Goal: Task Accomplishment & Management: Complete application form

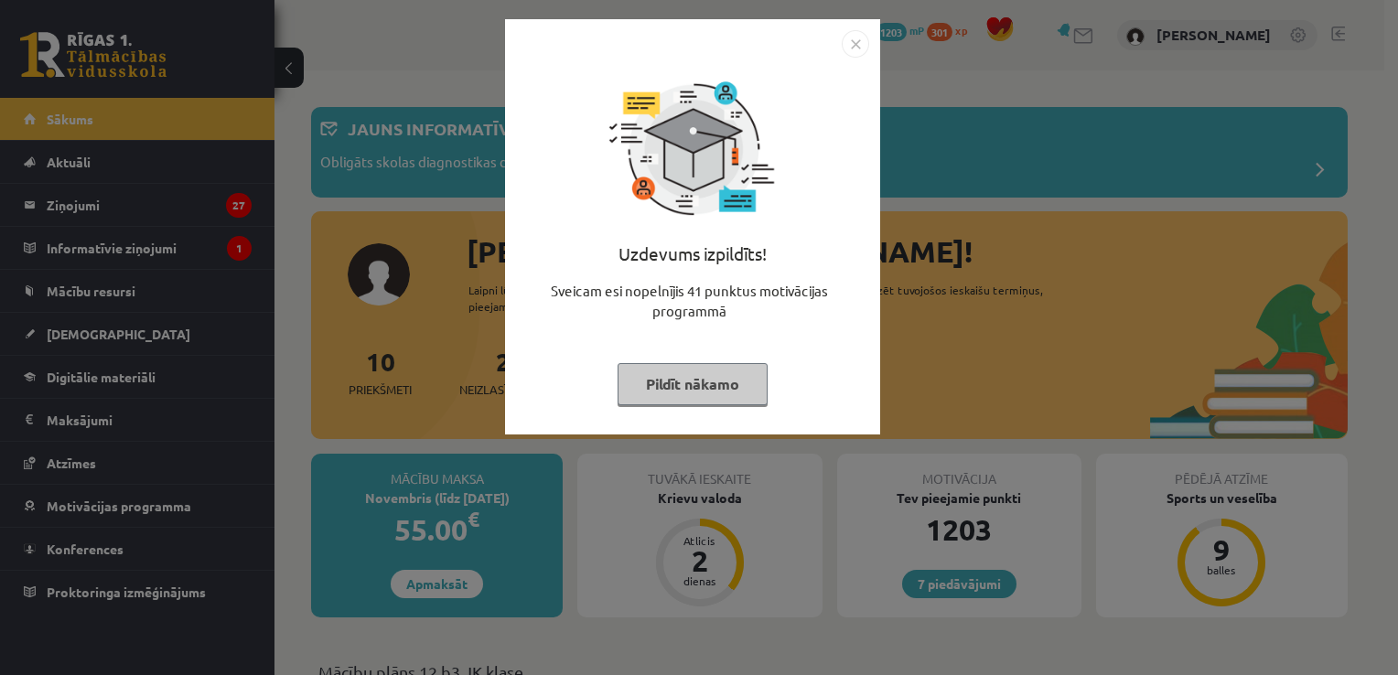
click at [849, 50] on img "Close" at bounding box center [855, 43] width 27 height 27
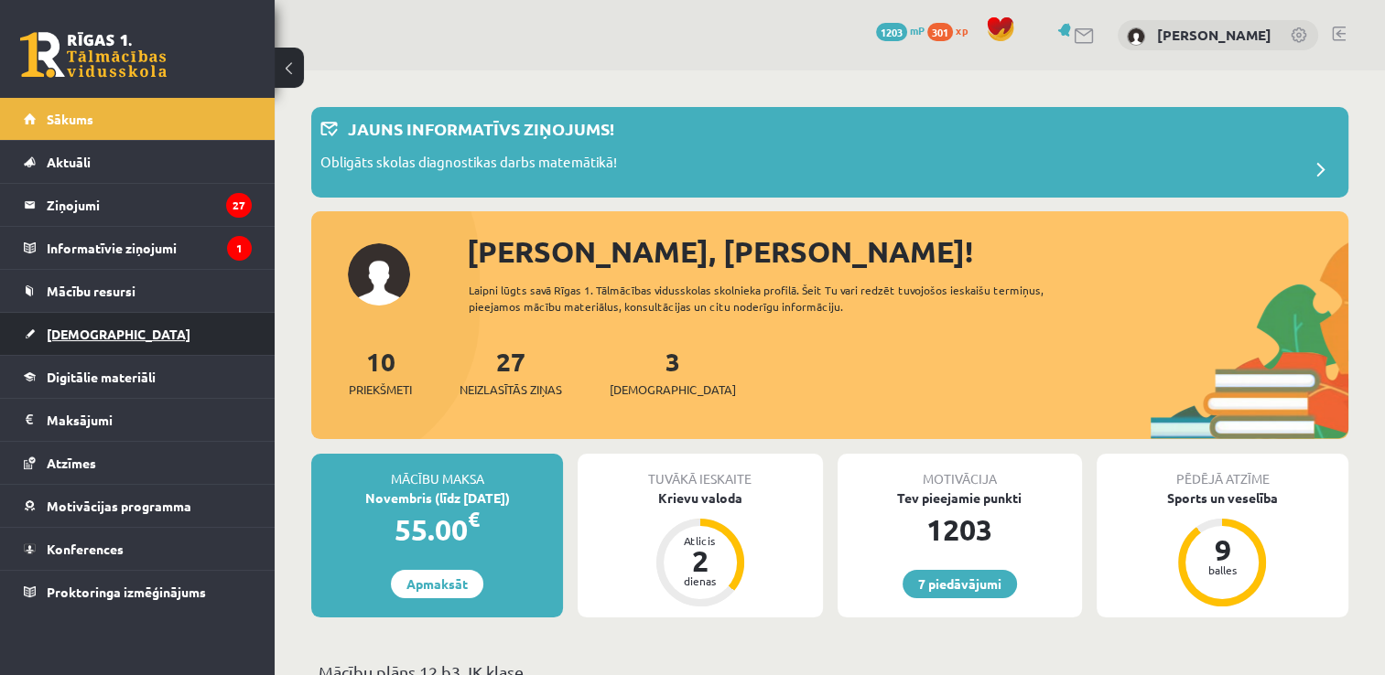
click at [115, 335] on link "[DEMOGRAPHIC_DATA]" at bounding box center [138, 334] width 228 height 42
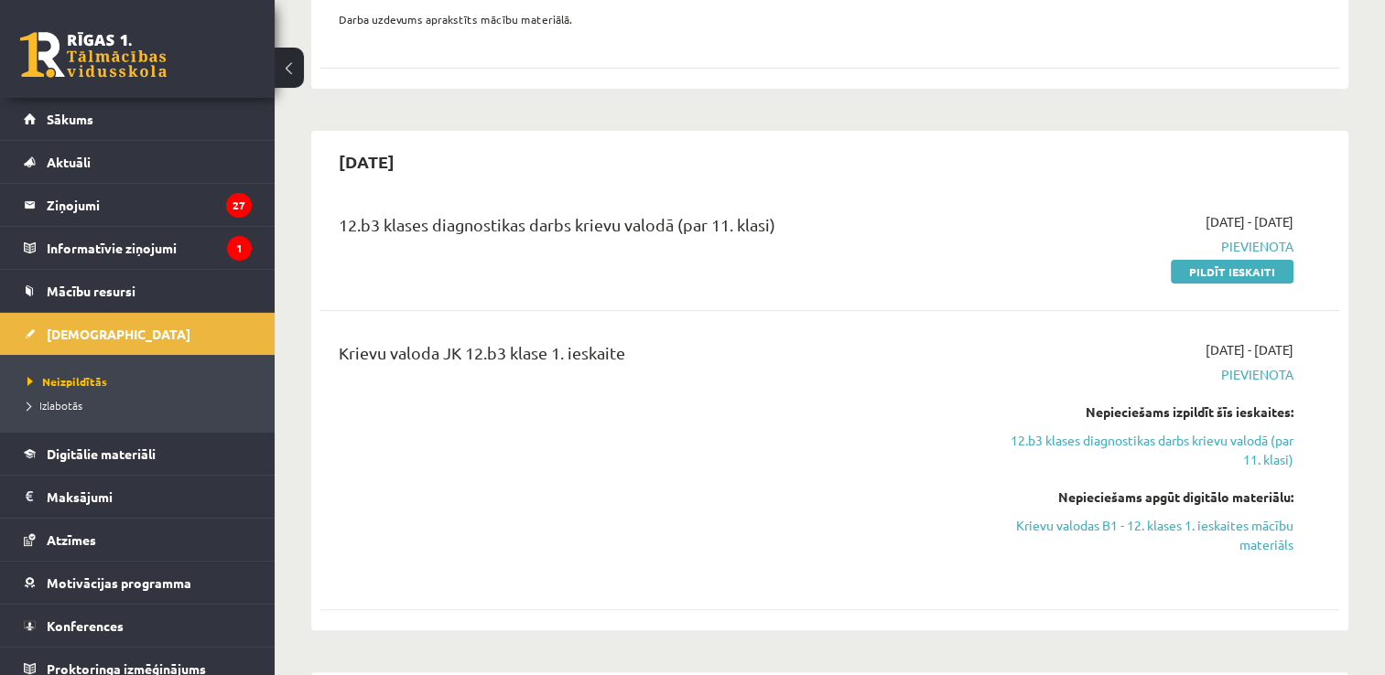
scroll to position [416, 0]
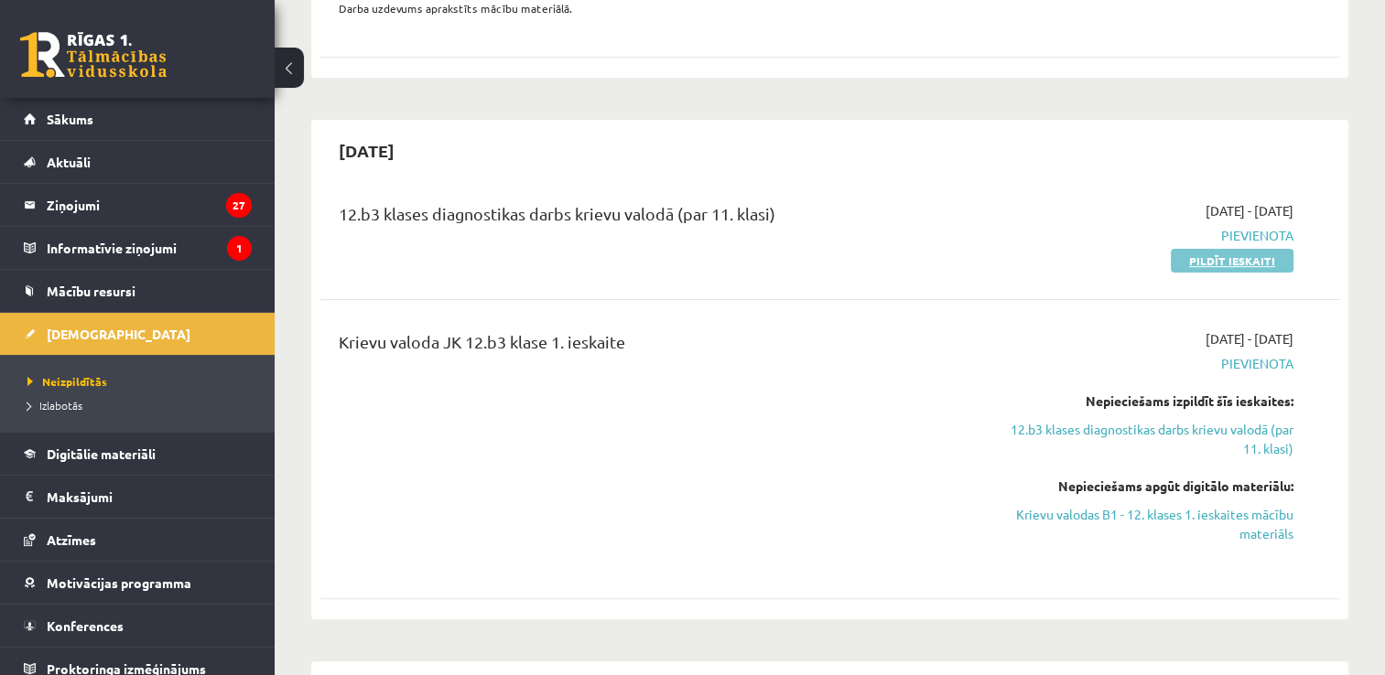
click at [1219, 262] on link "Pildīt ieskaiti" at bounding box center [1231, 261] width 123 height 24
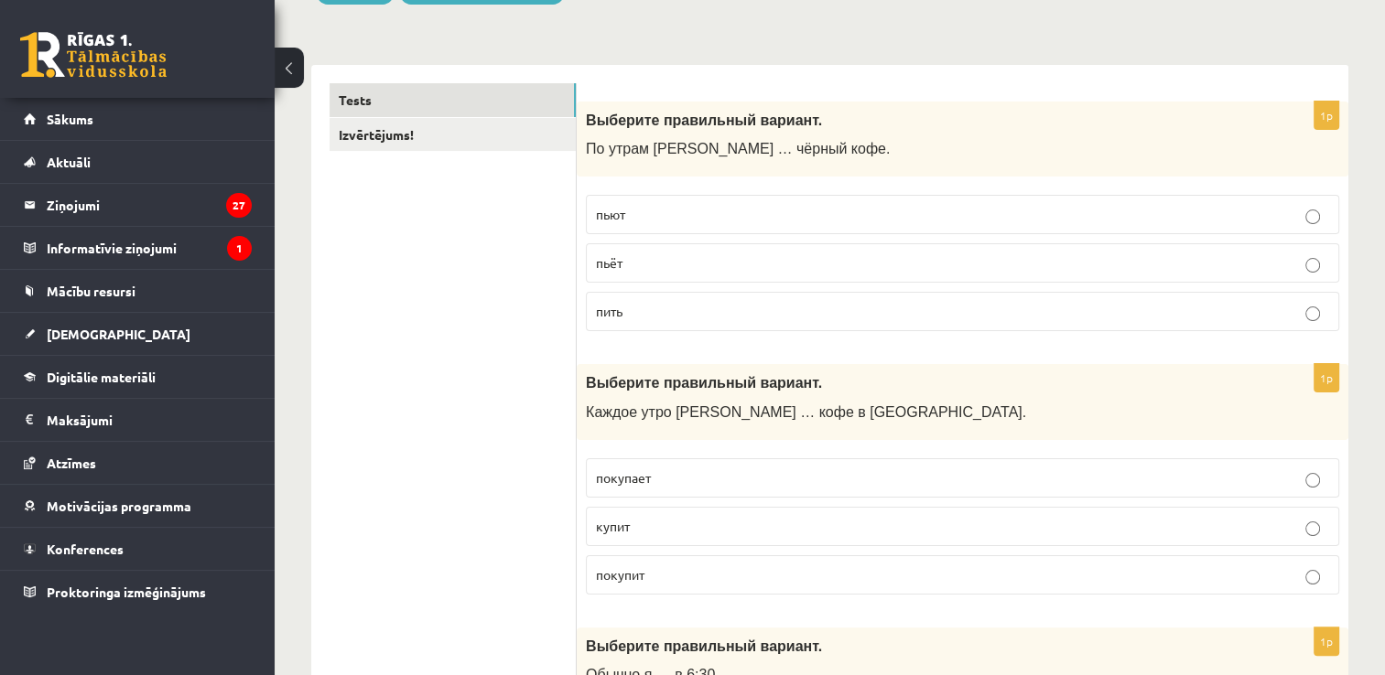
scroll to position [273, 0]
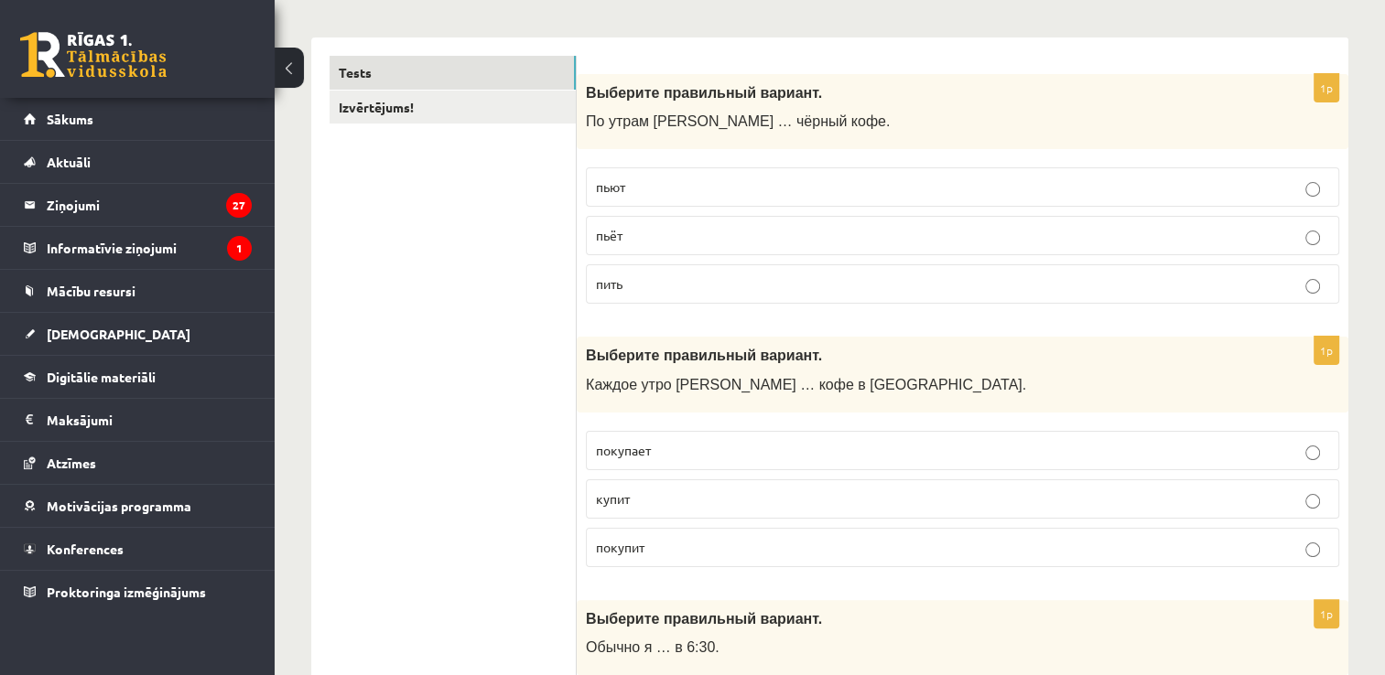
click at [784, 288] on p "пить" at bounding box center [962, 284] width 733 height 19
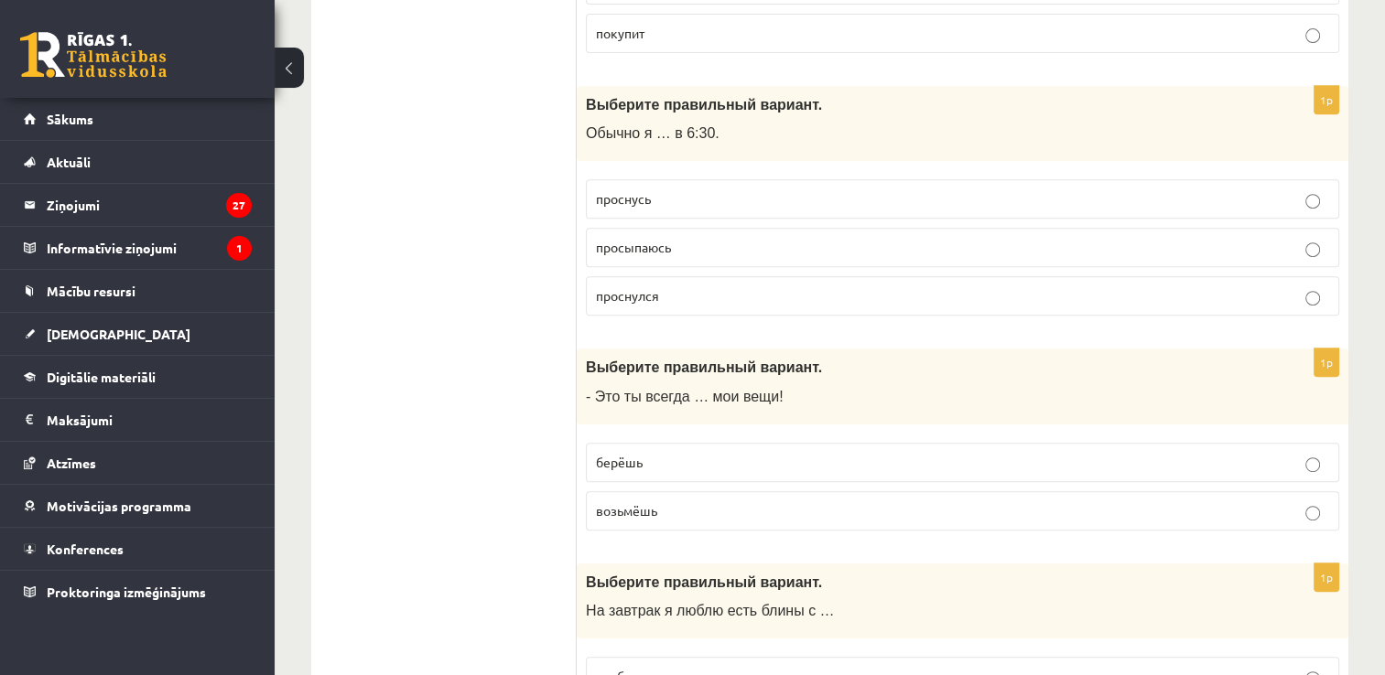
scroll to position [824, 0]
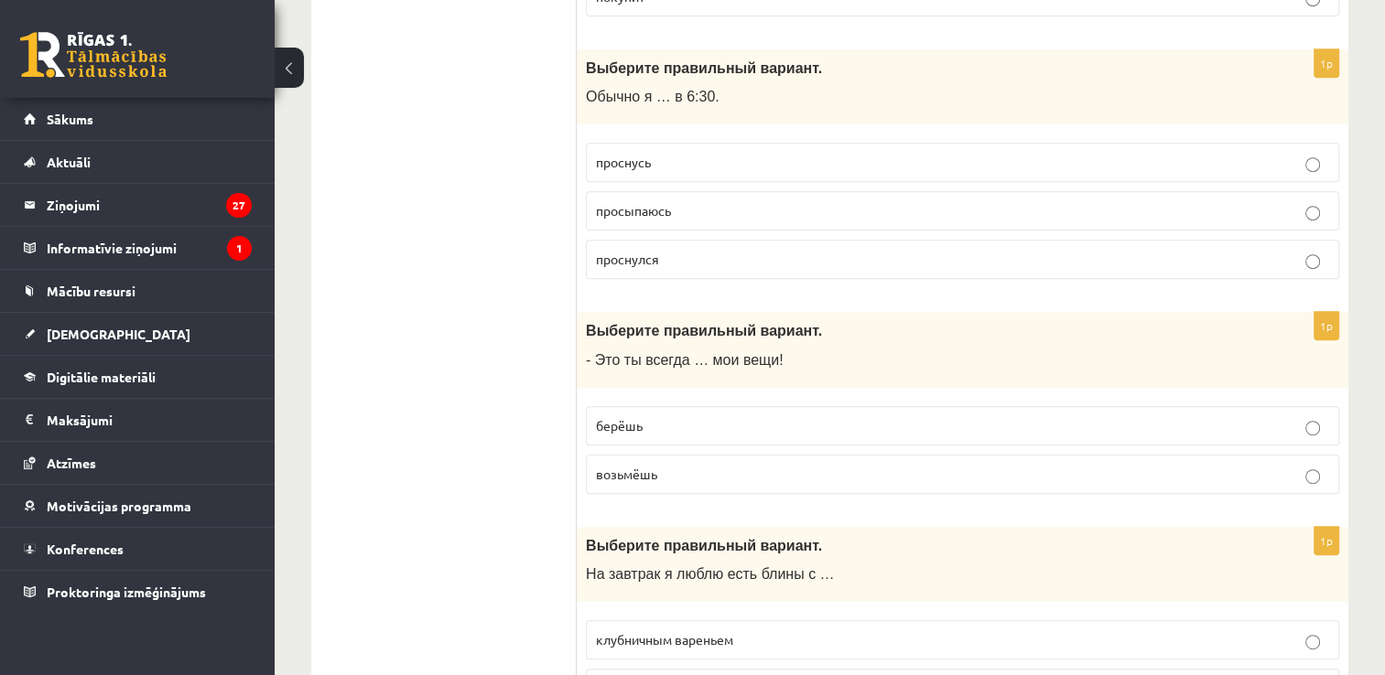
click at [716, 426] on p "берёшь" at bounding box center [962, 425] width 733 height 19
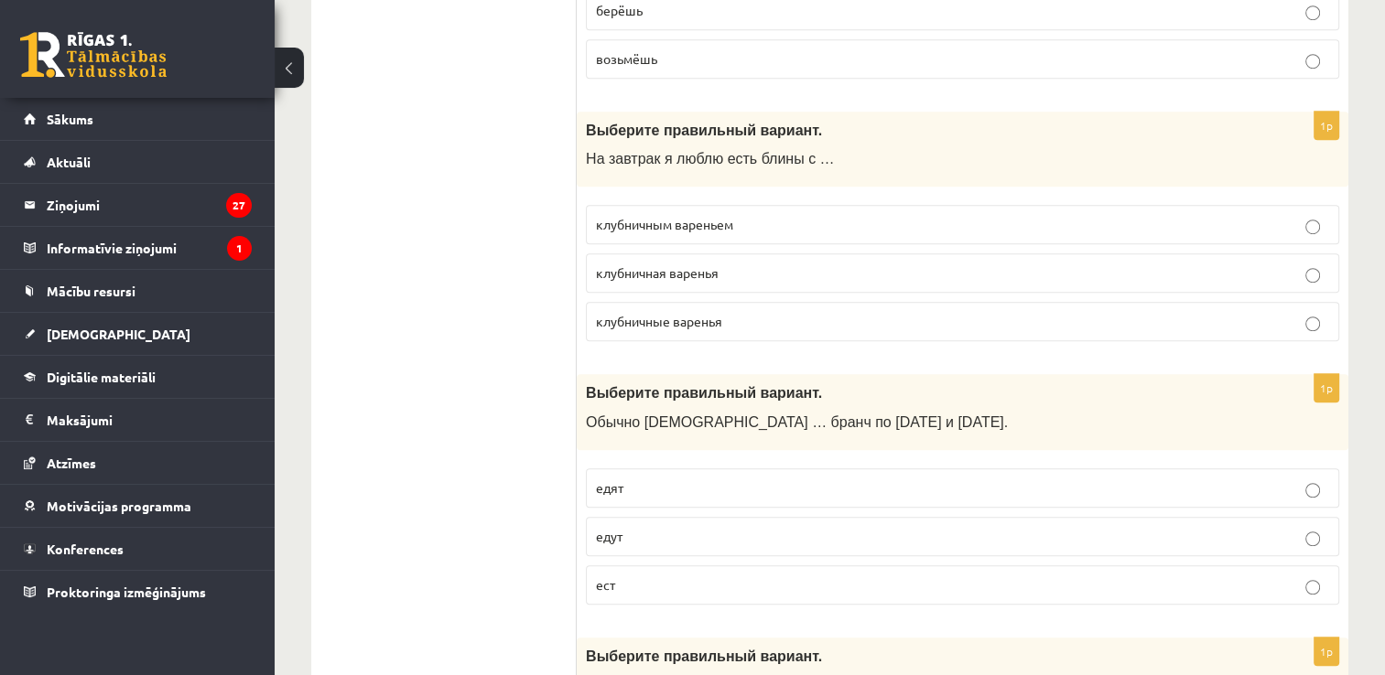
scroll to position [1257, 0]
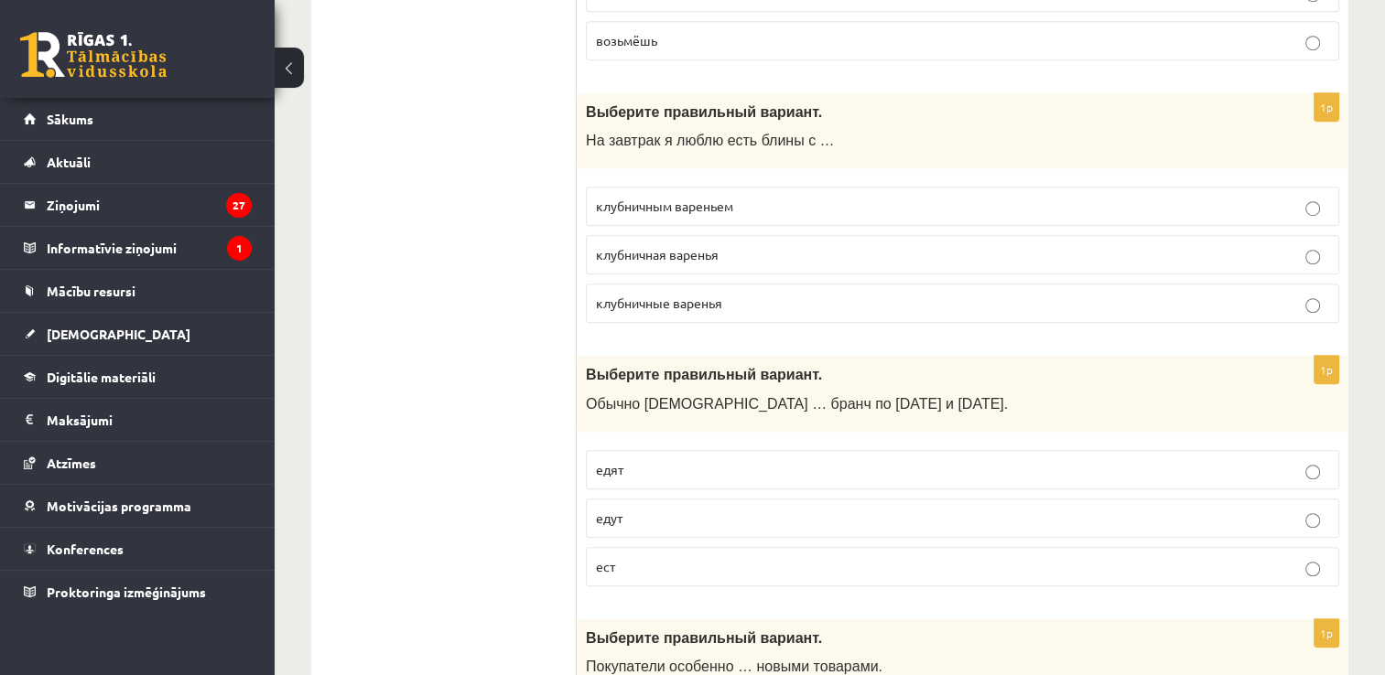
click at [794, 210] on p "клубничным вареньем" at bounding box center [962, 206] width 733 height 19
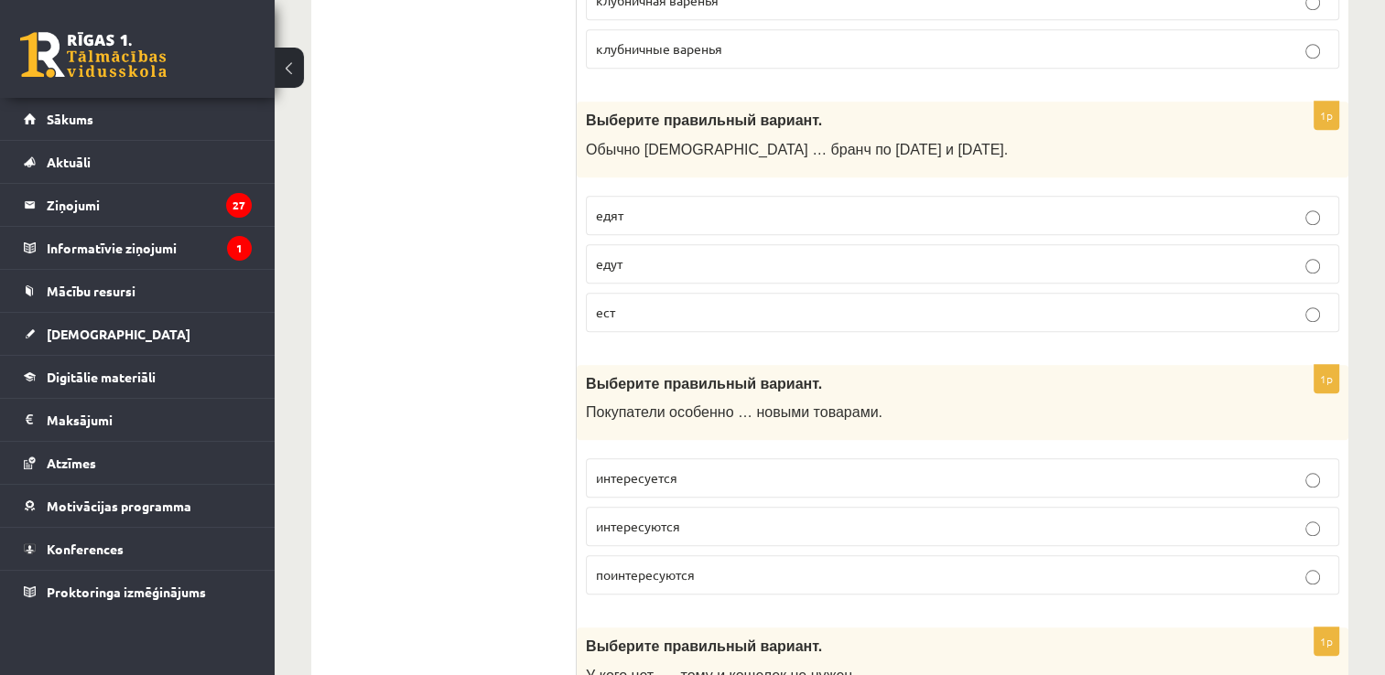
scroll to position [1504, 0]
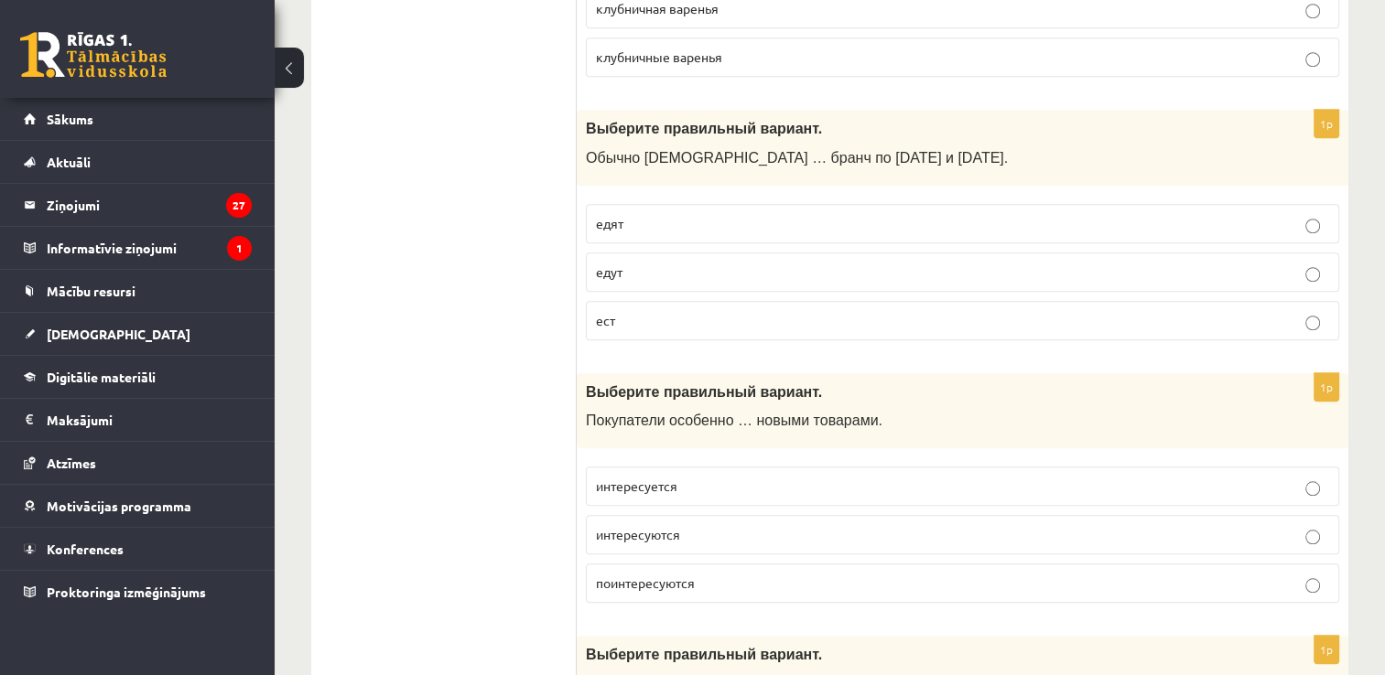
click at [729, 278] on label "едут" at bounding box center [962, 272] width 753 height 39
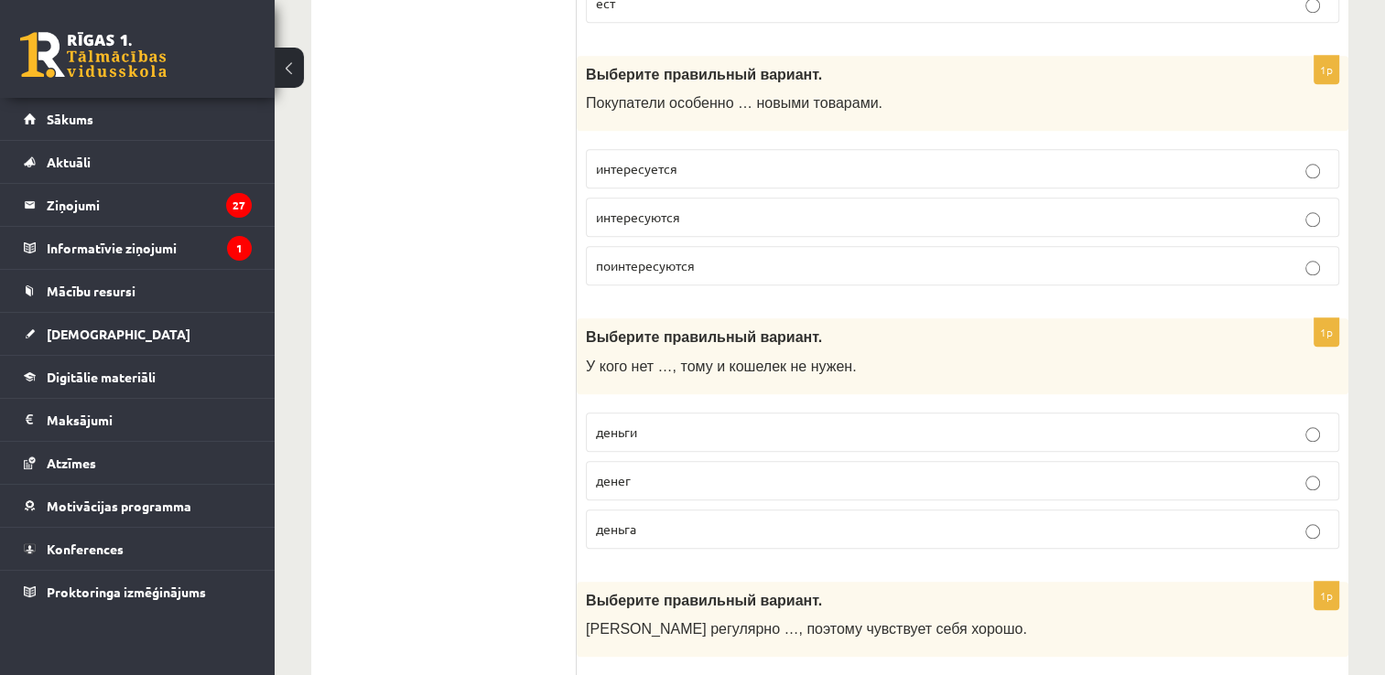
scroll to position [1838, 0]
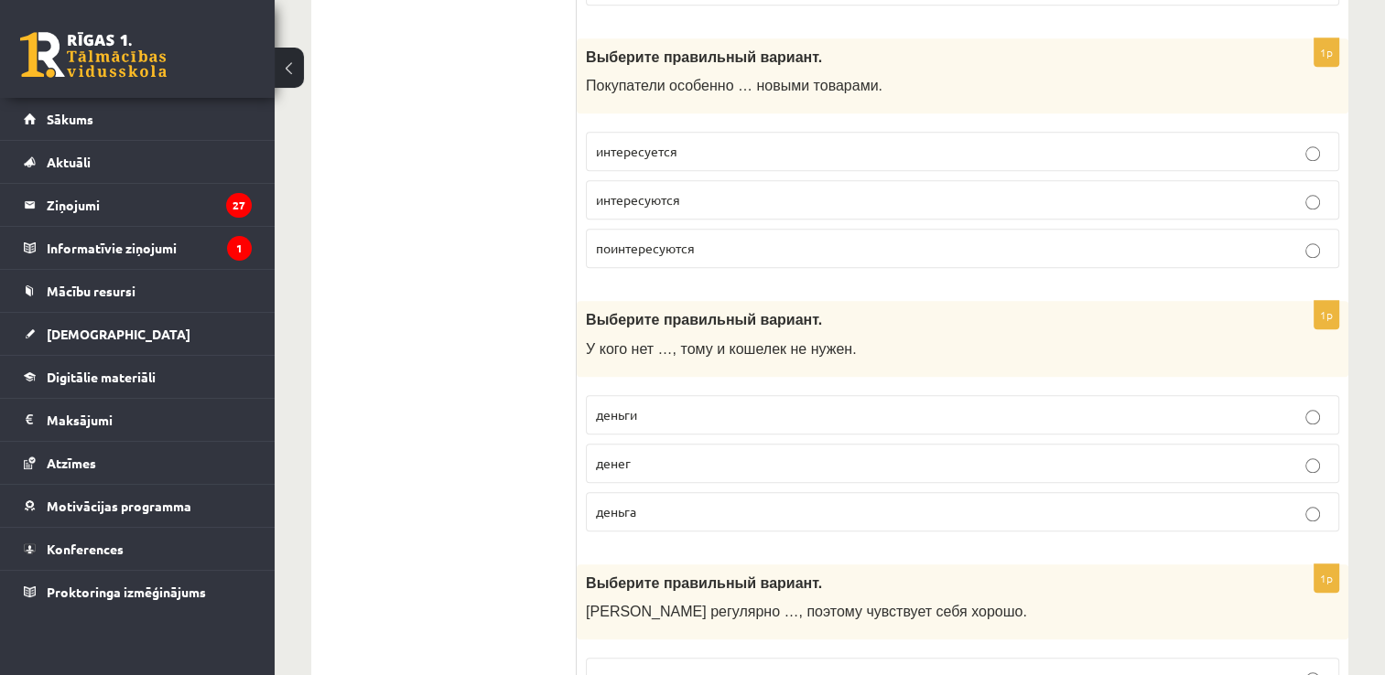
click at [736, 198] on p "интересуются" at bounding box center [962, 199] width 733 height 19
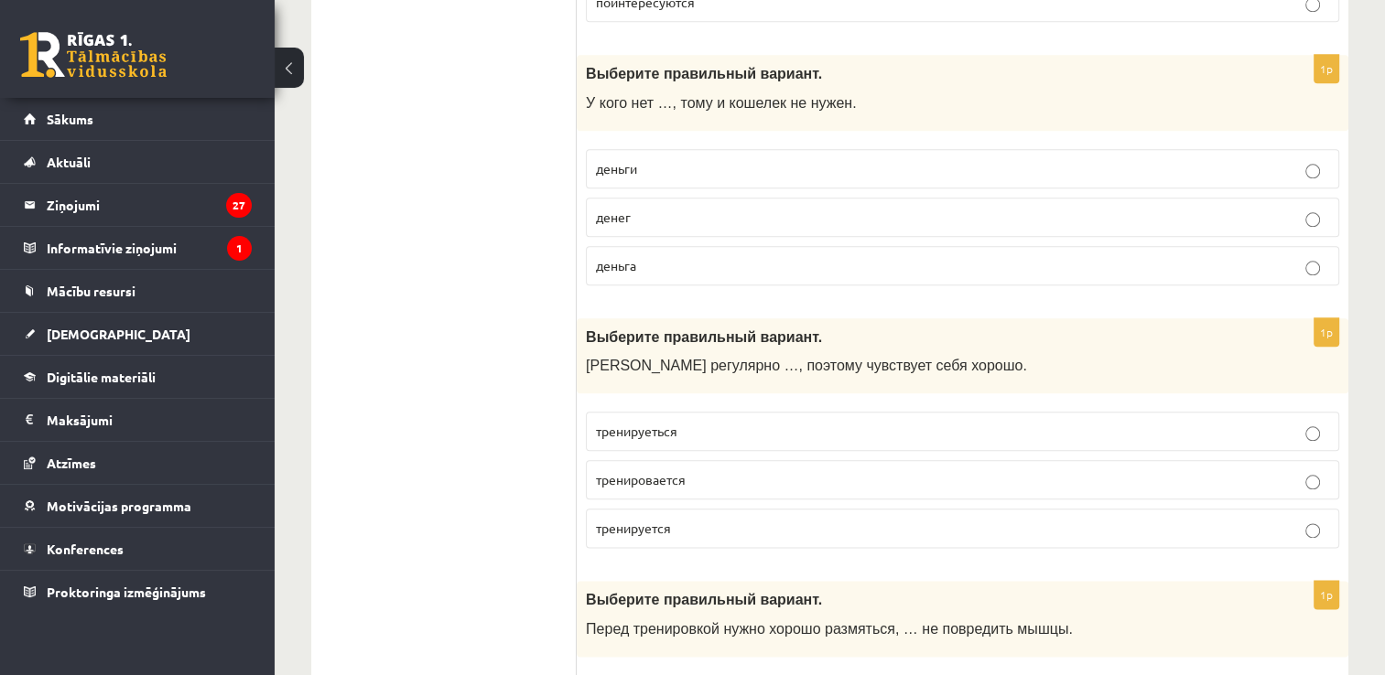
scroll to position [2094, 0]
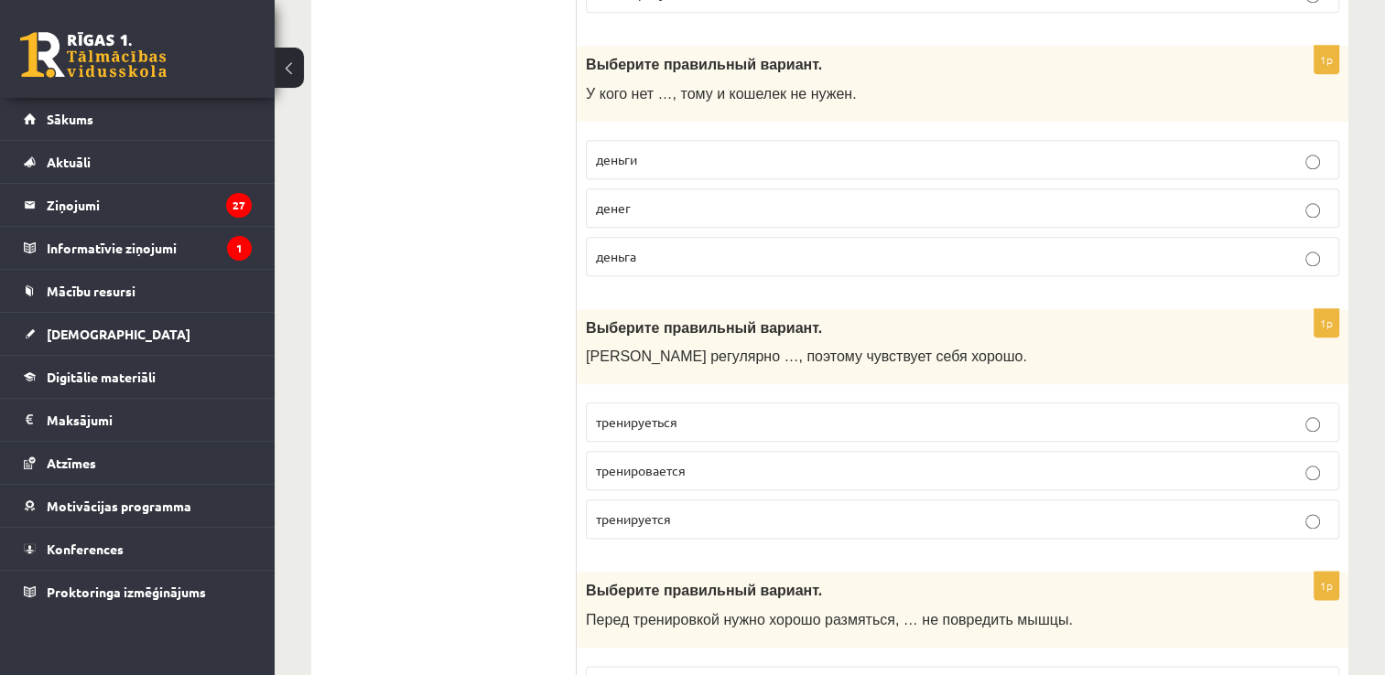
click at [801, 162] on label "деньги" at bounding box center [962, 159] width 753 height 39
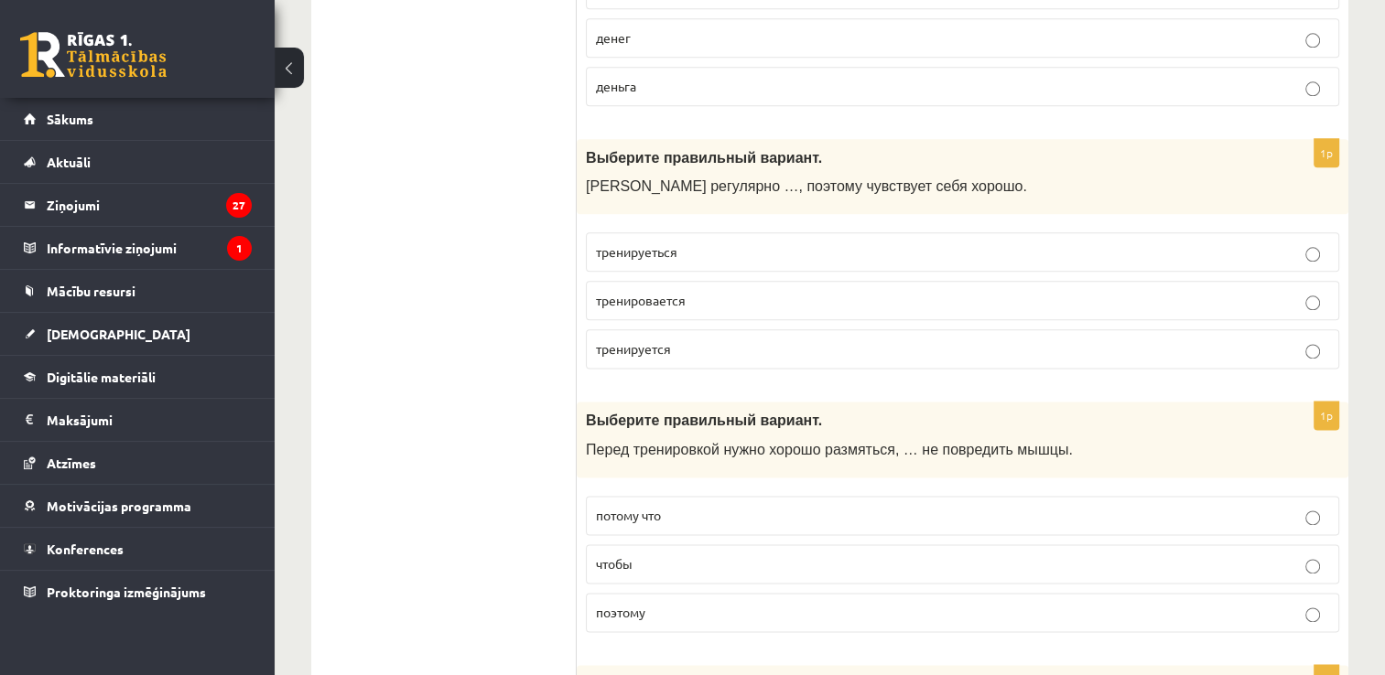
scroll to position [2255, 0]
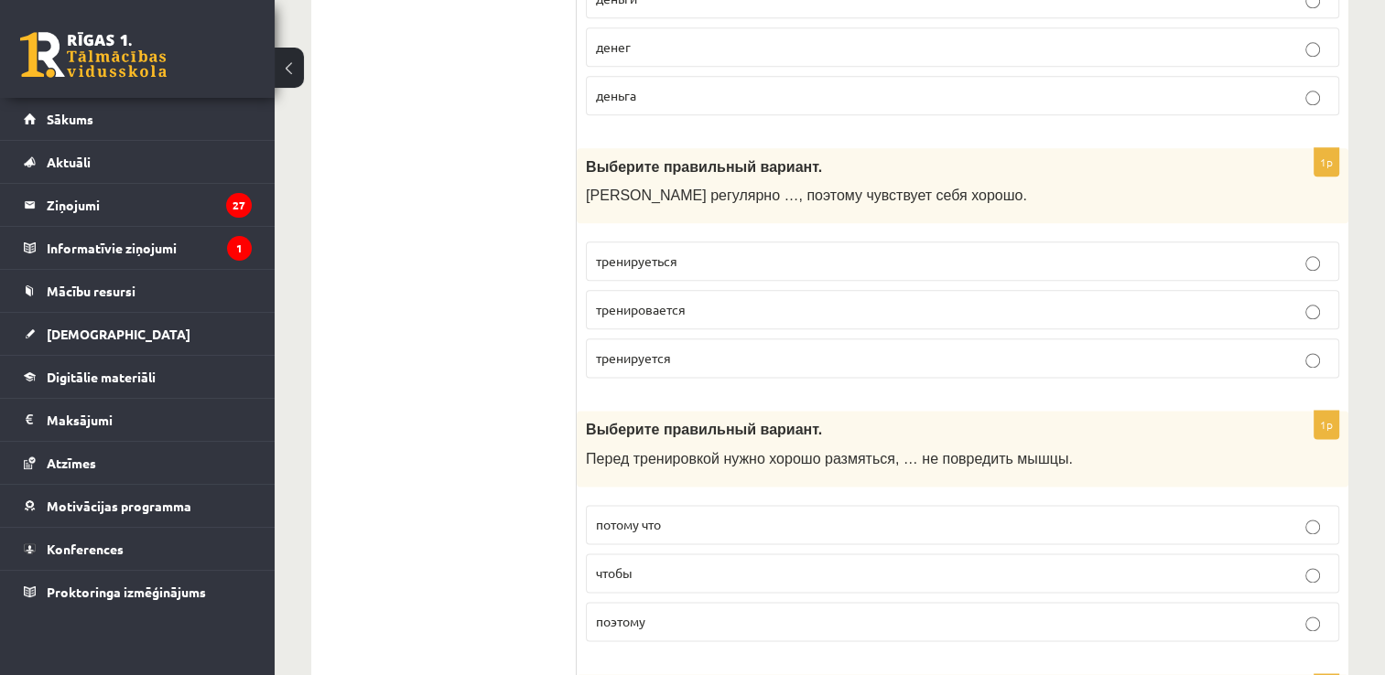
click at [710, 252] on p "тренируеться" at bounding box center [962, 261] width 733 height 19
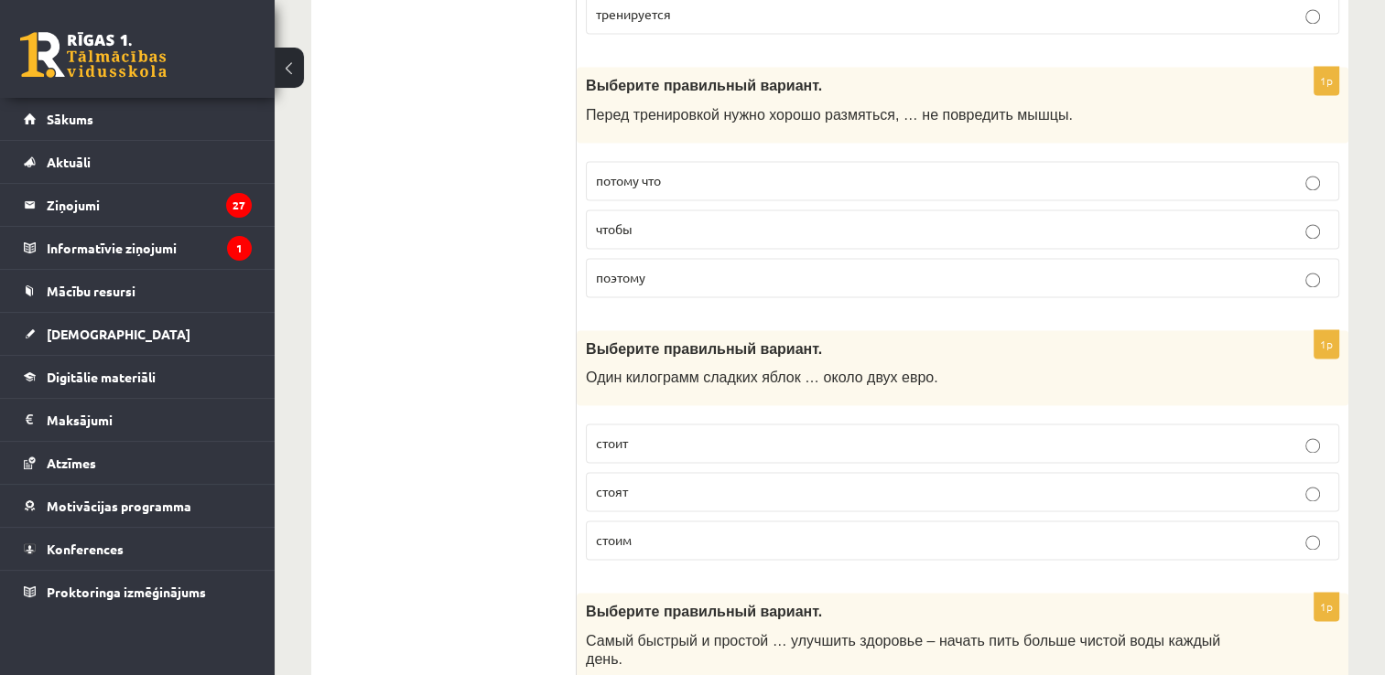
scroll to position [2617, 0]
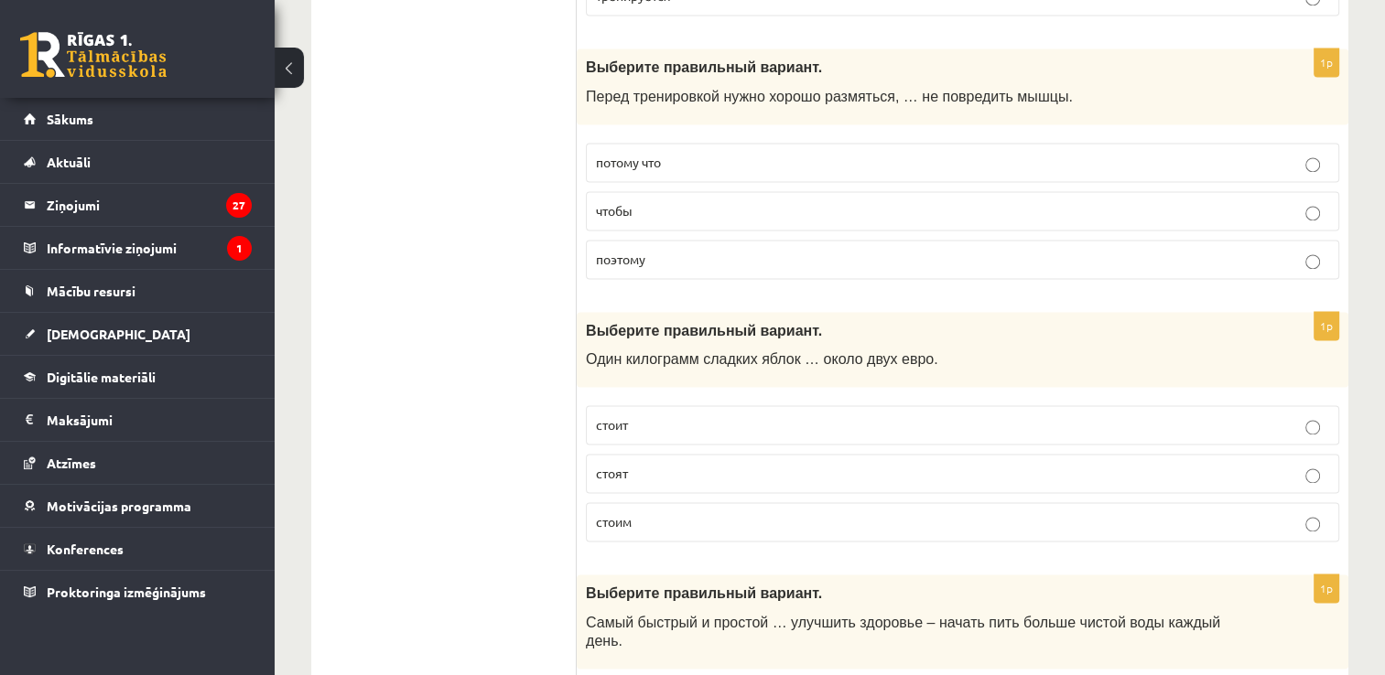
click at [915, 143] on label "потому что" at bounding box center [962, 162] width 753 height 39
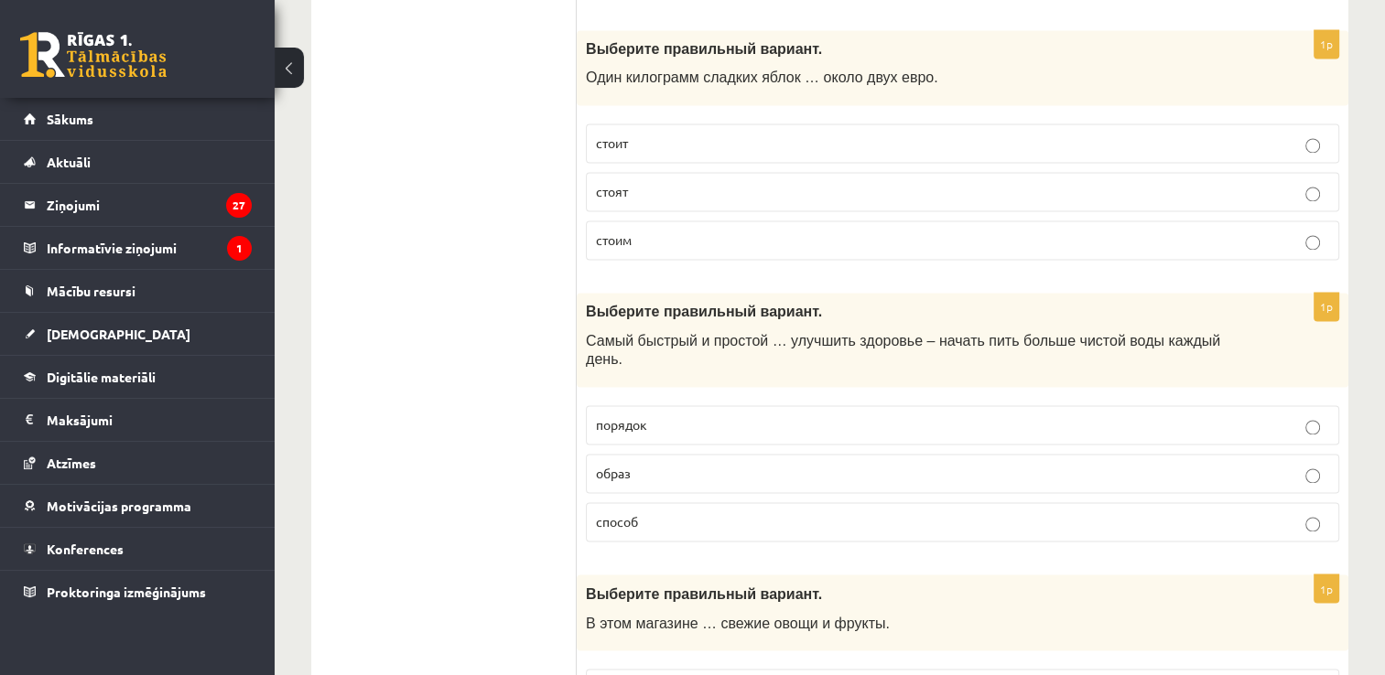
scroll to position [2908, 0]
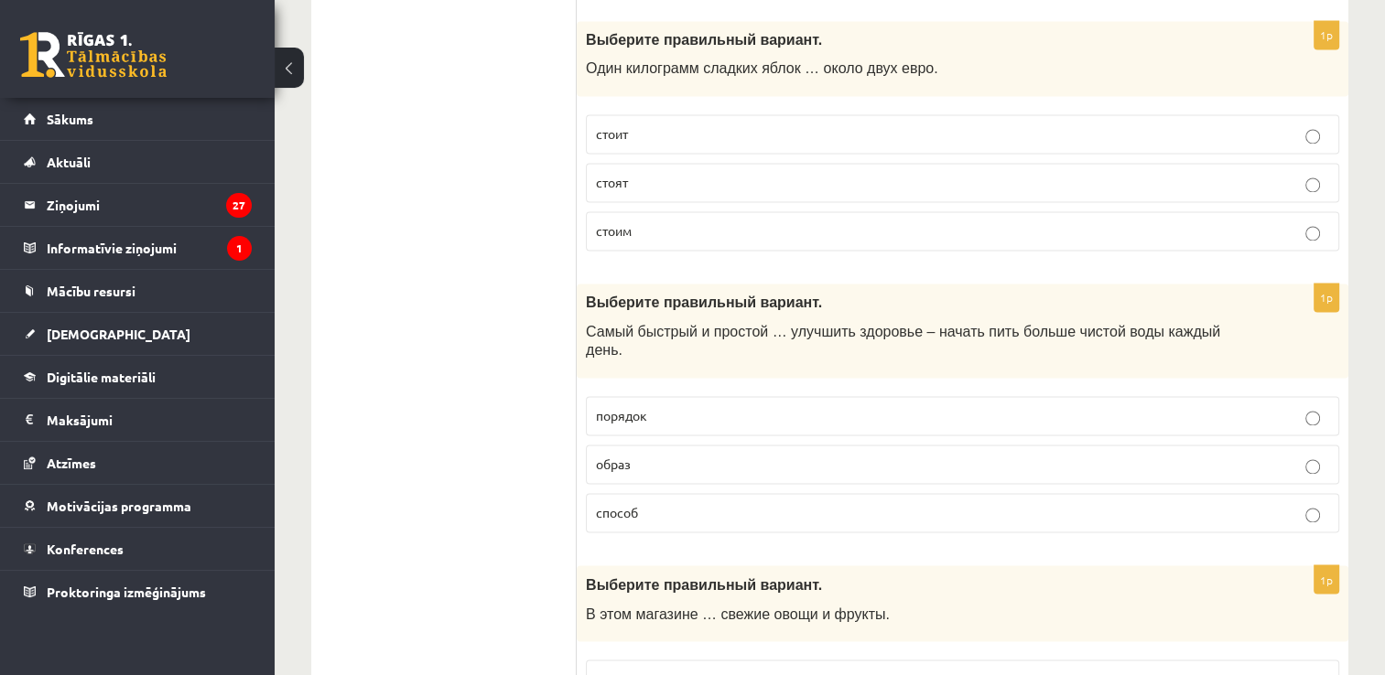
click at [1207, 178] on p "стоят" at bounding box center [962, 182] width 733 height 19
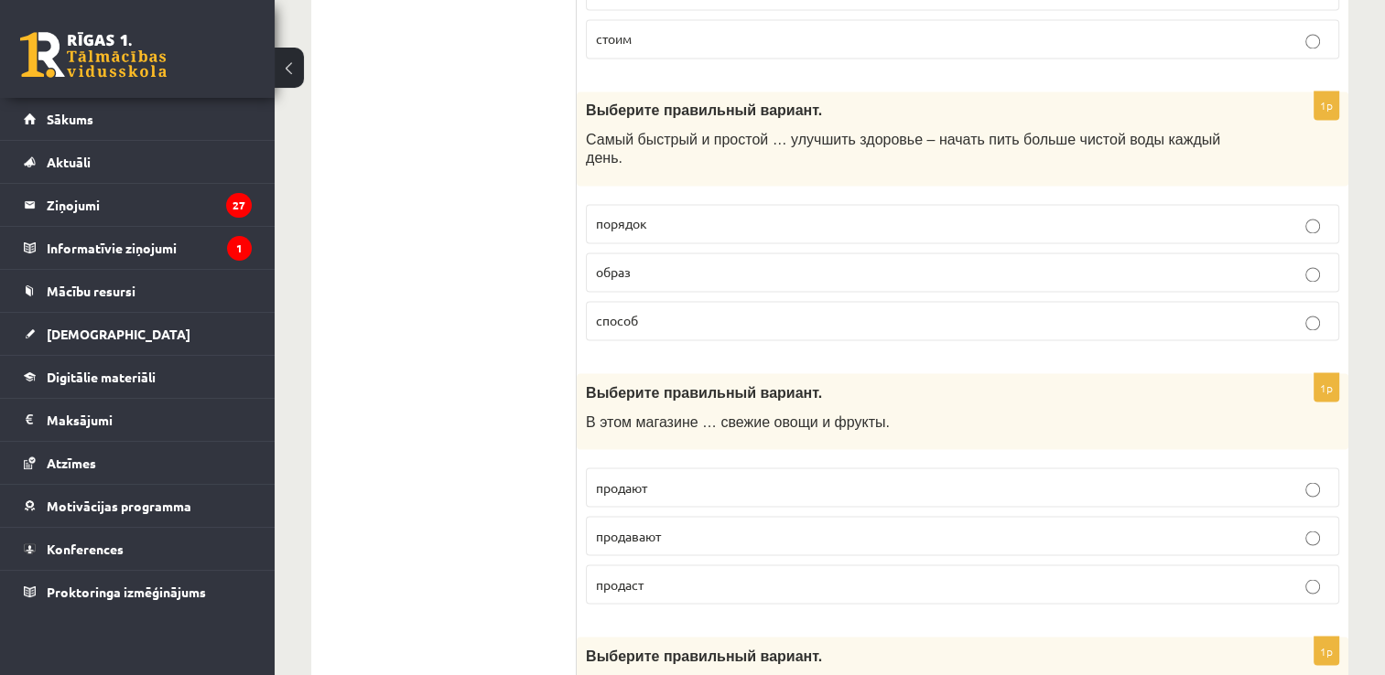
scroll to position [3110, 0]
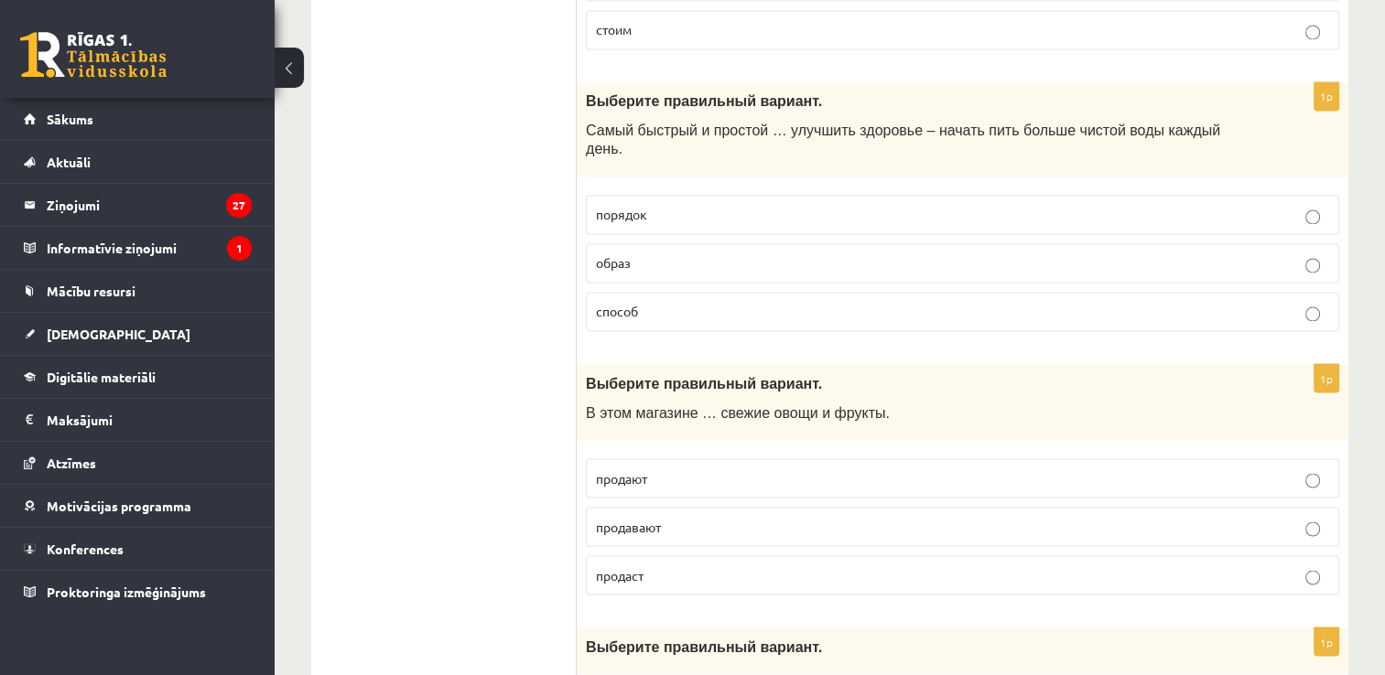
click at [687, 296] on label "способ" at bounding box center [962, 311] width 753 height 39
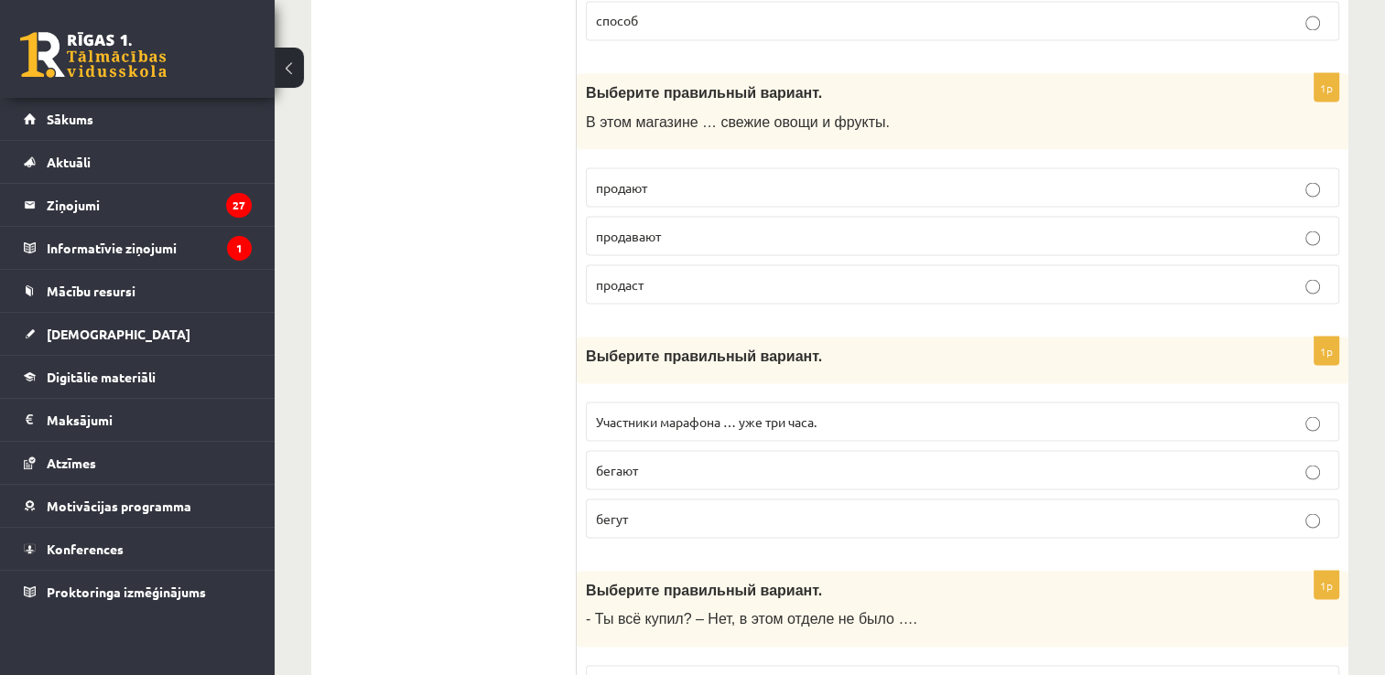
scroll to position [3391, 0]
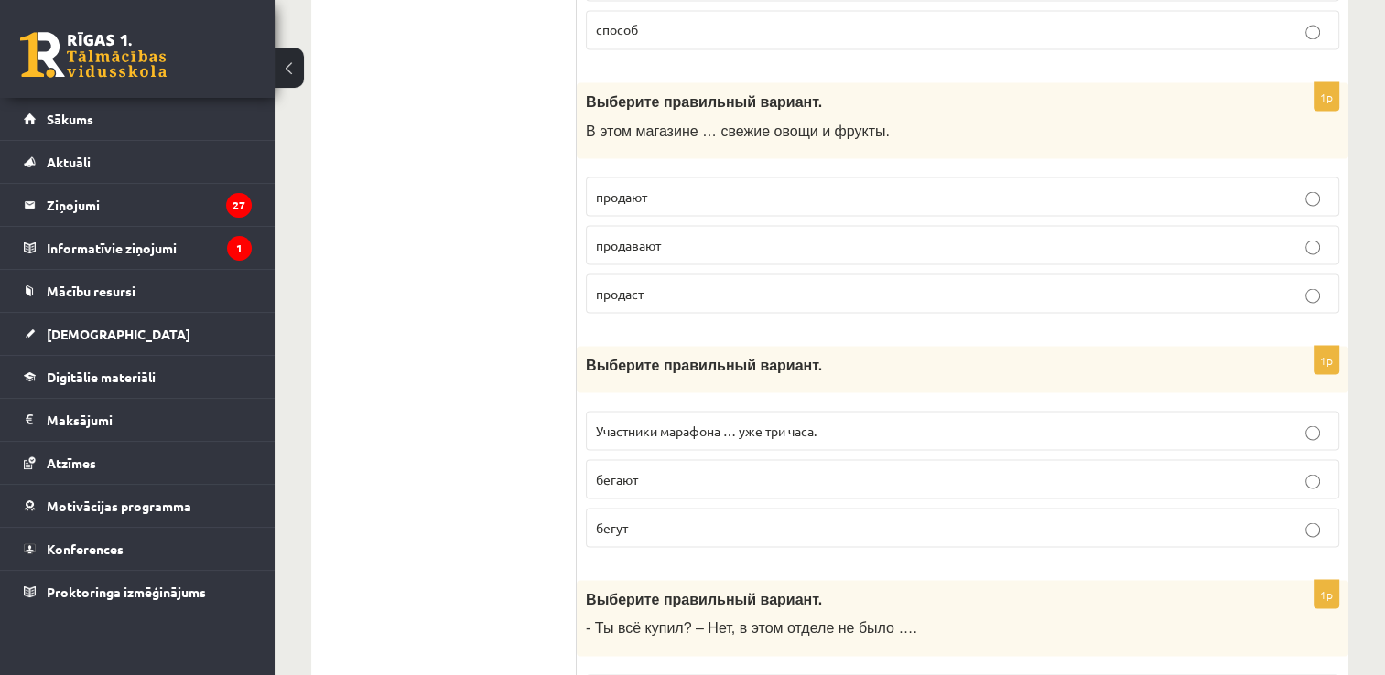
click at [1155, 187] on p "продают" at bounding box center [962, 196] width 733 height 19
click at [775, 518] on p "бегут" at bounding box center [962, 527] width 733 height 19
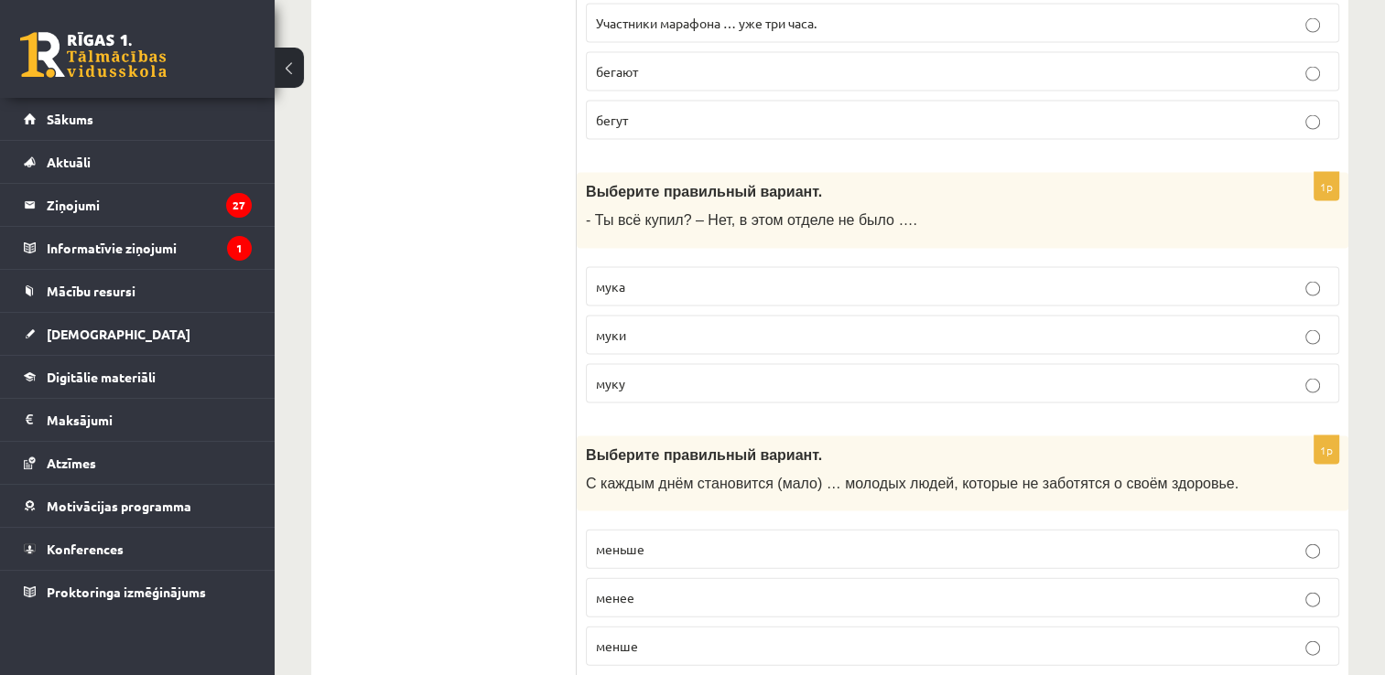
scroll to position [3808, 0]
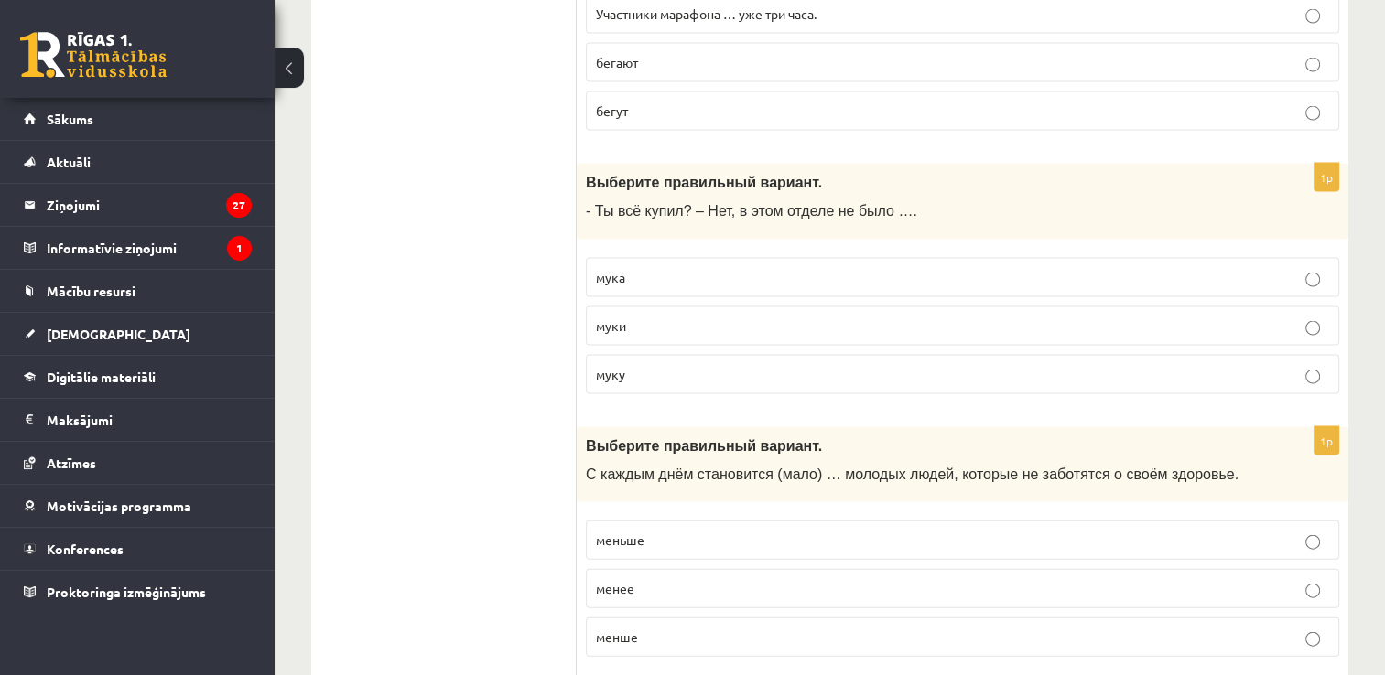
click at [771, 307] on label "муки" at bounding box center [962, 326] width 753 height 39
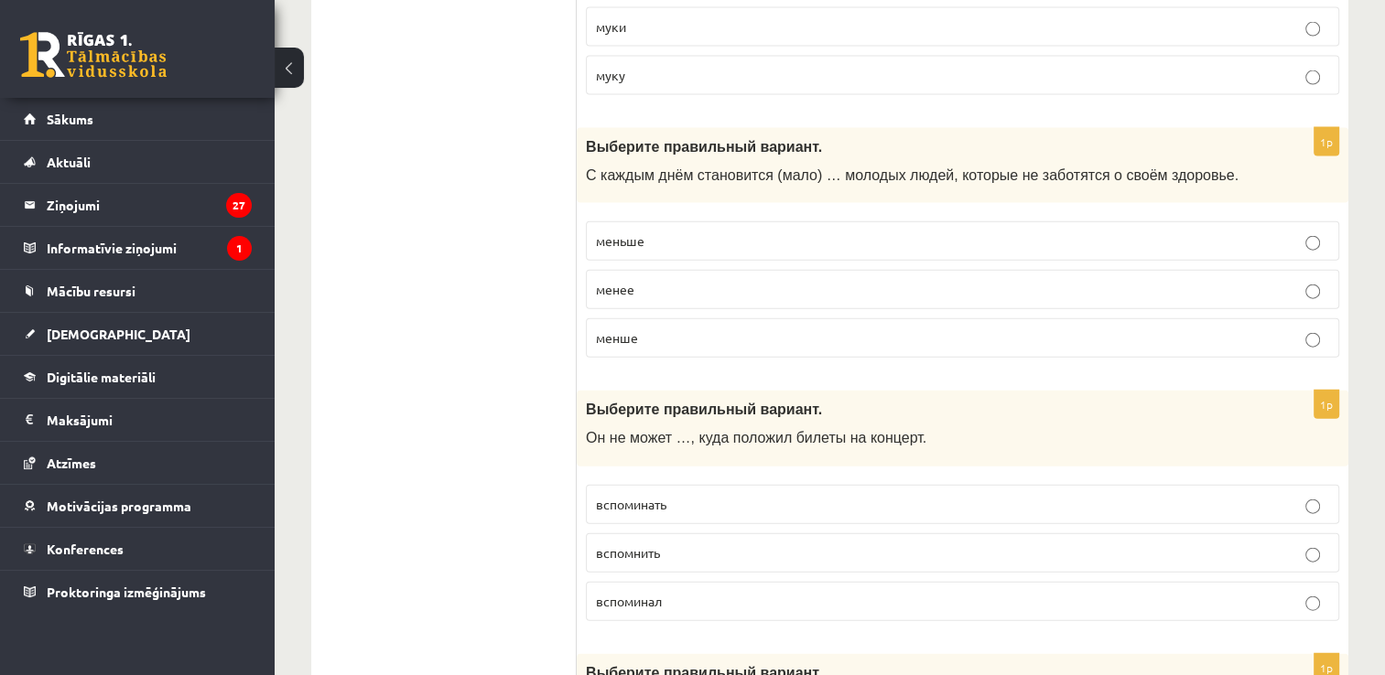
scroll to position [4116, 0]
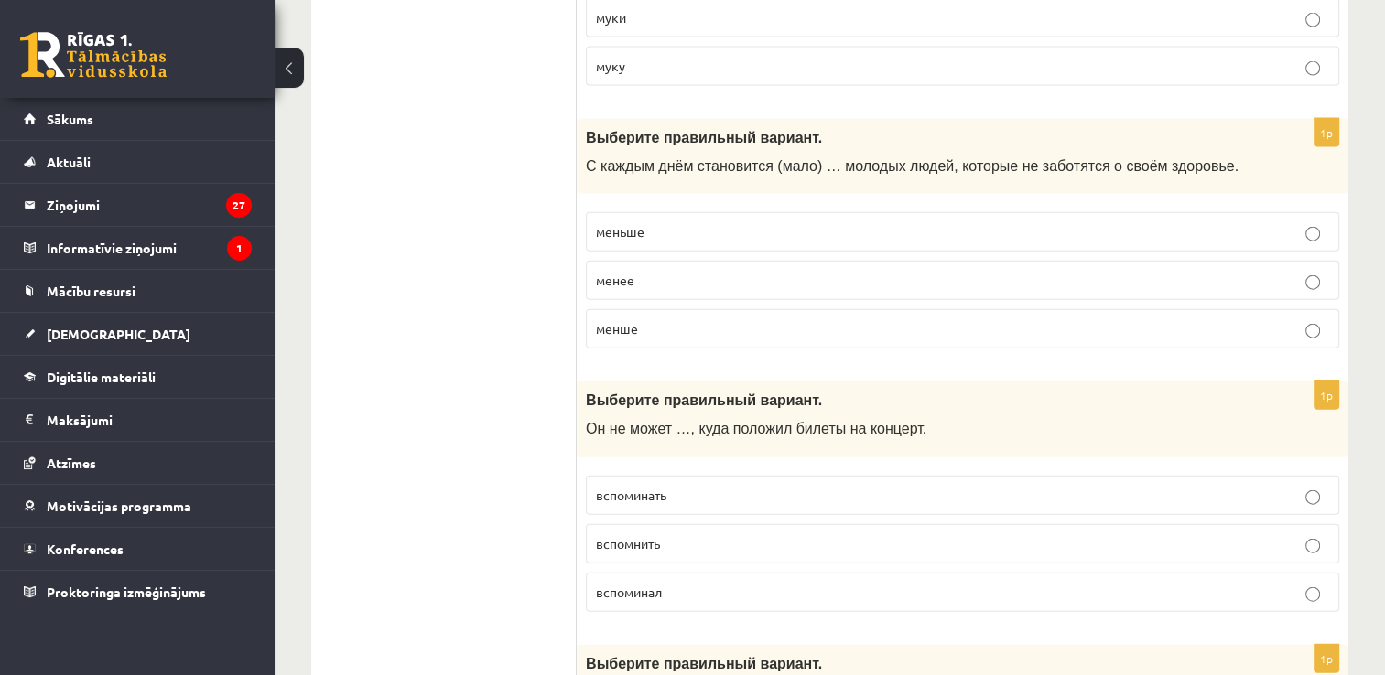
click at [748, 319] on p "менше" at bounding box center [962, 328] width 733 height 19
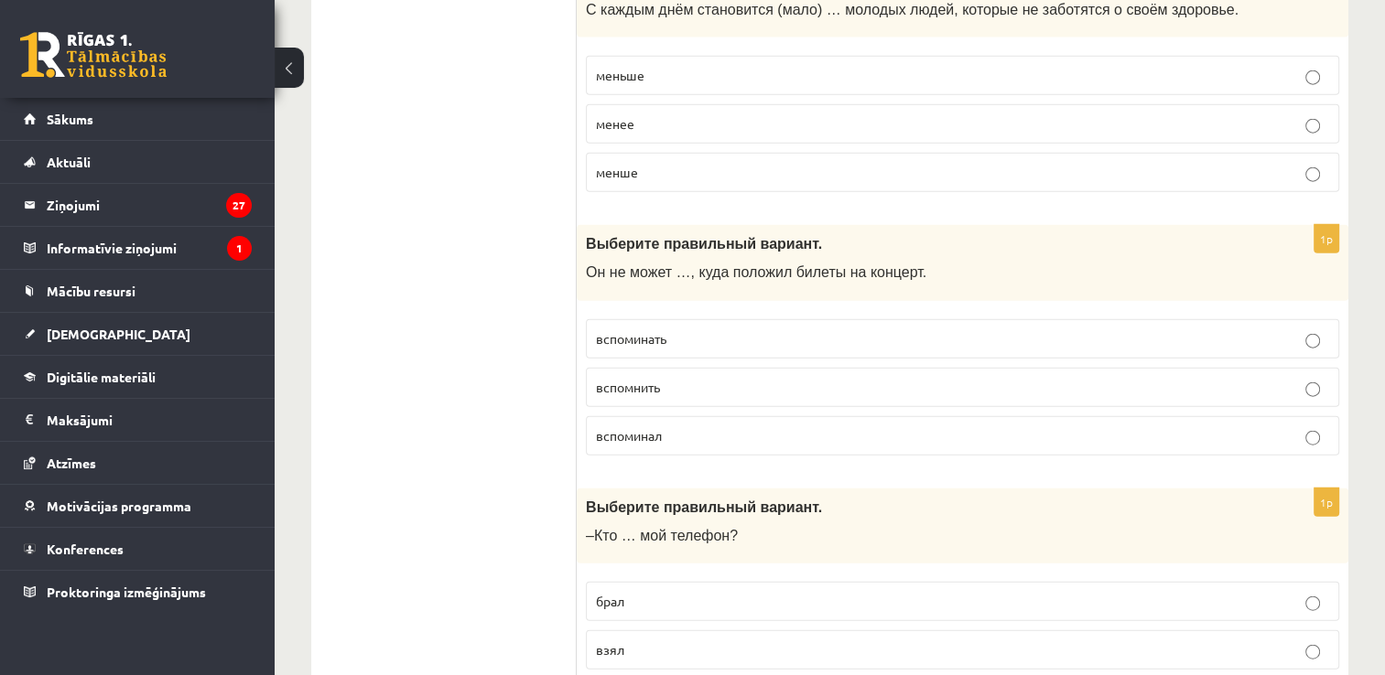
scroll to position [4283, 0]
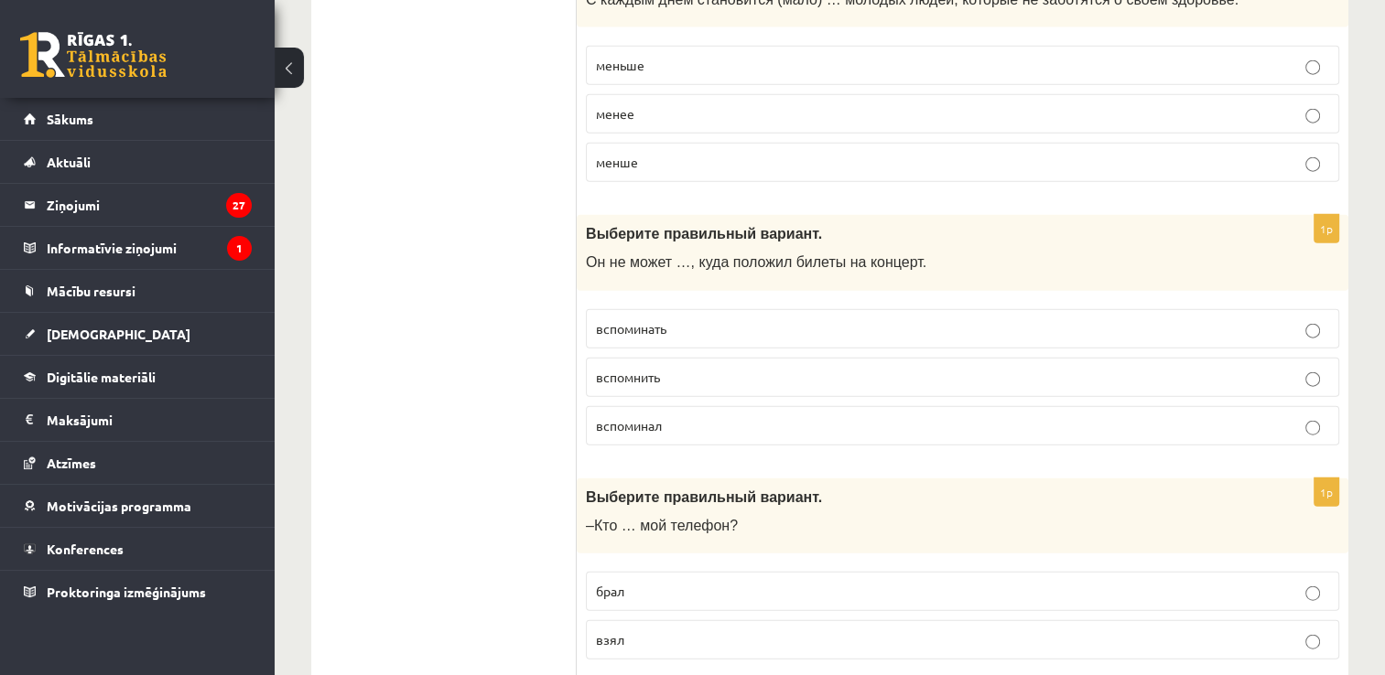
click at [733, 631] on p "взял" at bounding box center [962, 640] width 733 height 19
click at [766, 309] on label "вспоминать" at bounding box center [962, 328] width 753 height 39
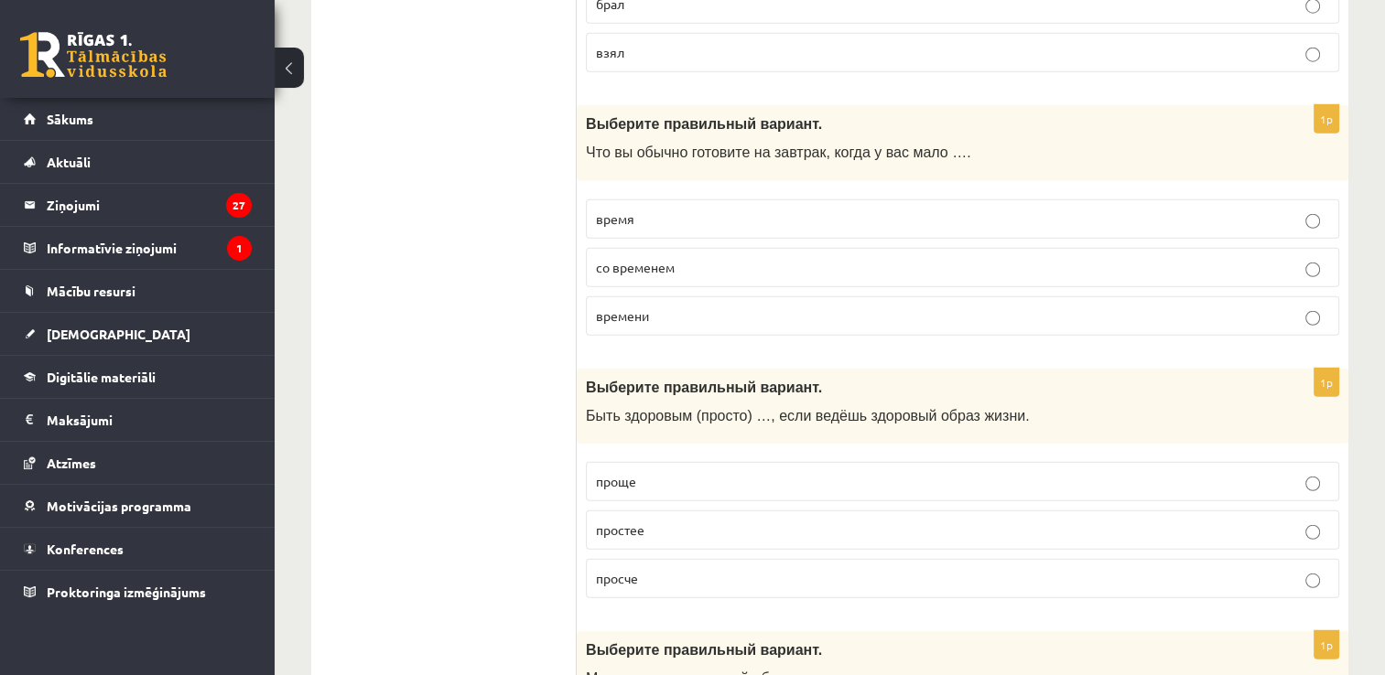
scroll to position [4879, 0]
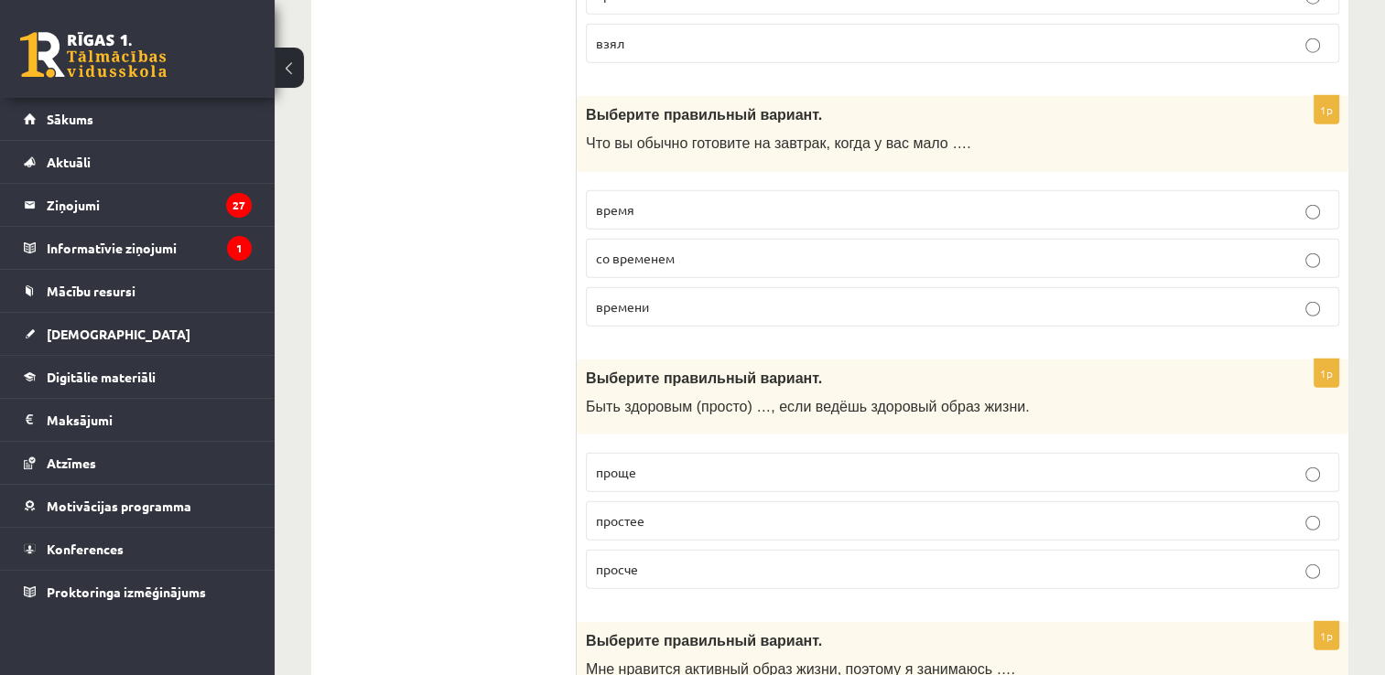
click at [1086, 297] on p "времени" at bounding box center [962, 306] width 733 height 19
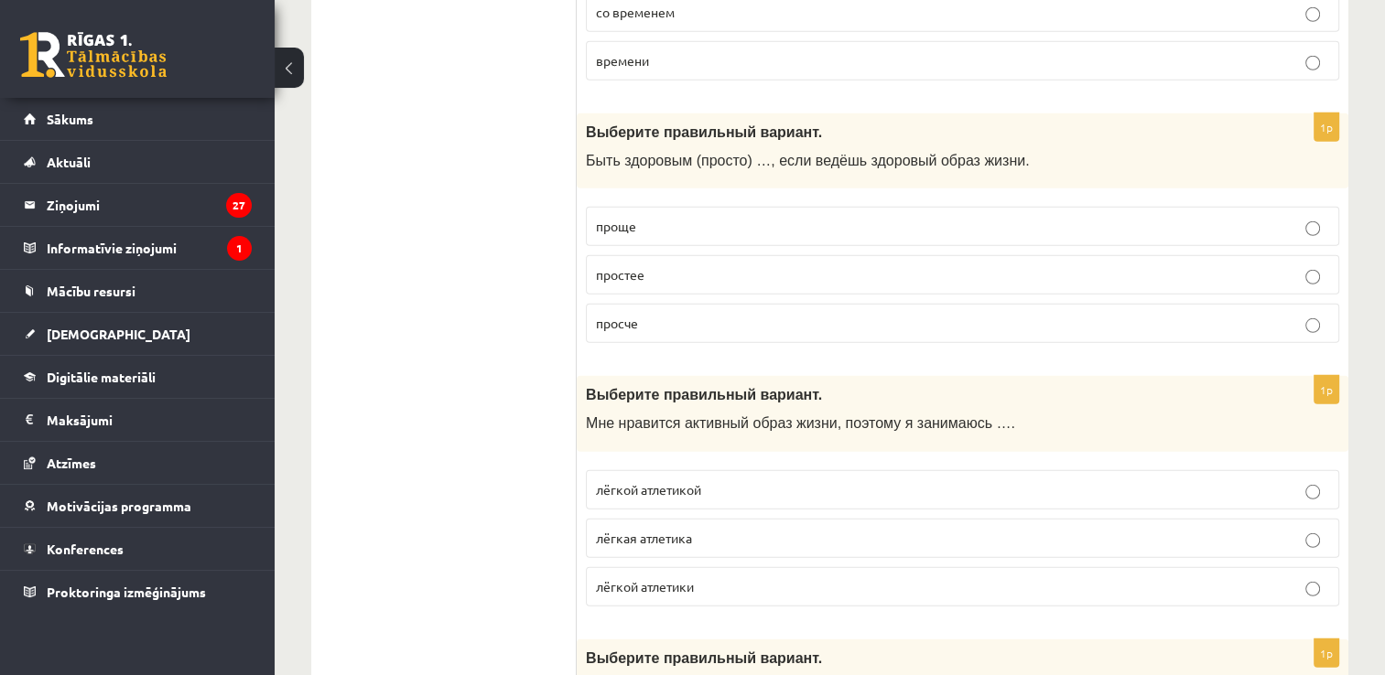
scroll to position [5135, 0]
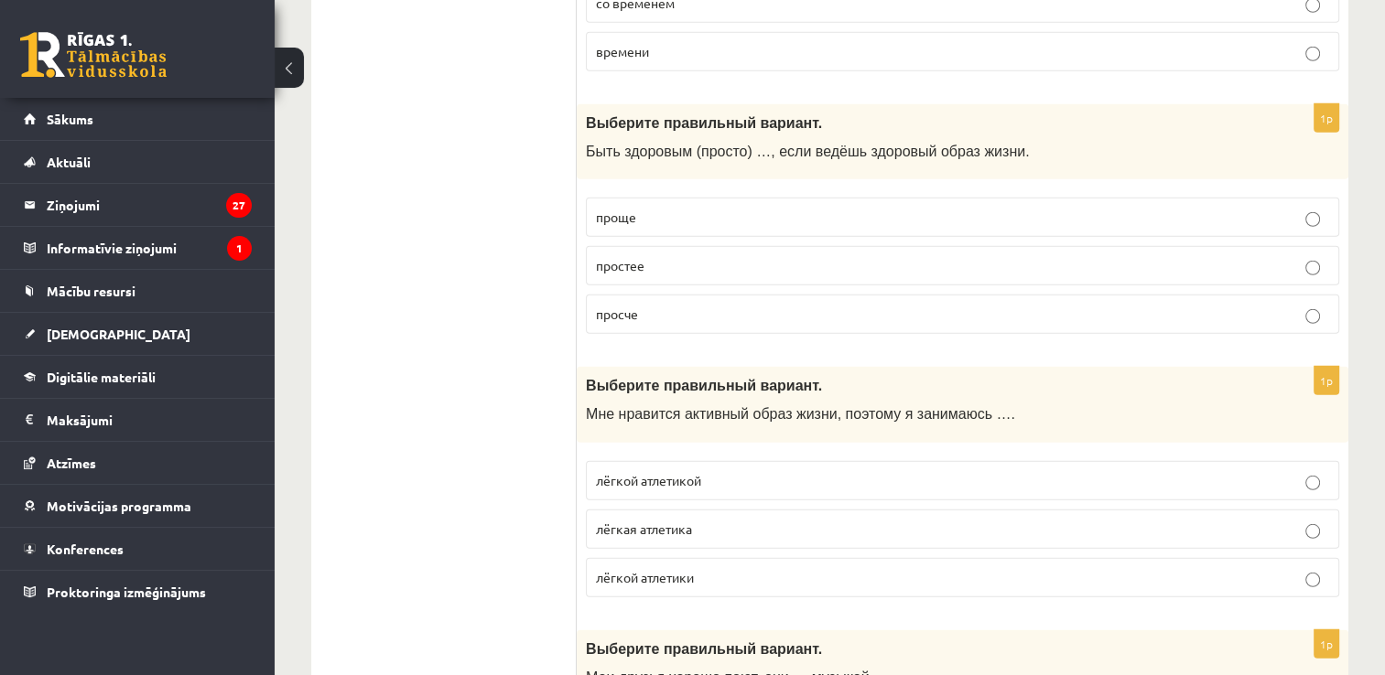
click at [698, 198] on label "проще" at bounding box center [962, 217] width 753 height 39
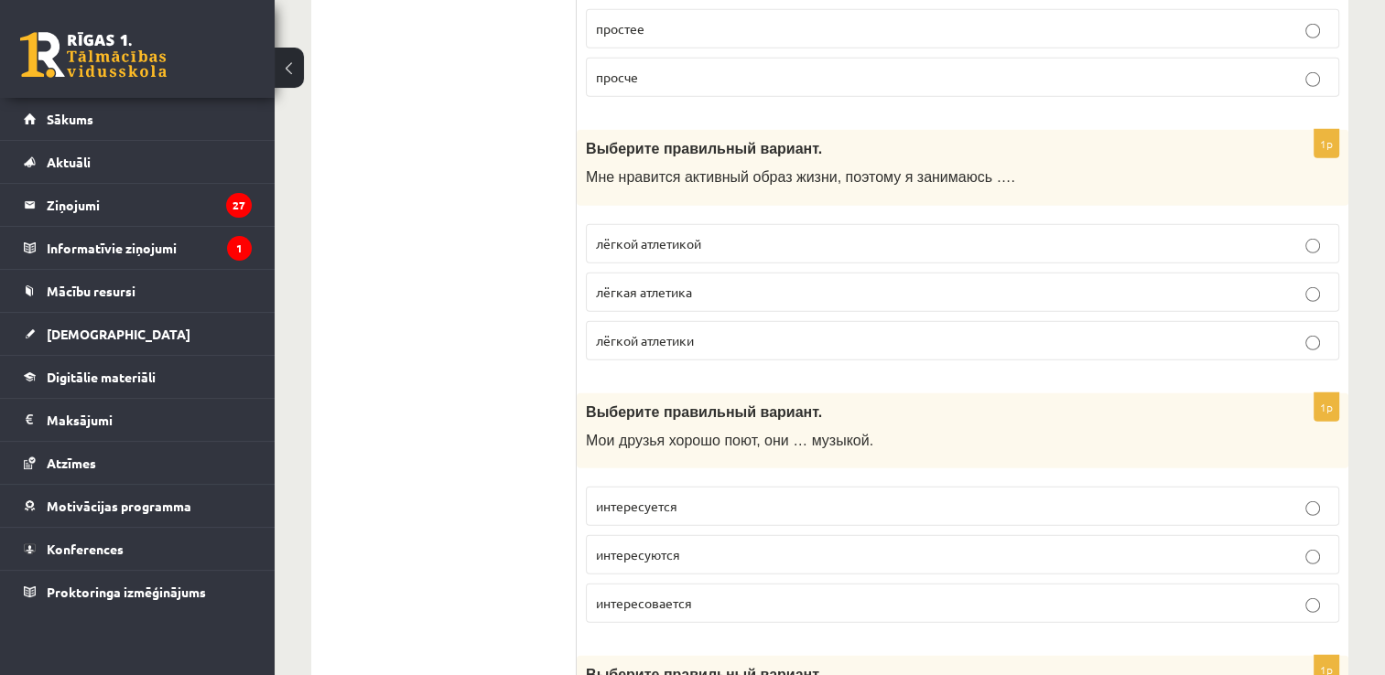
scroll to position [5381, 0]
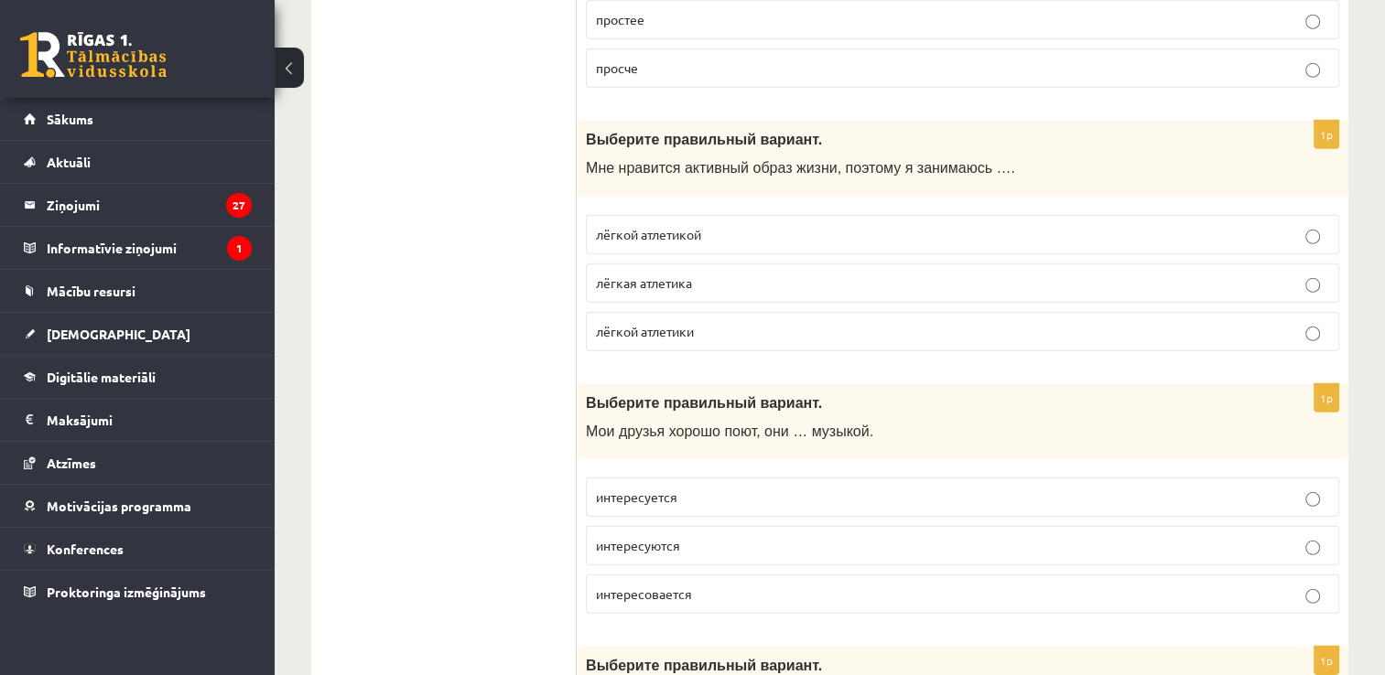
click at [912, 312] on label "лёгкой атлетики" at bounding box center [962, 331] width 753 height 39
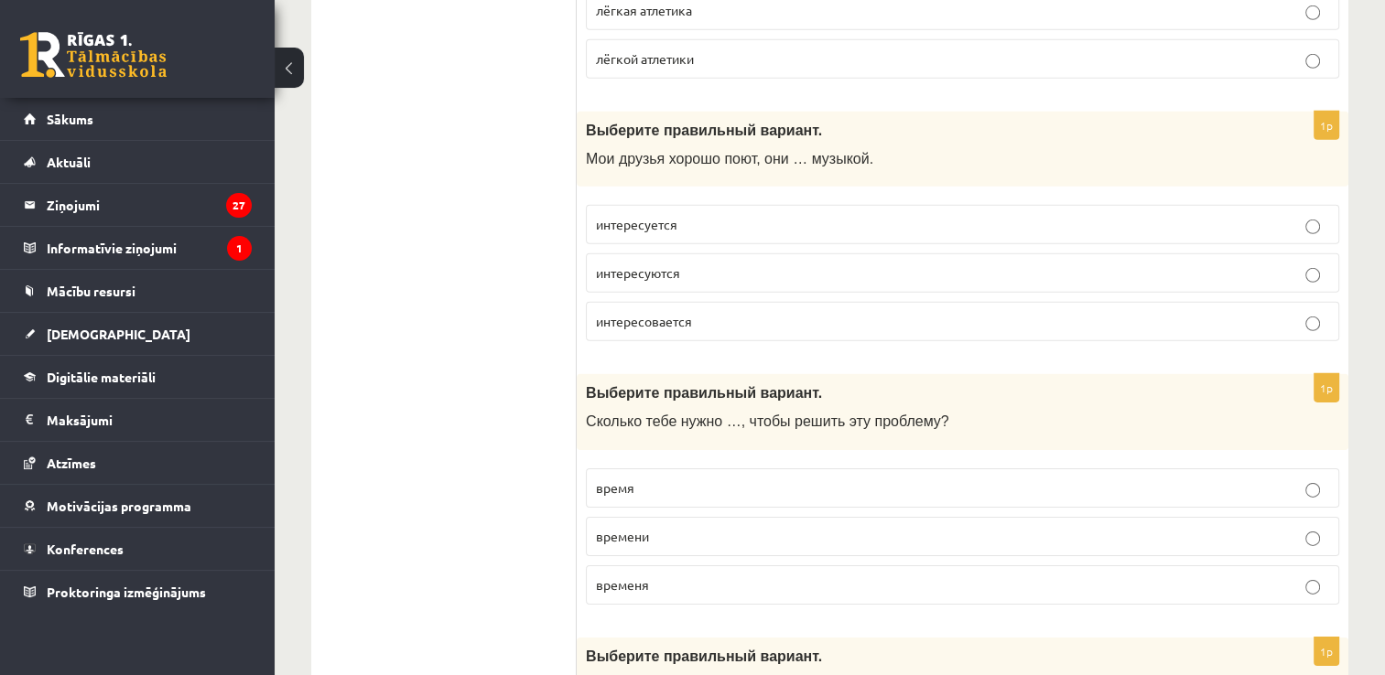
scroll to position [5663, 0]
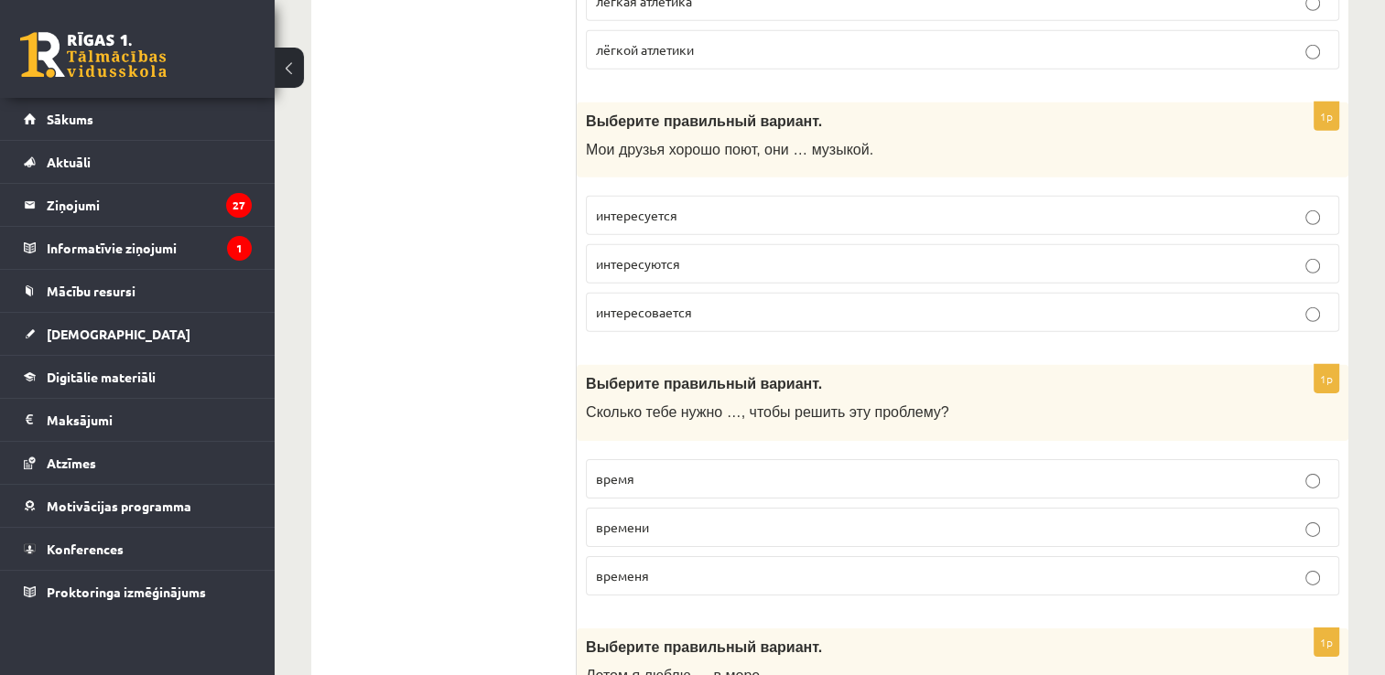
click at [743, 206] on p "интересуется" at bounding box center [962, 215] width 733 height 19
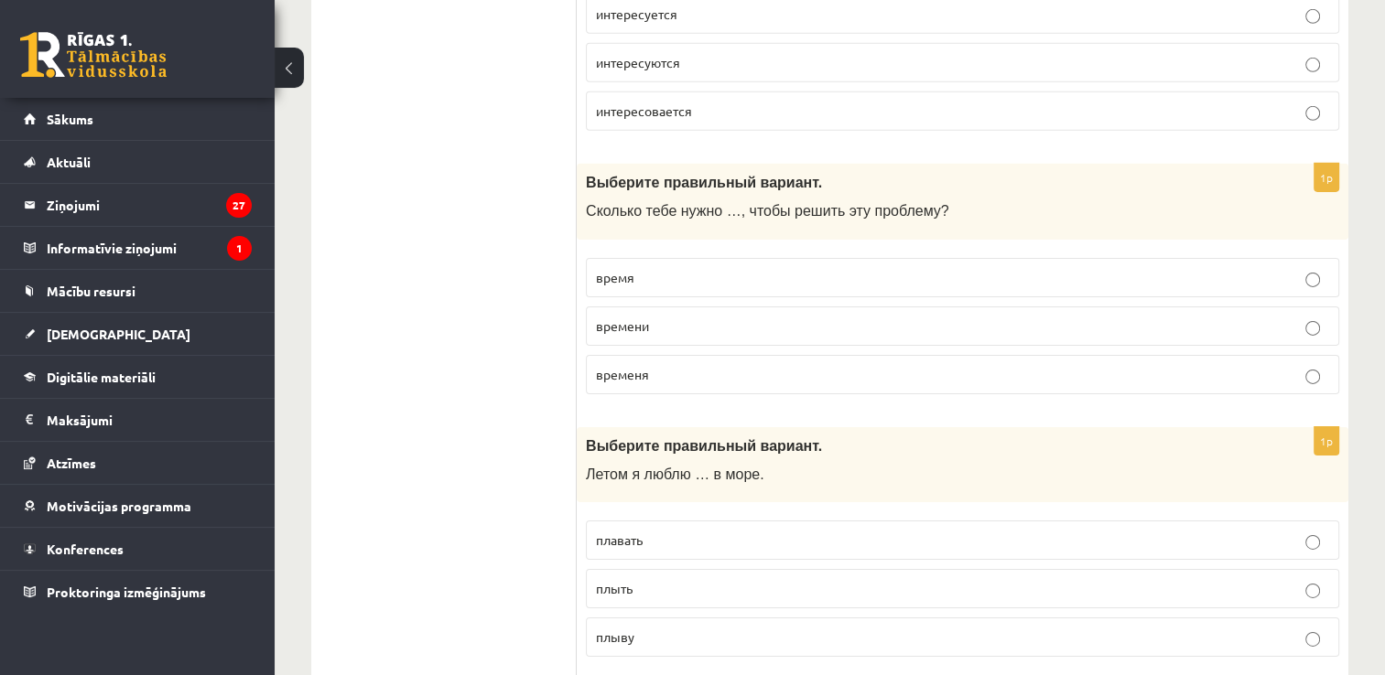
scroll to position [5872, 0]
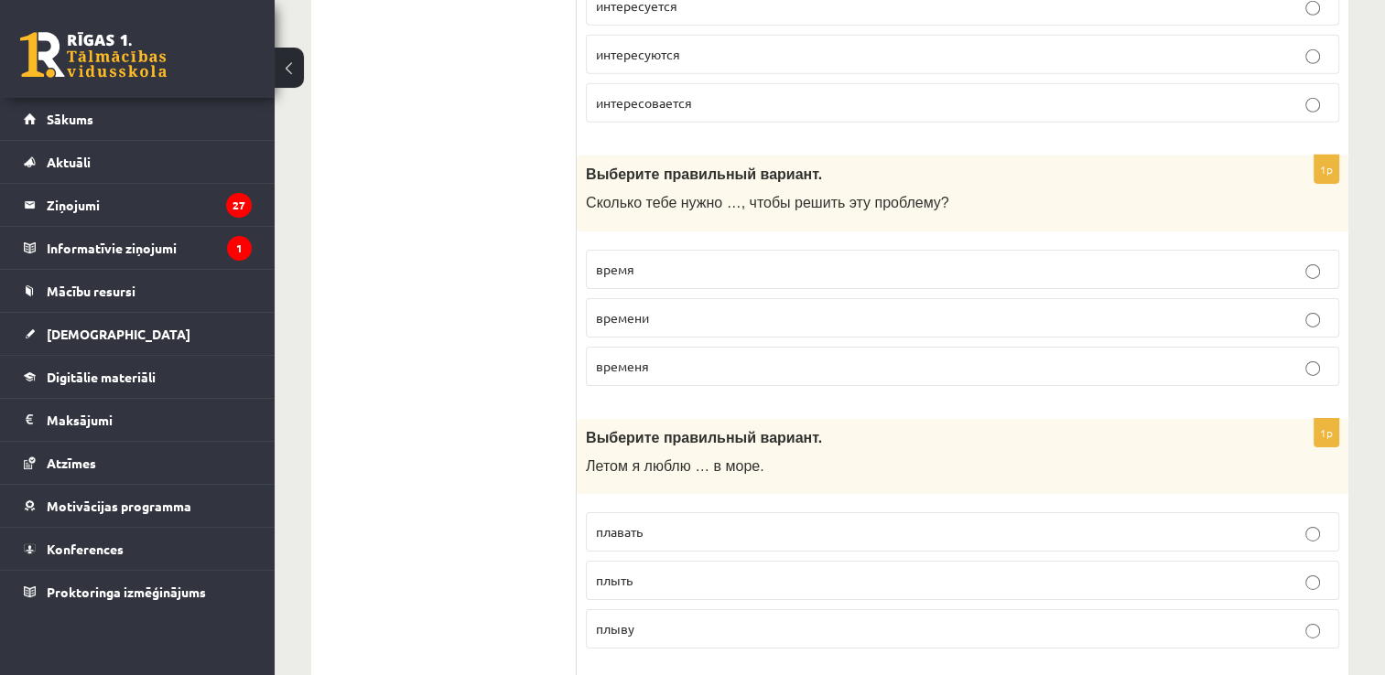
click at [733, 308] on p "времени" at bounding box center [962, 317] width 733 height 19
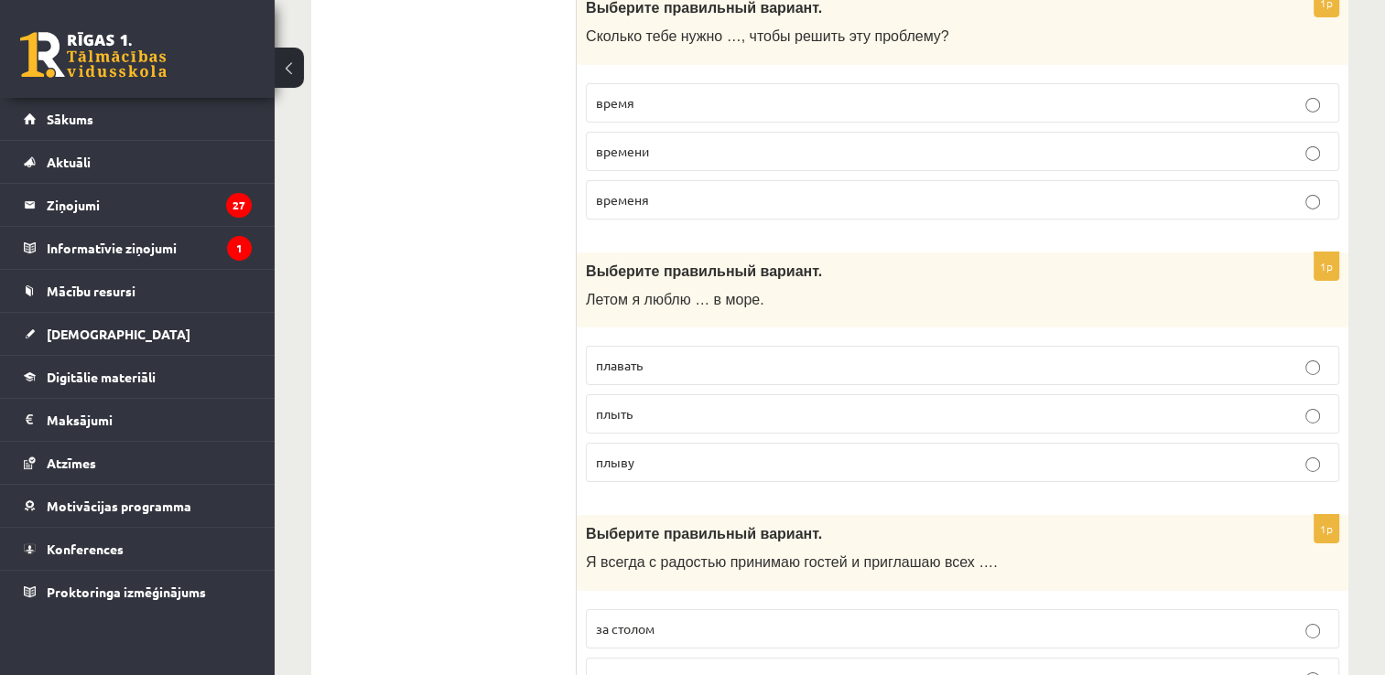
scroll to position [6109, 0]
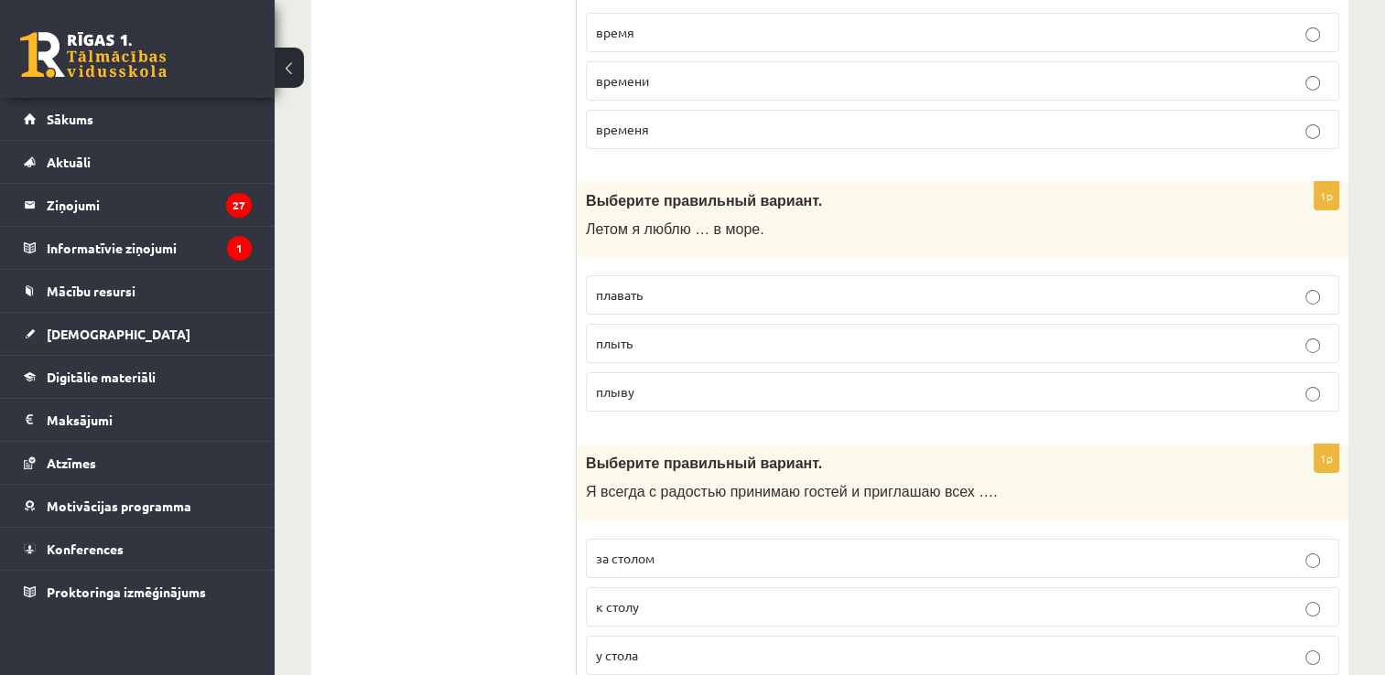
click at [708, 286] on p "плавать" at bounding box center [962, 295] width 733 height 19
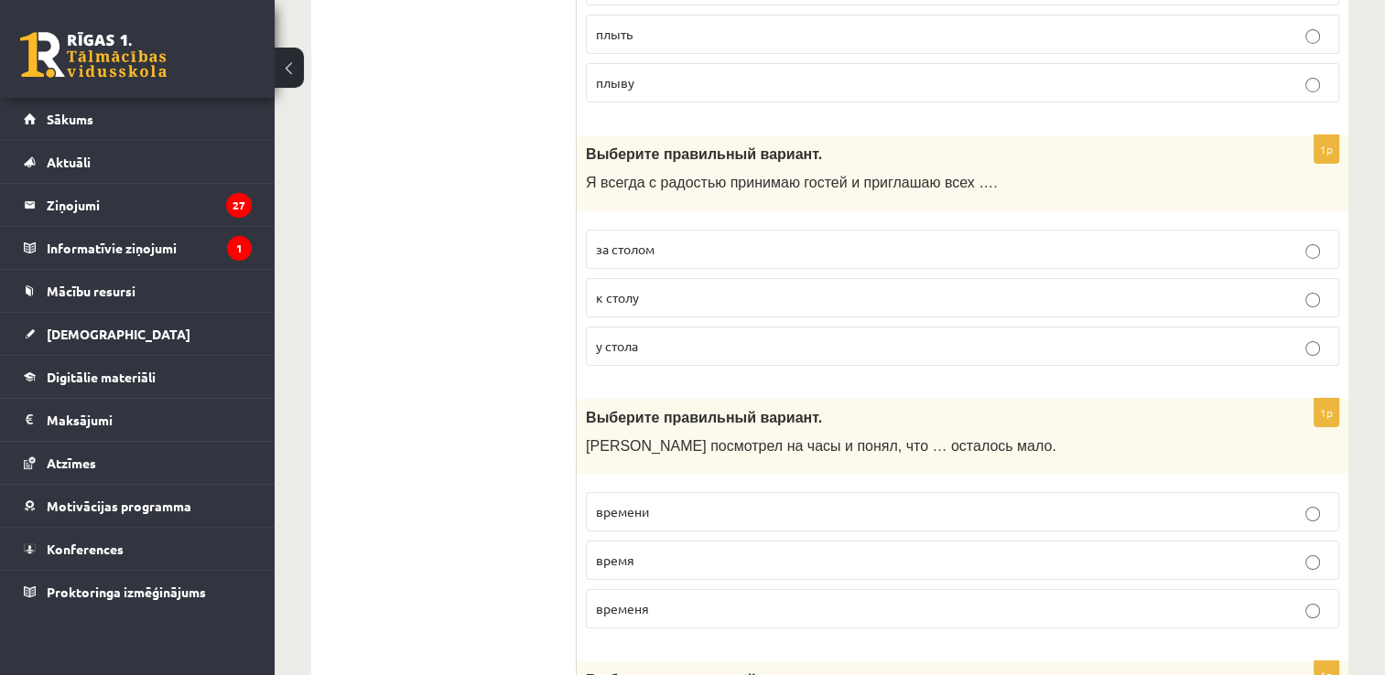
scroll to position [6383, 0]
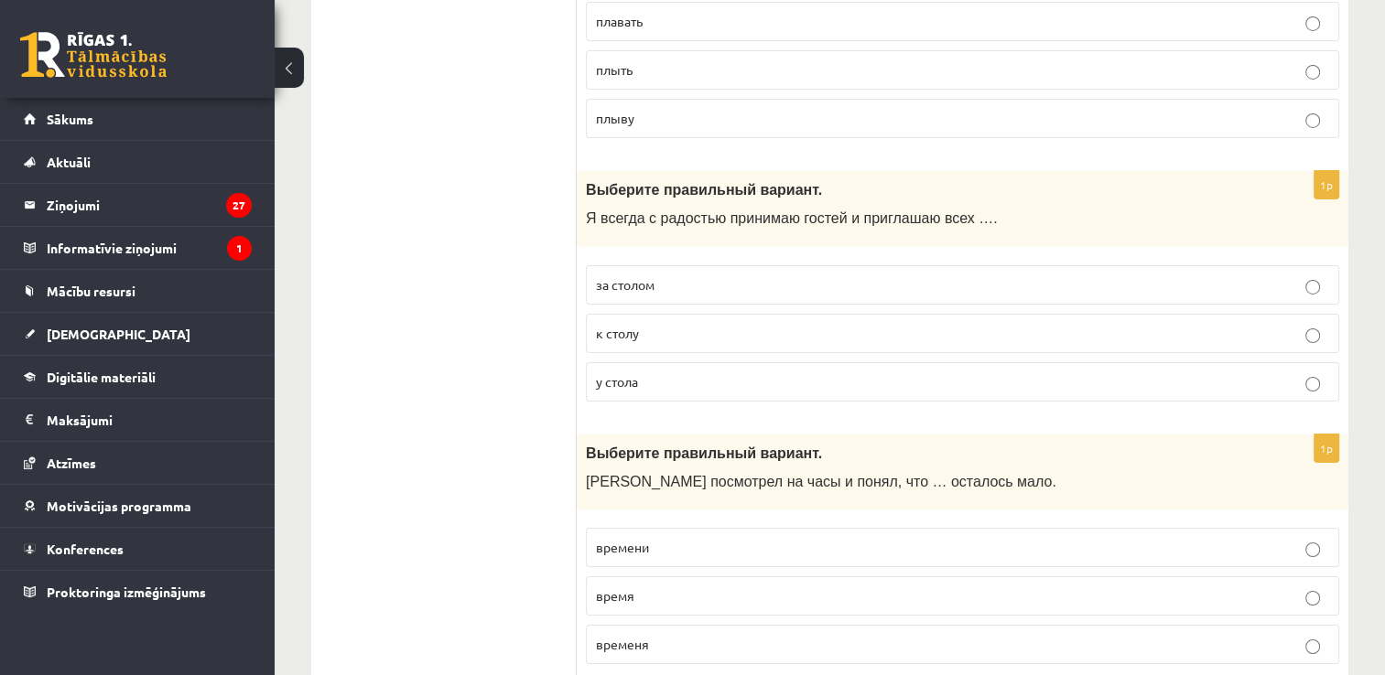
click at [757, 372] on p "у стола" at bounding box center [962, 381] width 733 height 19
click at [1158, 314] on label "к столу" at bounding box center [962, 333] width 753 height 39
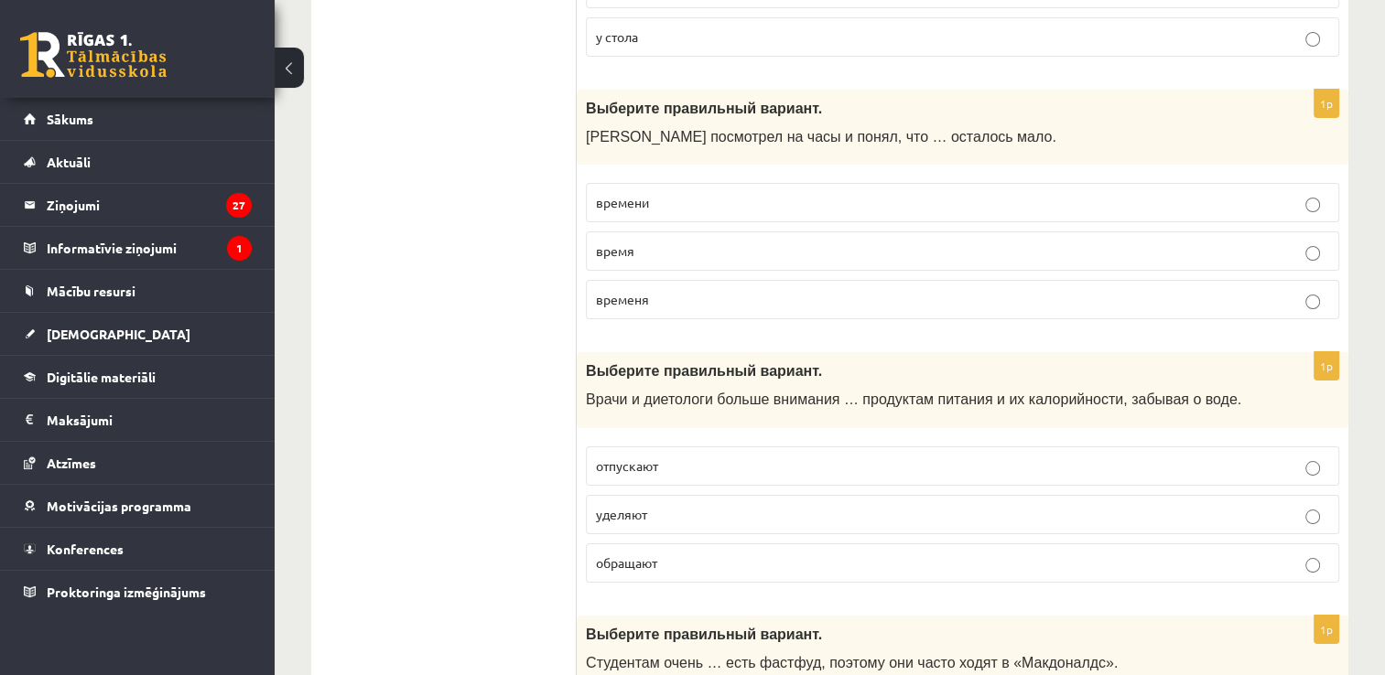
scroll to position [6755, 0]
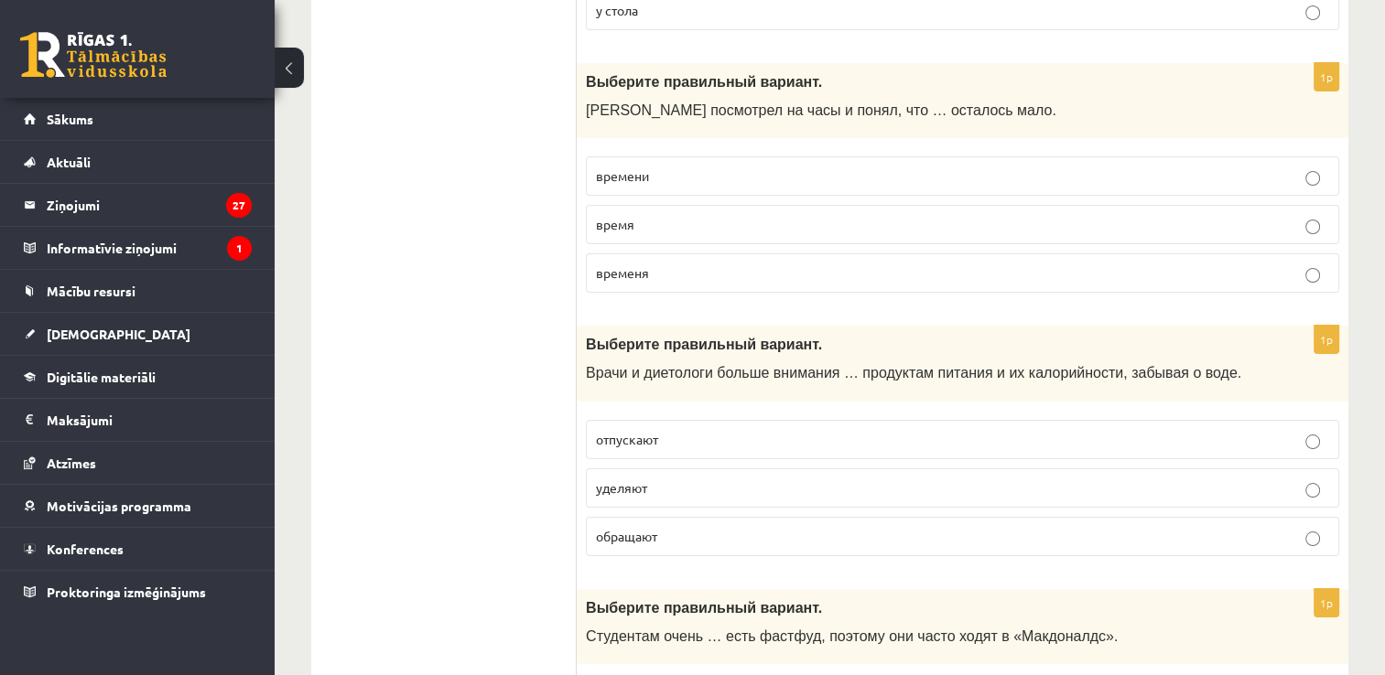
click at [952, 167] on p "времени" at bounding box center [962, 176] width 733 height 19
click at [948, 215] on p "время" at bounding box center [962, 224] width 733 height 19
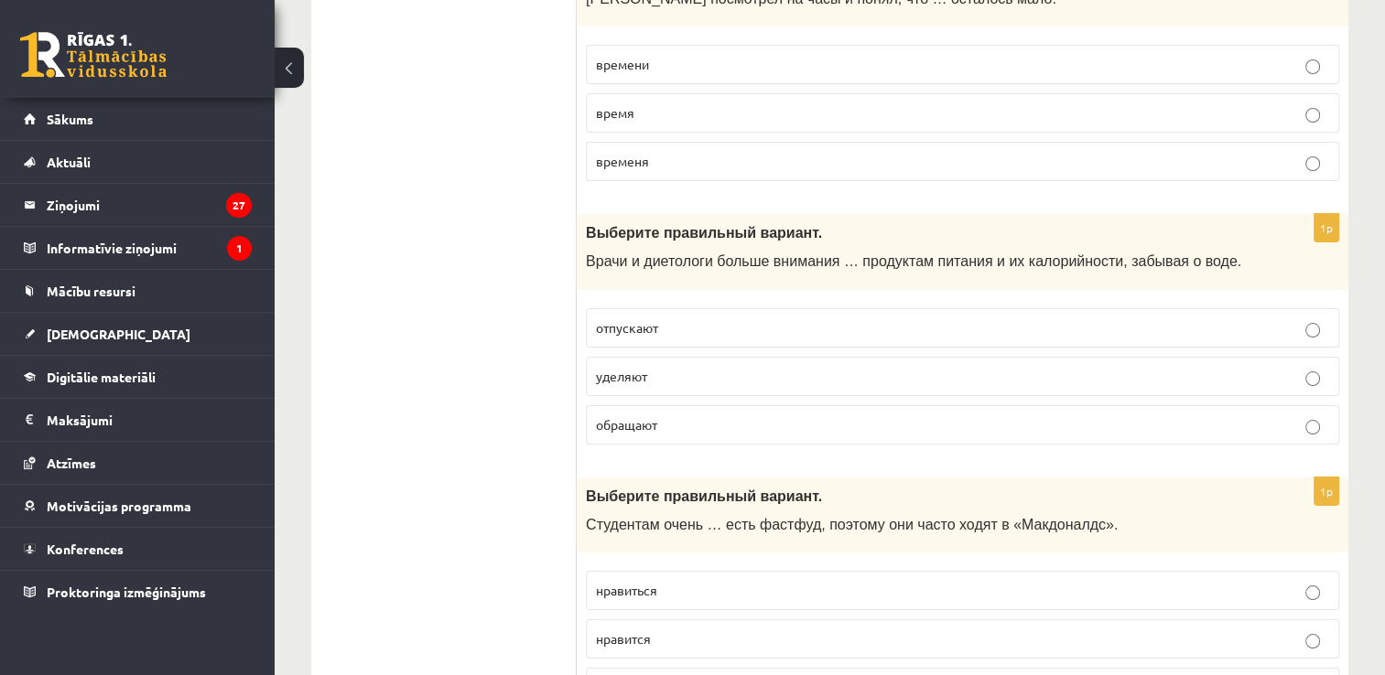
scroll to position [6902, 0]
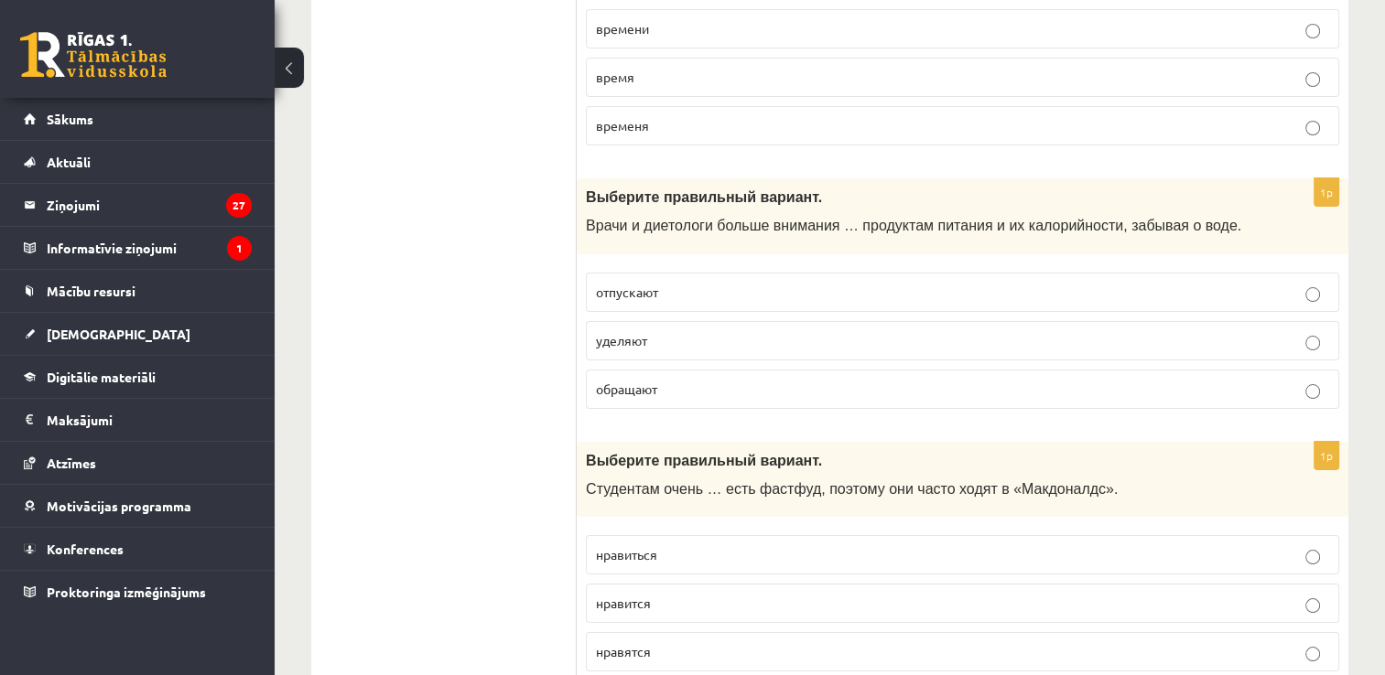
drag, startPoint x: 751, startPoint y: 231, endPoint x: 1170, endPoint y: 411, distance: 456.3
click at [752, 273] on label "отпускают" at bounding box center [962, 292] width 753 height 39
click at [972, 380] on p "обращают" at bounding box center [962, 389] width 733 height 19
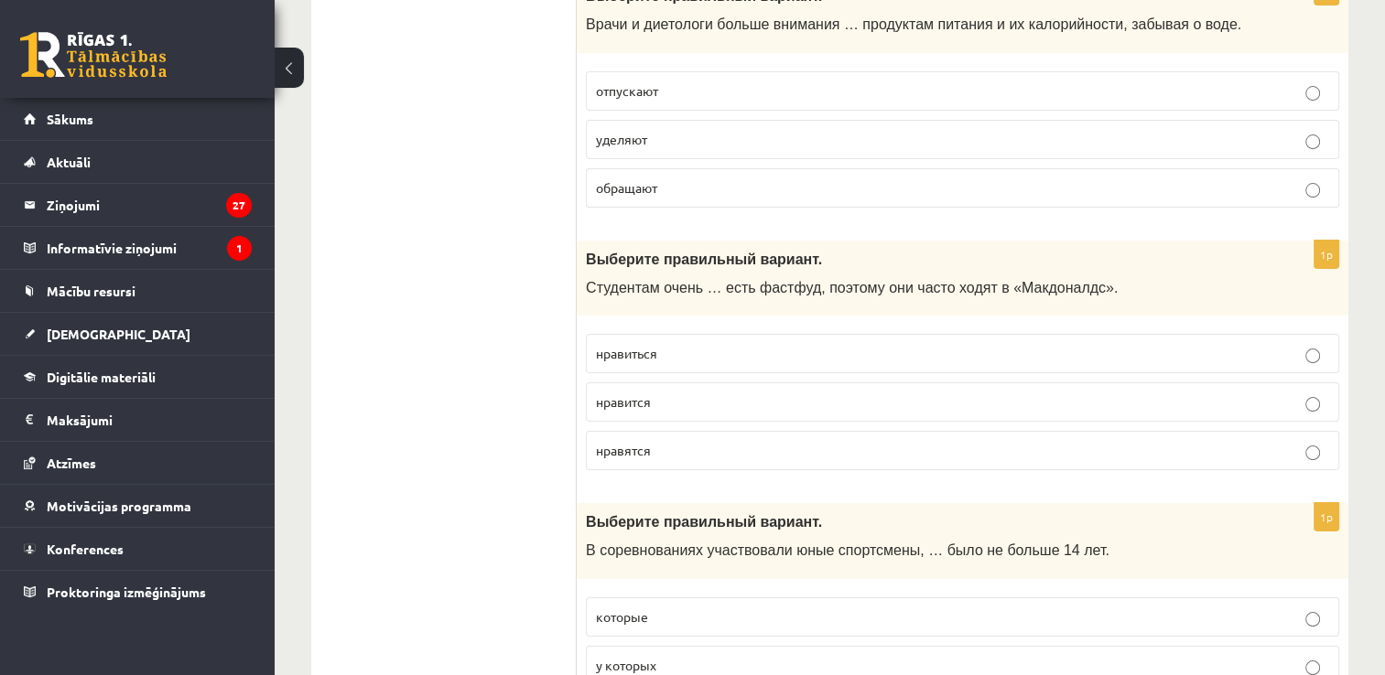
scroll to position [7177, 0]
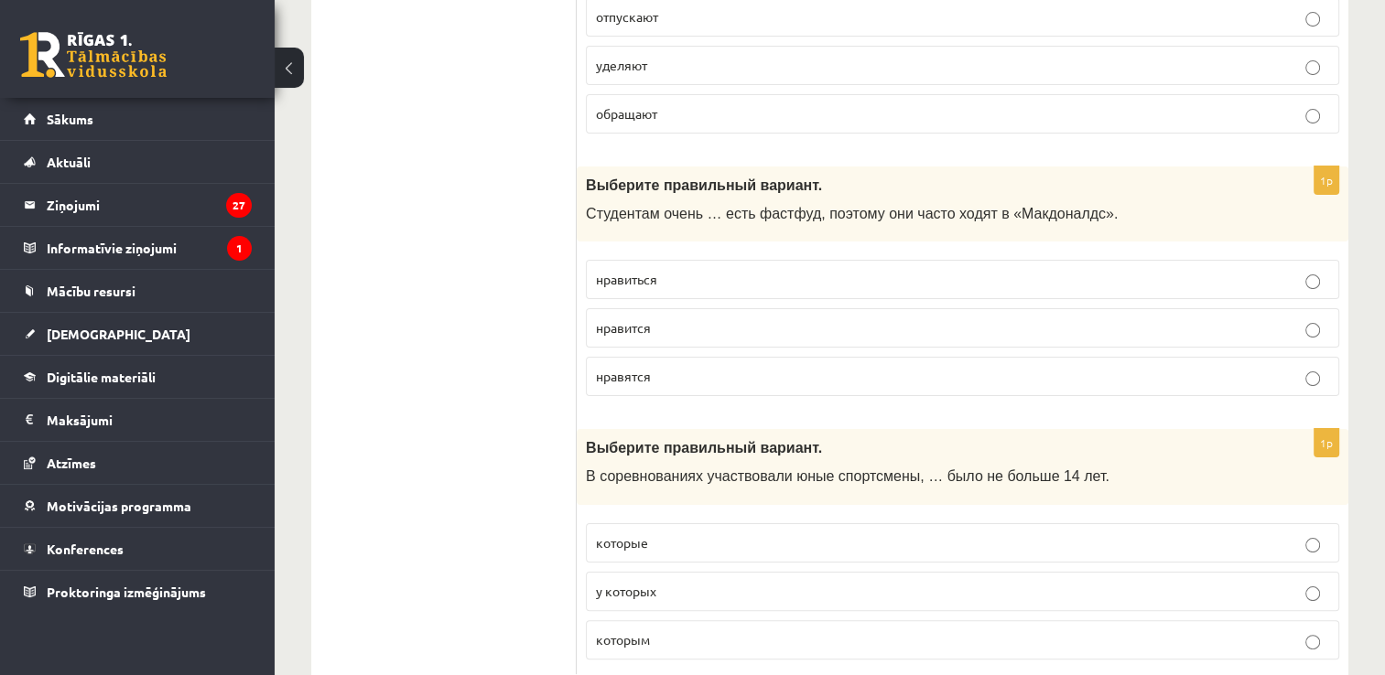
click at [644, 260] on label "нравиться" at bounding box center [962, 279] width 753 height 39
click at [749, 631] on p "которым" at bounding box center [962, 640] width 733 height 19
click at [1255, 582] on p "у которых" at bounding box center [962, 591] width 733 height 19
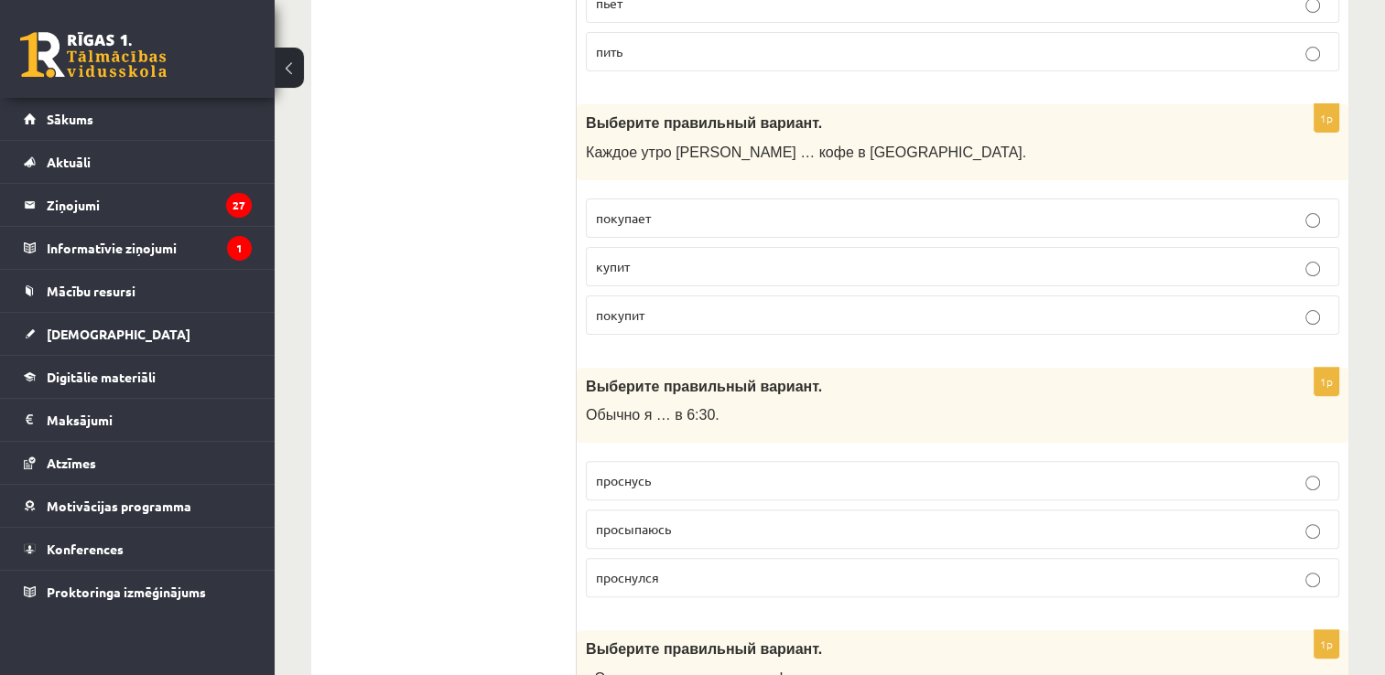
scroll to position [0, 0]
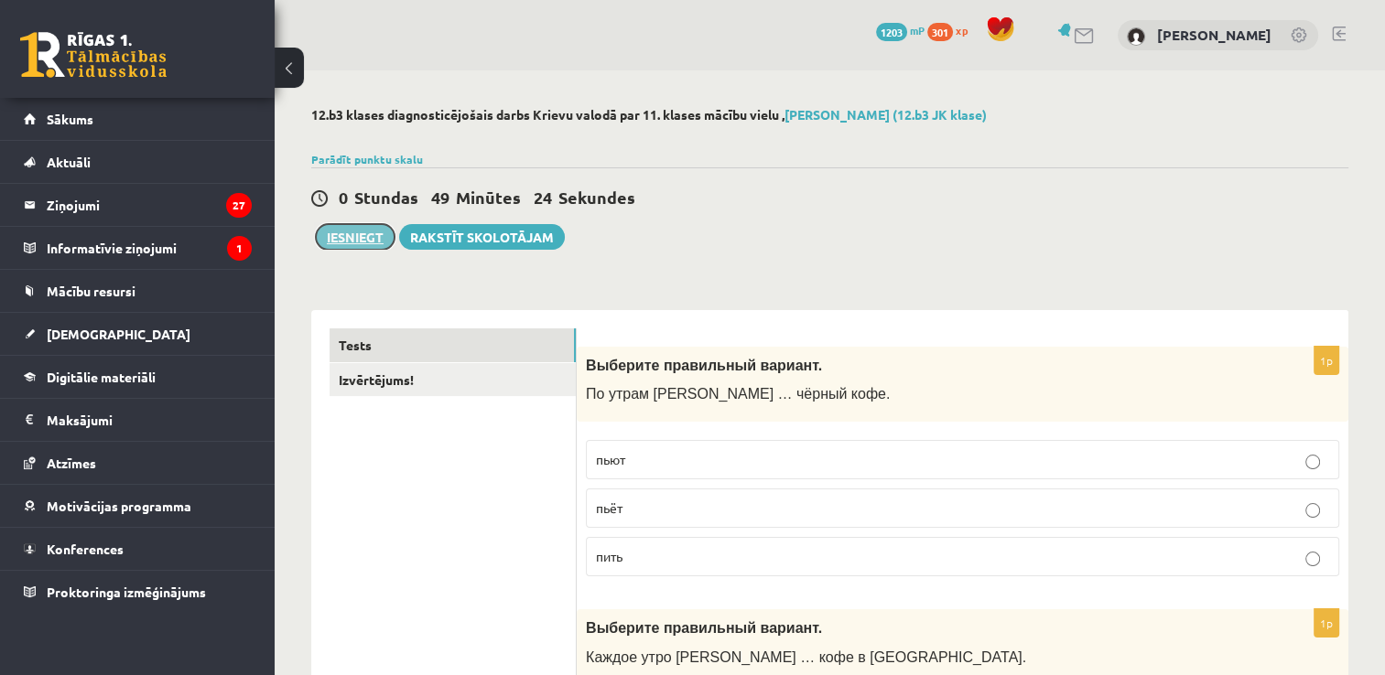
click at [380, 235] on button "Iesniegt" at bounding box center [355, 237] width 79 height 26
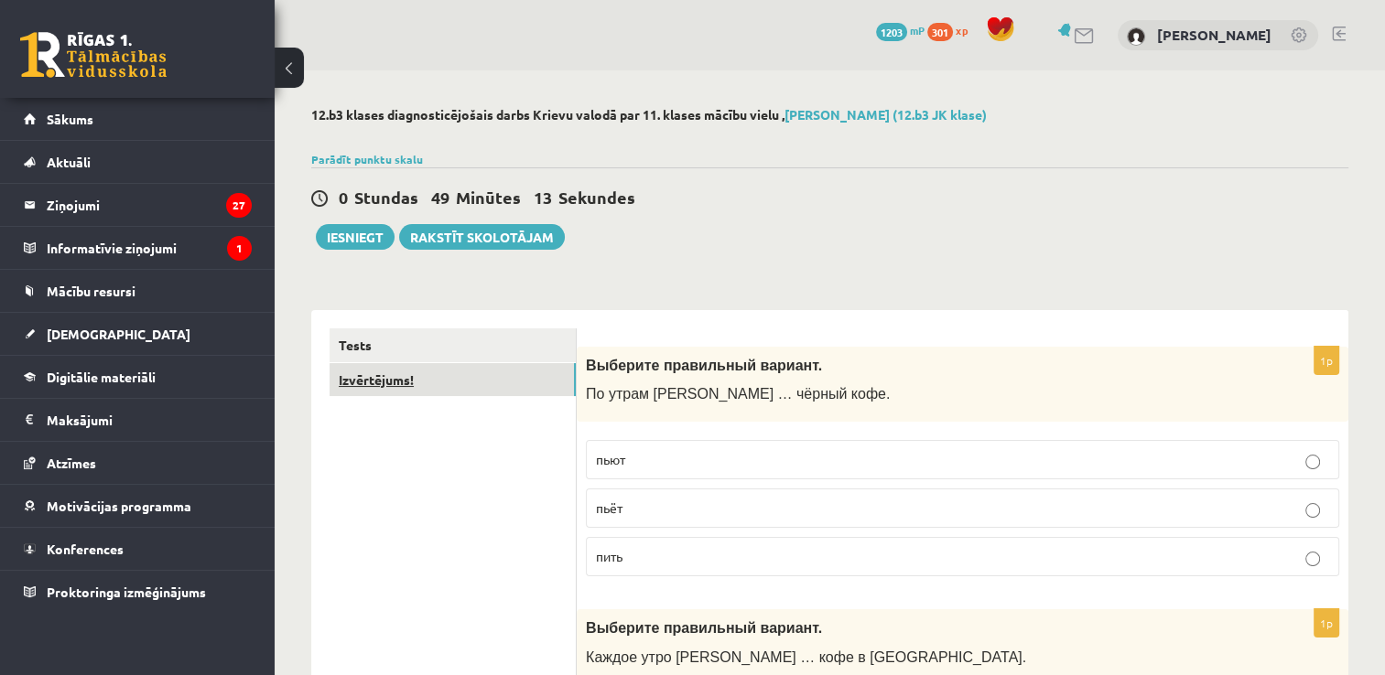
click at [436, 387] on link "Izvērtējums!" at bounding box center [452, 380] width 246 height 34
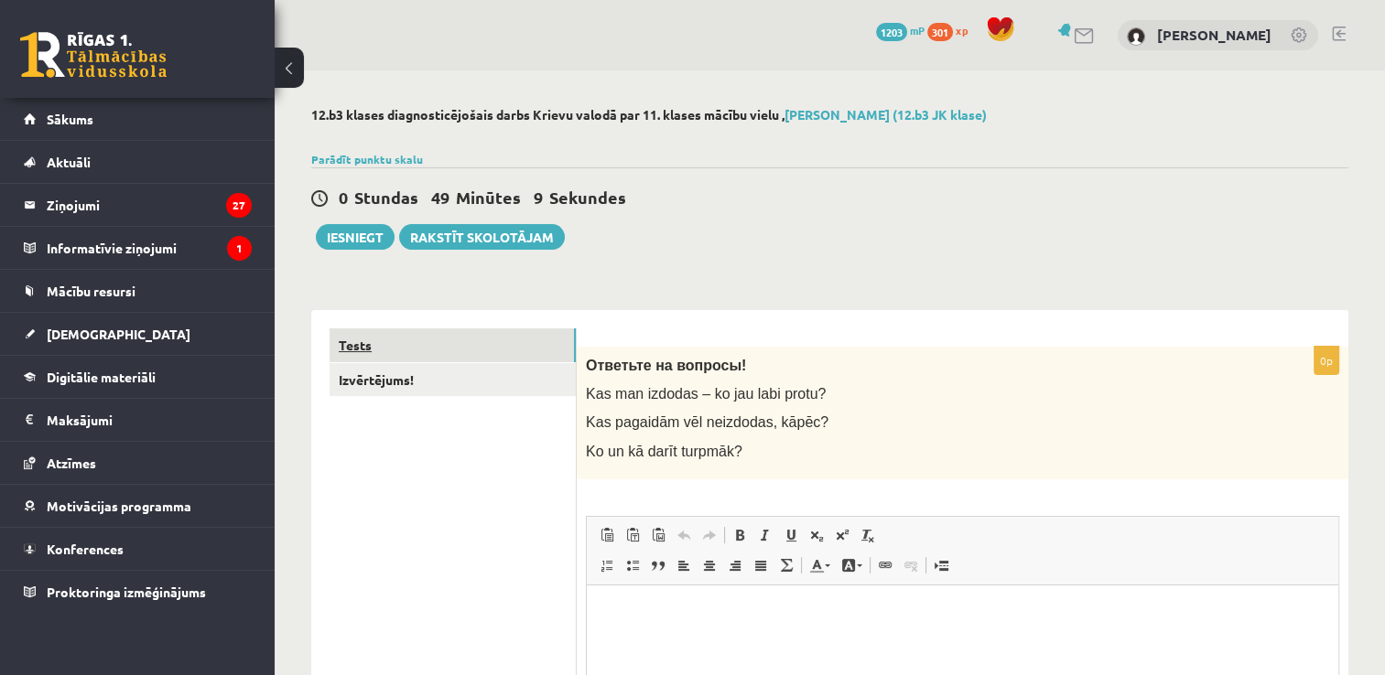
click at [437, 357] on link "Tests" at bounding box center [452, 346] width 246 height 34
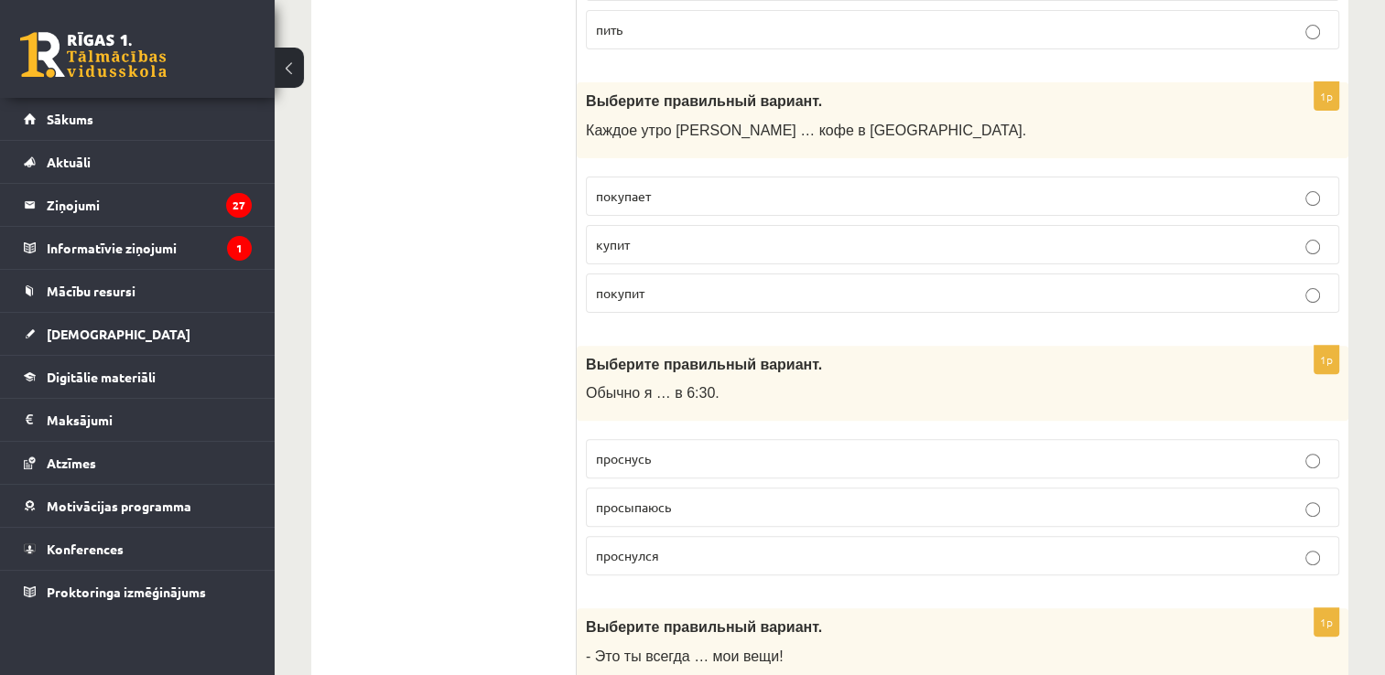
scroll to position [572, 0]
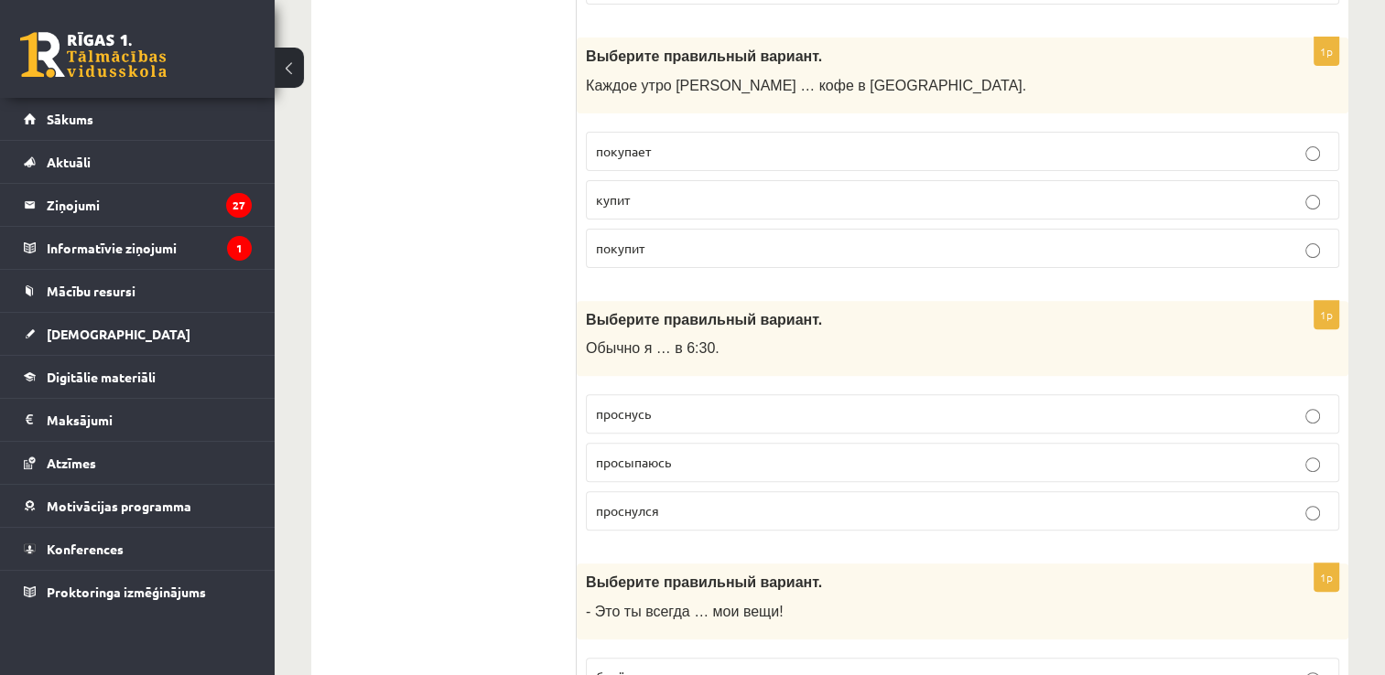
click at [1324, 414] on p "проснусь" at bounding box center [962, 413] width 733 height 19
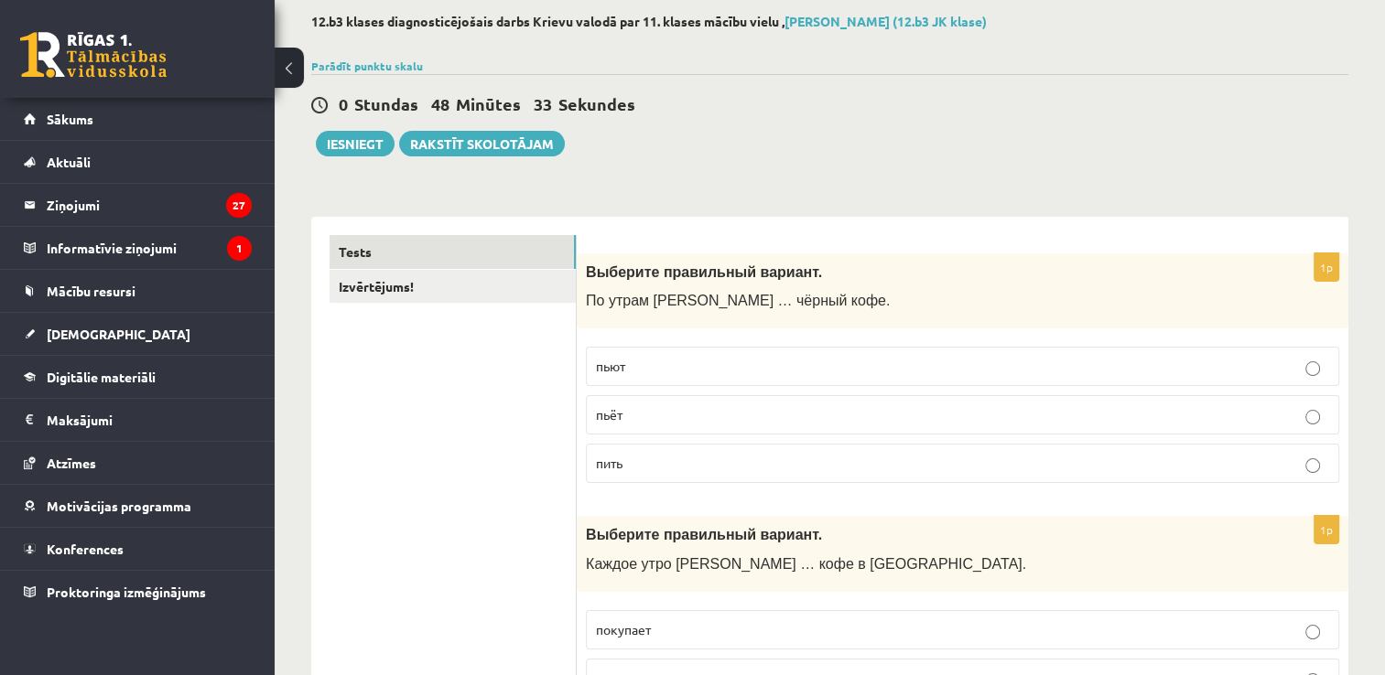
scroll to position [49, 0]
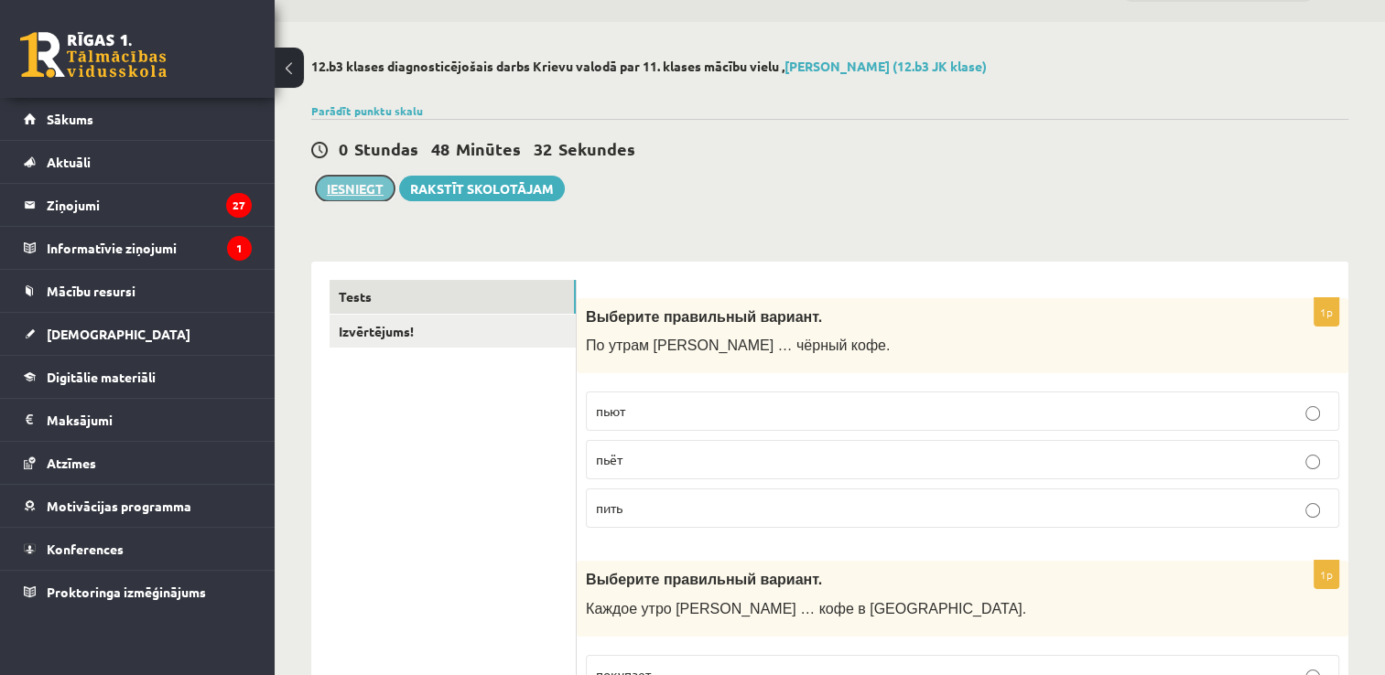
click at [370, 184] on button "Iesniegt" at bounding box center [355, 189] width 79 height 26
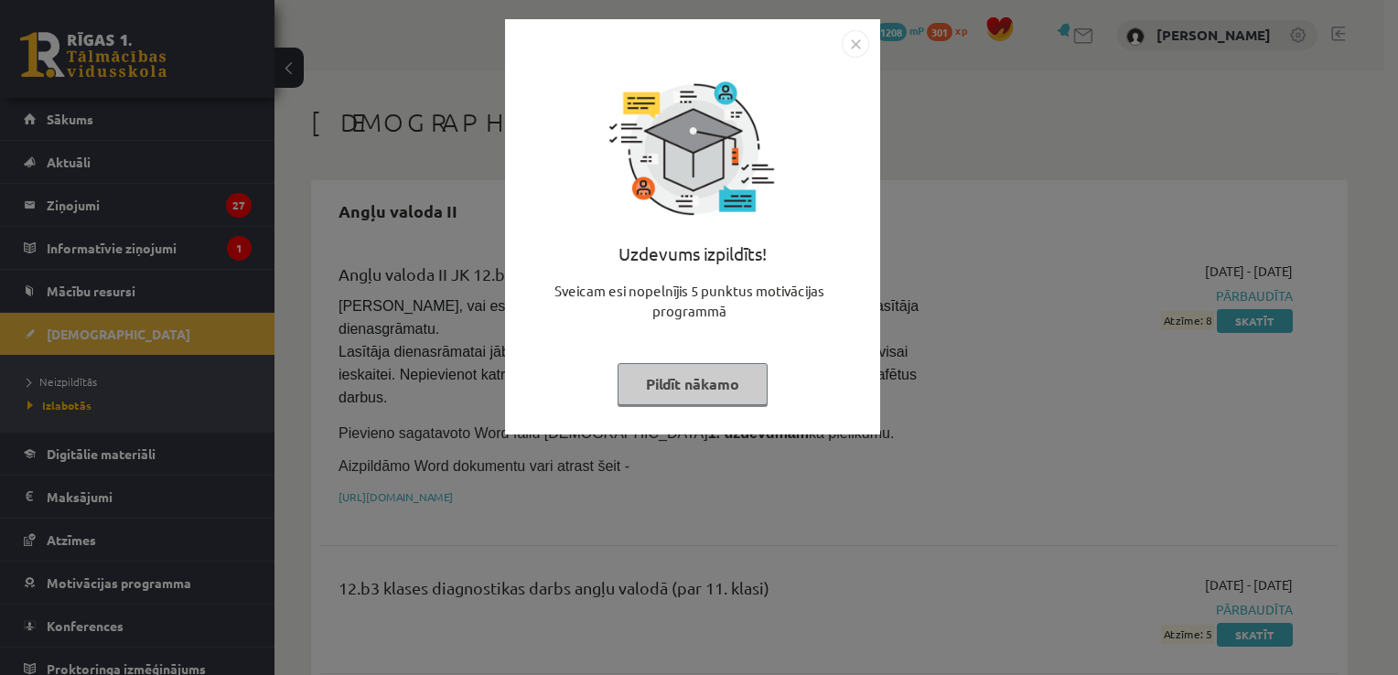
click at [860, 40] on img "Close" at bounding box center [855, 43] width 27 height 27
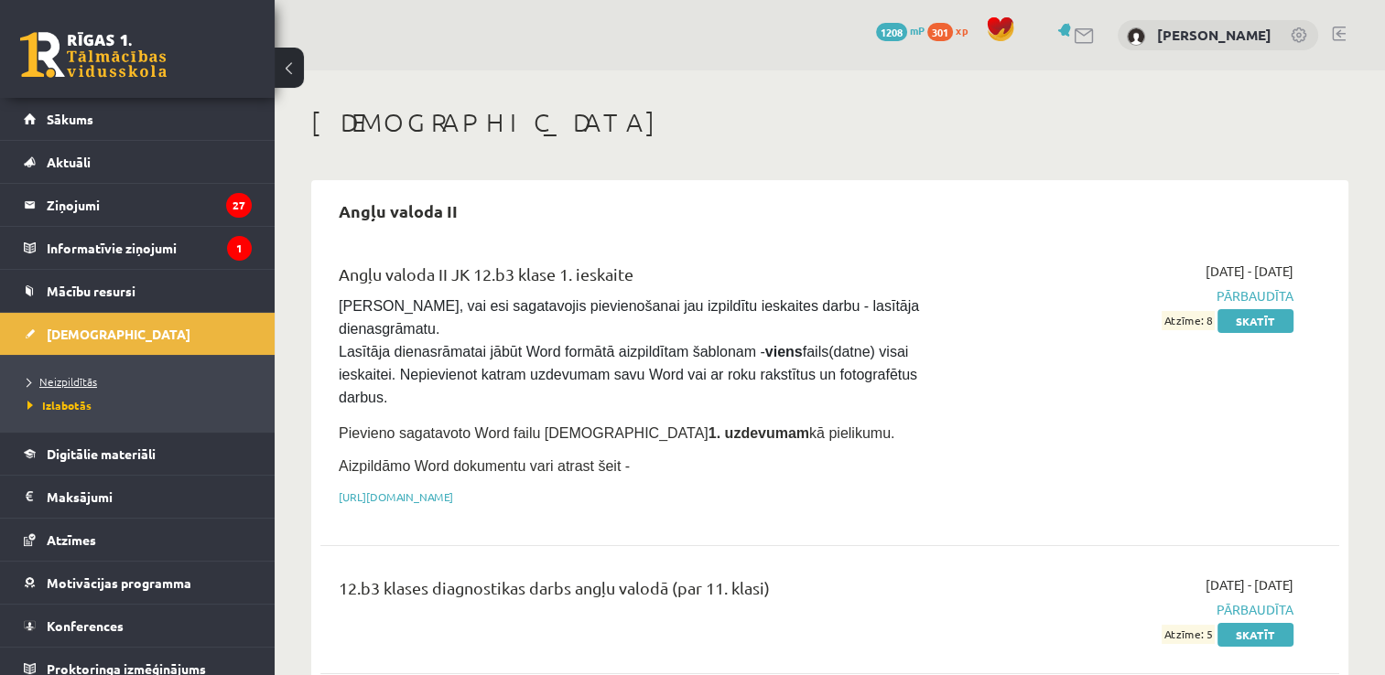
click at [63, 375] on span "Neizpildītās" at bounding box center [62, 381] width 70 height 15
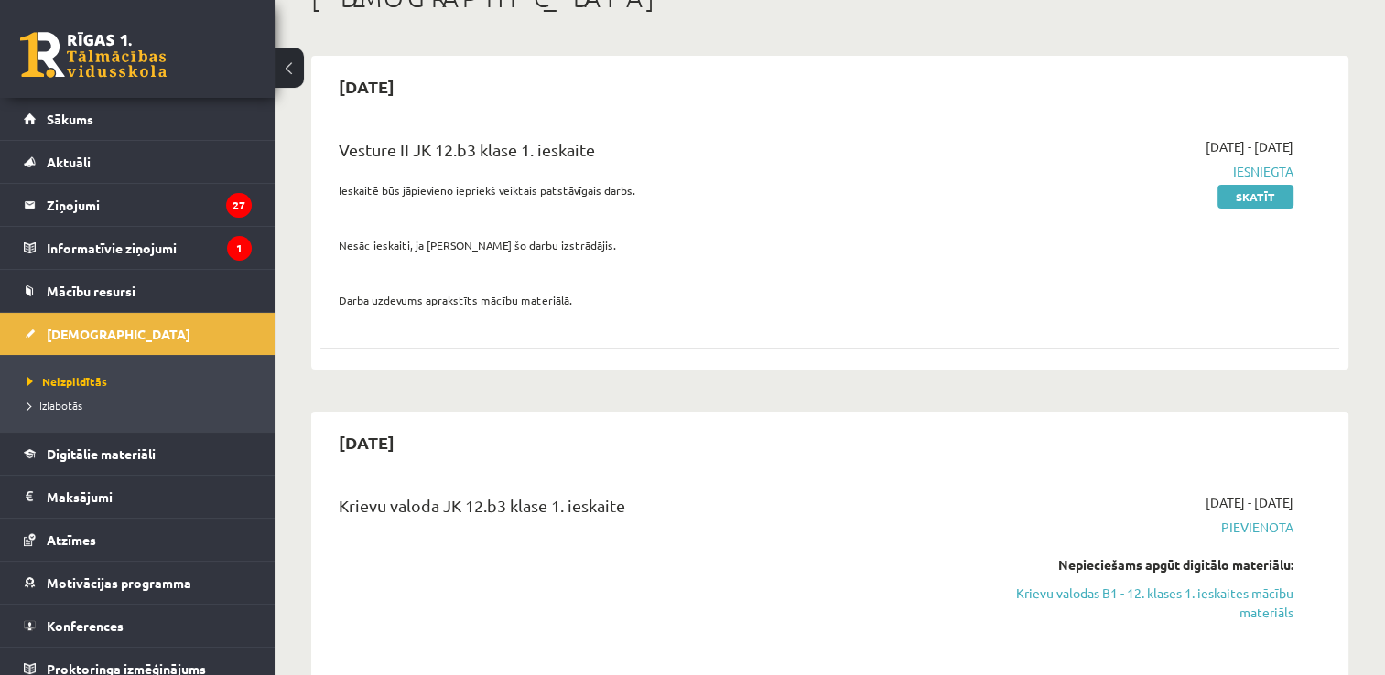
scroll to position [255, 0]
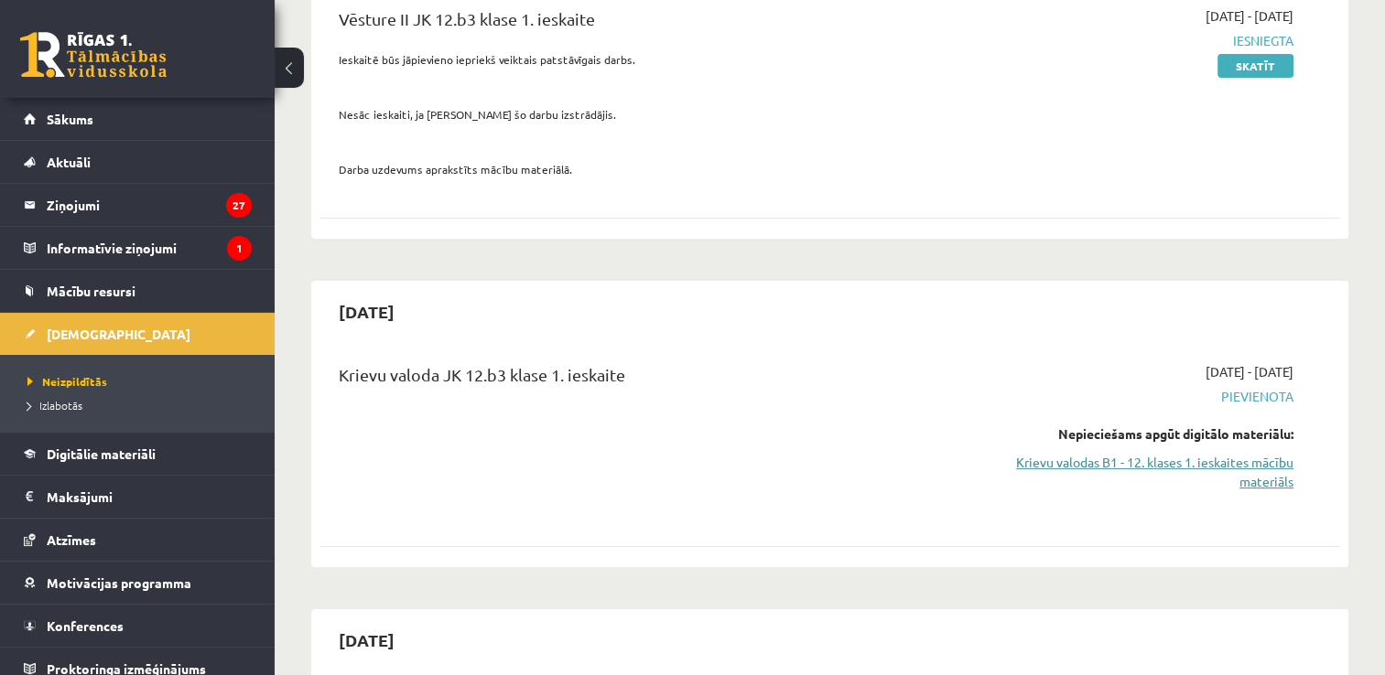
click at [1248, 474] on link "Krievu valodas B1 - 12. klases 1. ieskaites mācību materiāls" at bounding box center [1143, 472] width 300 height 38
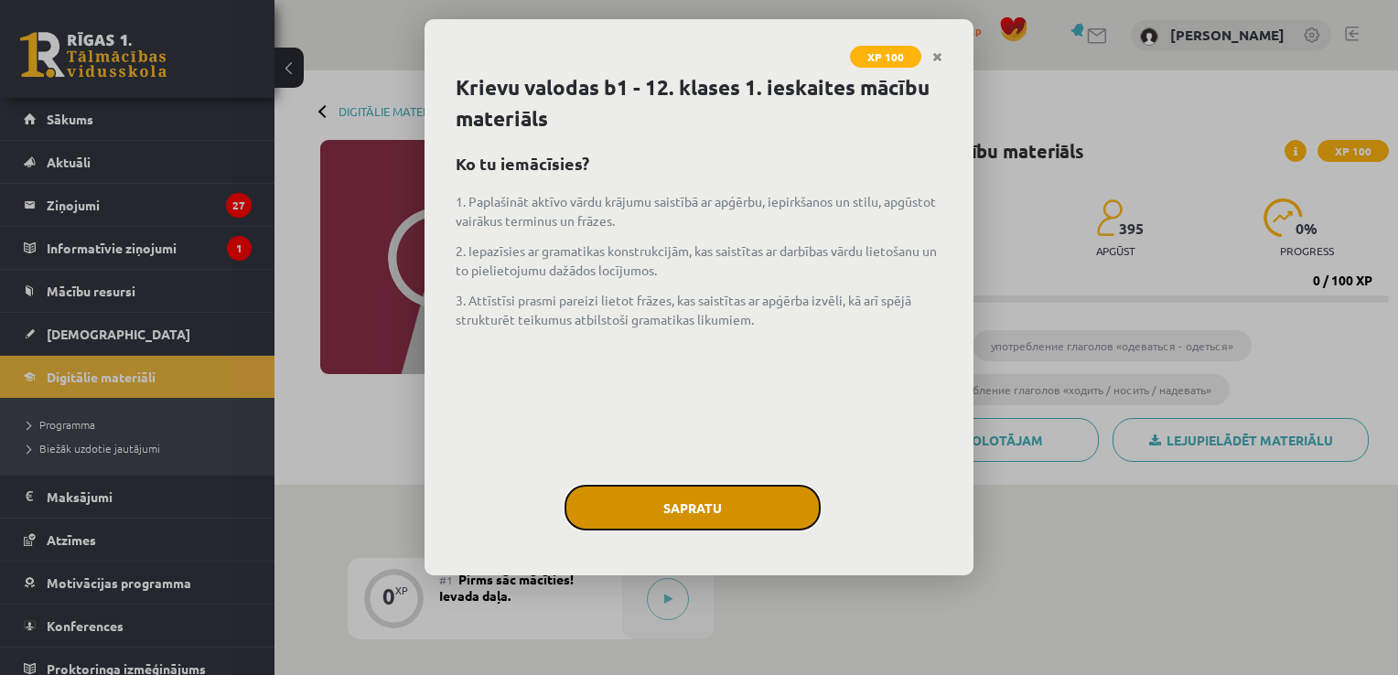
click at [739, 491] on button "Sapratu" at bounding box center [693, 508] width 256 height 46
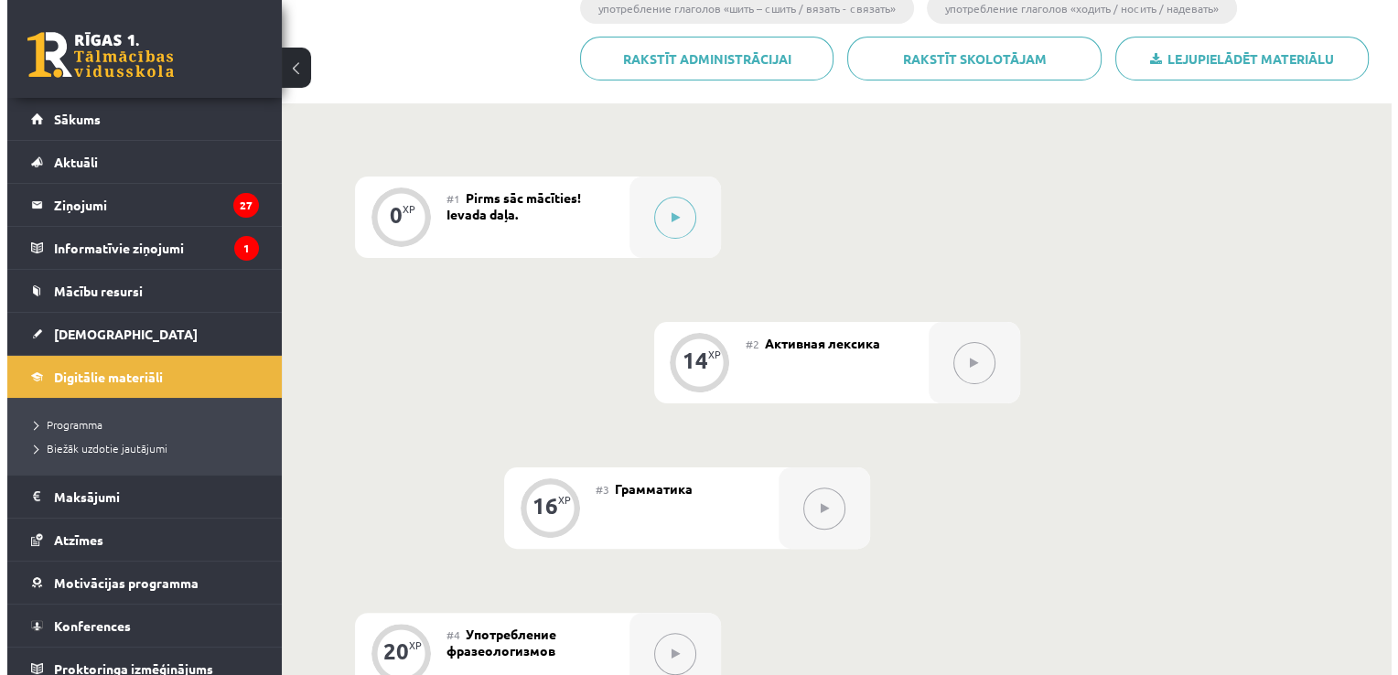
scroll to position [397, 0]
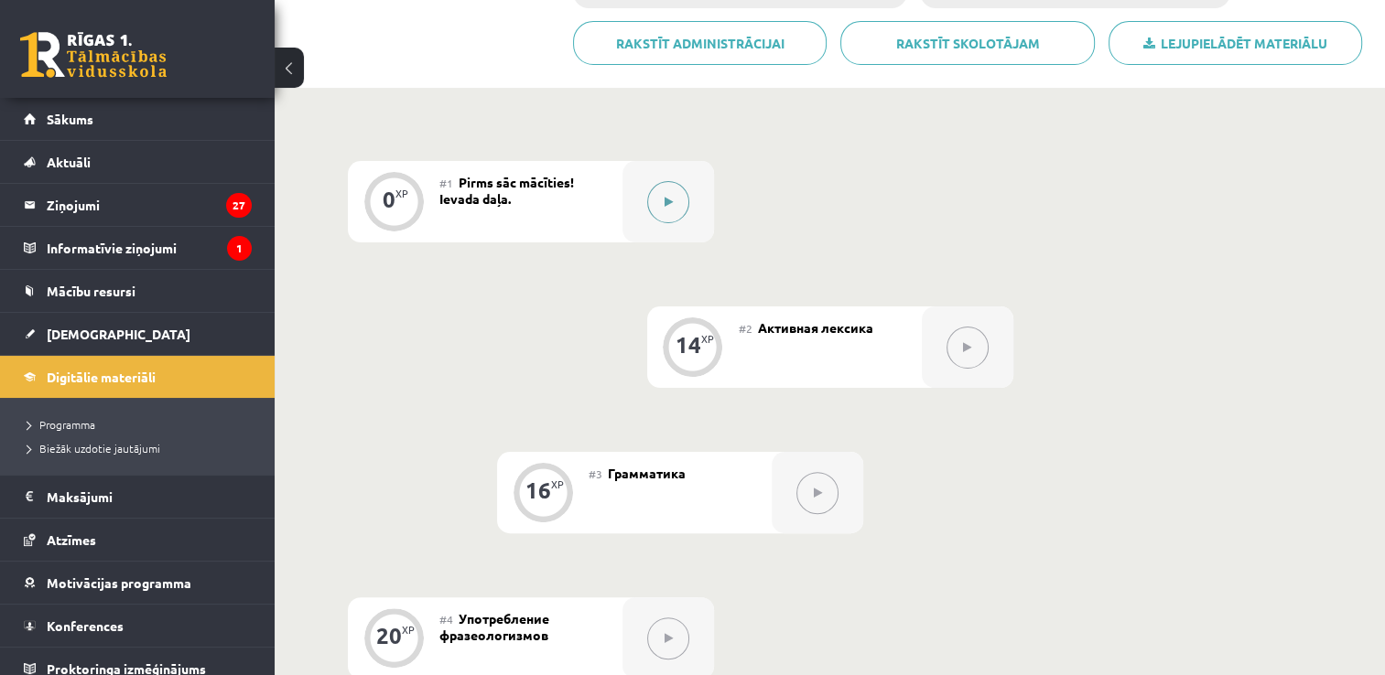
click at [665, 203] on icon at bounding box center [668, 202] width 8 height 11
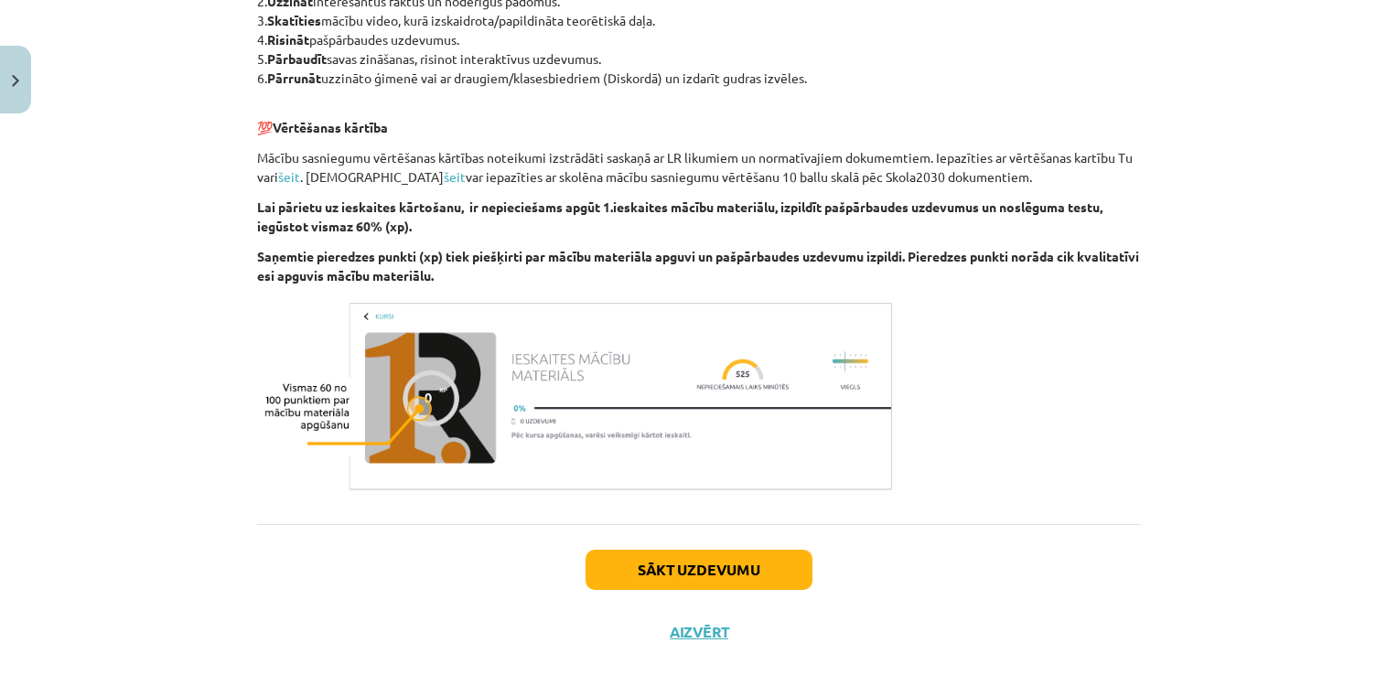
scroll to position [1071, 0]
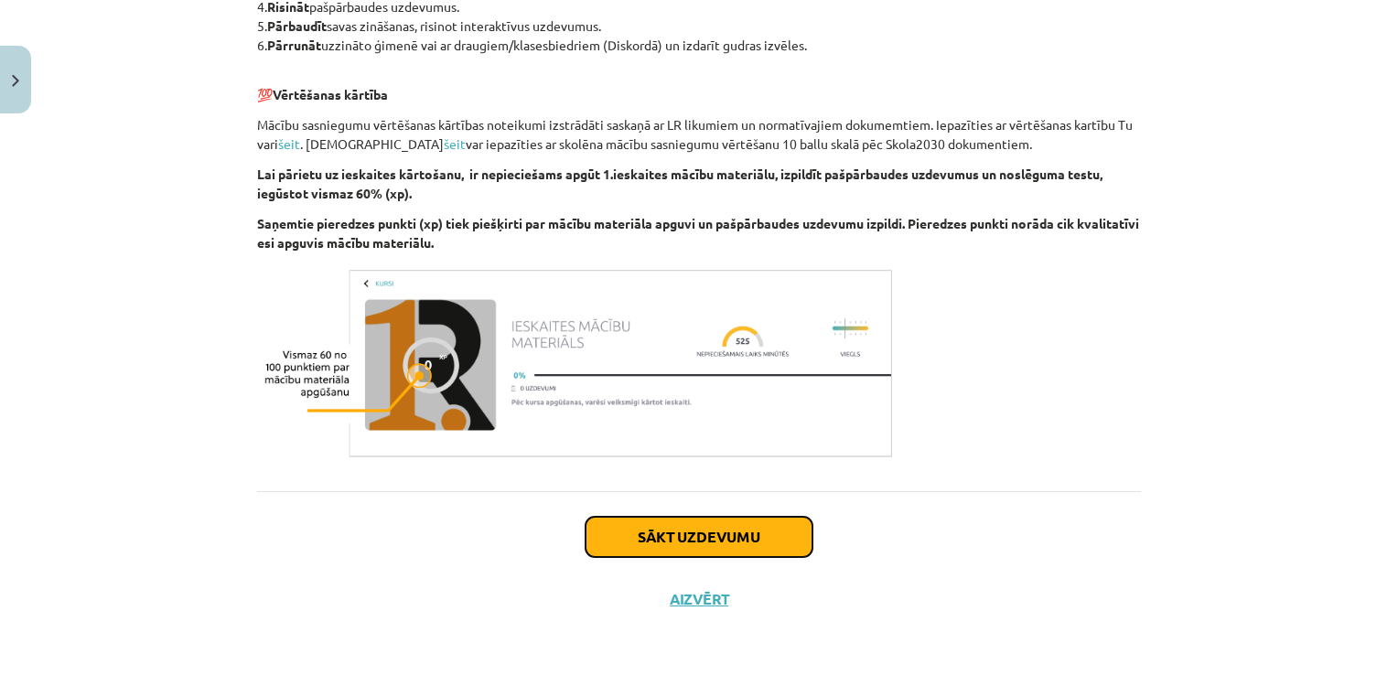
click at [730, 545] on button "Sākt uzdevumu" at bounding box center [699, 537] width 227 height 40
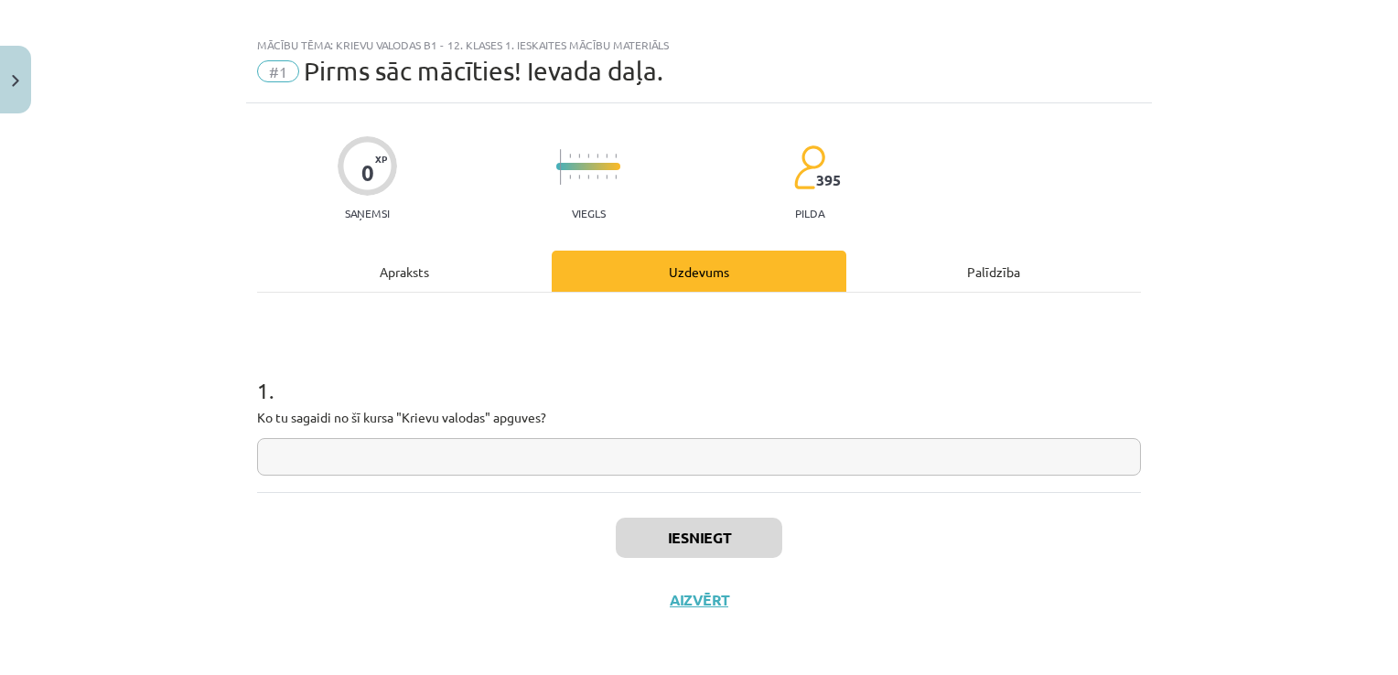
click at [582, 462] on input "text" at bounding box center [699, 457] width 884 height 38
click at [282, 458] on input "*********" at bounding box center [699, 457] width 884 height 38
click at [381, 452] on input "**********" at bounding box center [699, 457] width 884 height 38
click at [286, 459] on input "**********" at bounding box center [699, 457] width 884 height 38
click at [362, 458] on input "*******" at bounding box center [699, 457] width 884 height 38
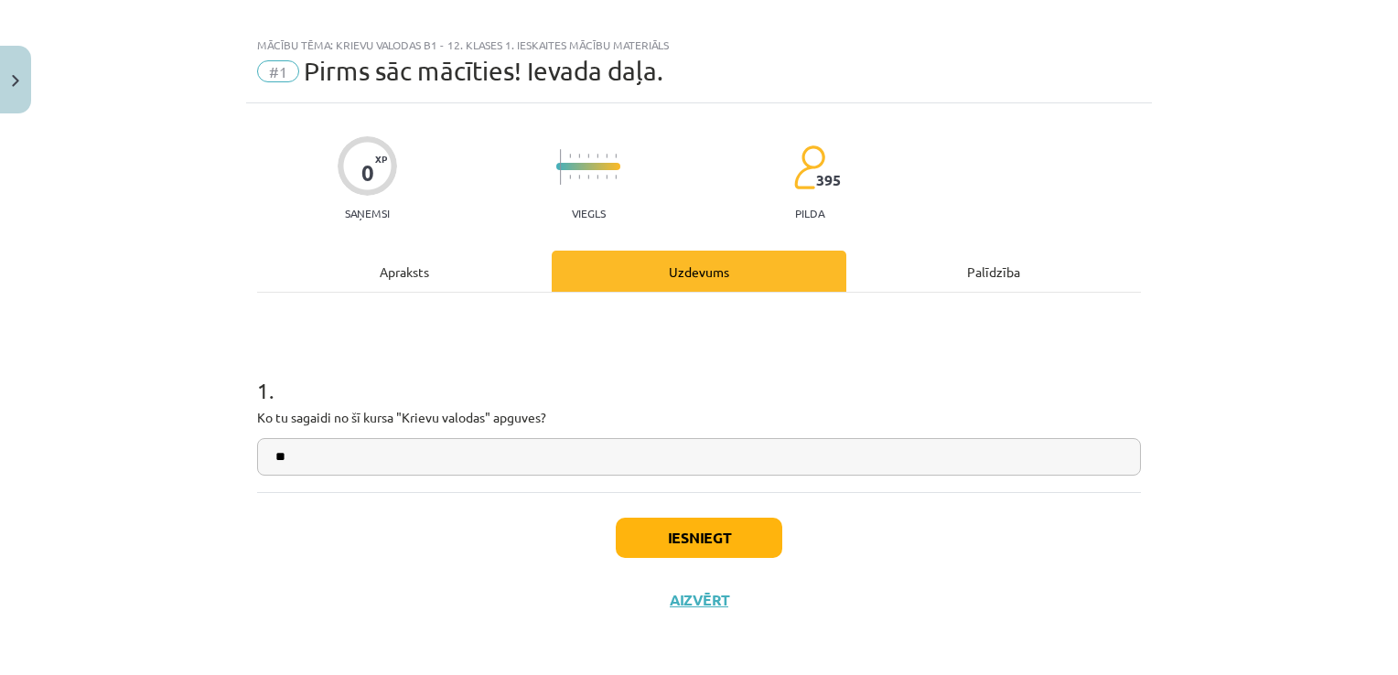
type input "*"
type input "*******"
click at [730, 525] on button "Iesniegt" at bounding box center [699, 538] width 167 height 40
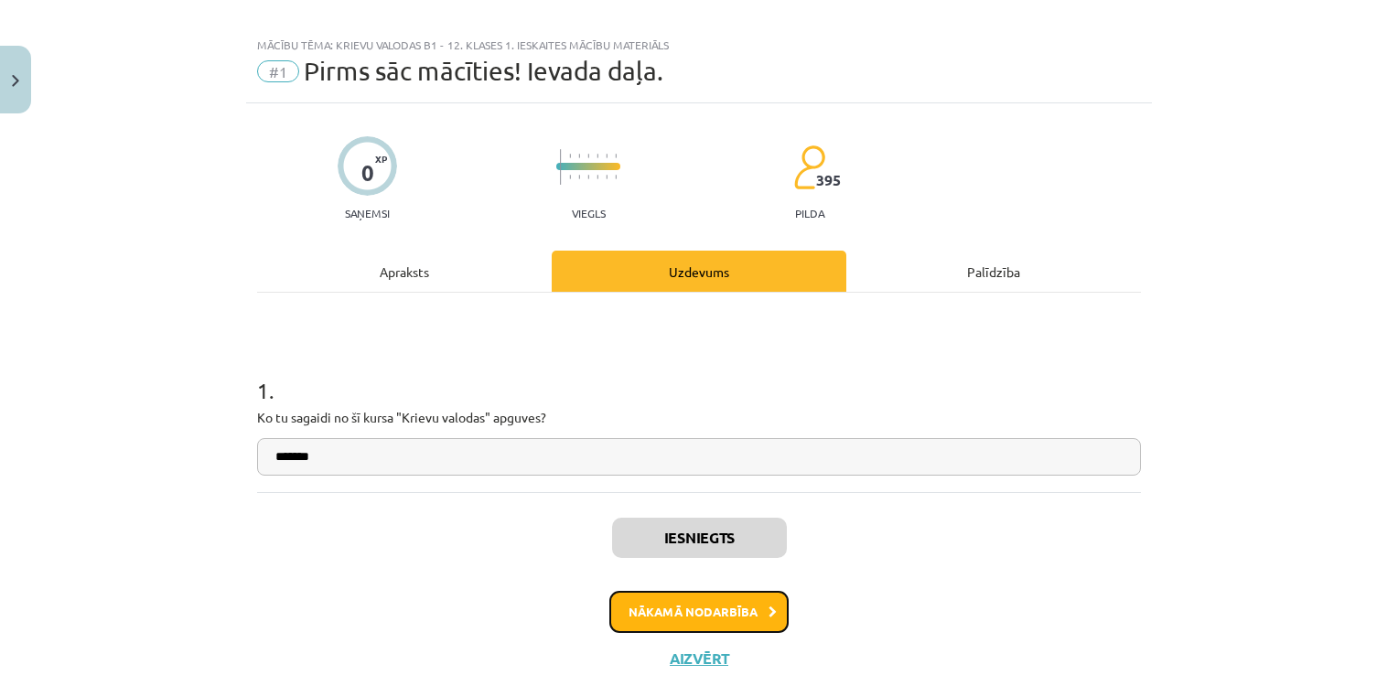
click at [734, 616] on button "Nākamā nodarbība" at bounding box center [698, 612] width 179 height 42
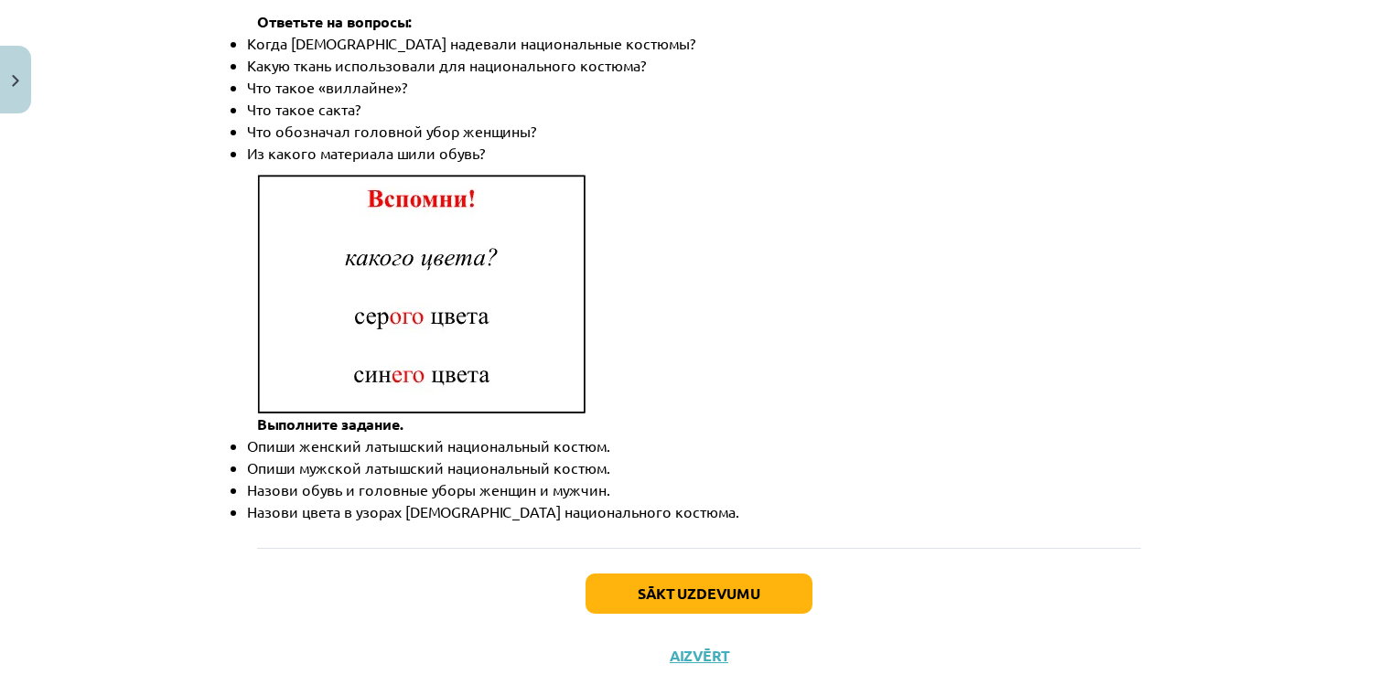
scroll to position [2680, 0]
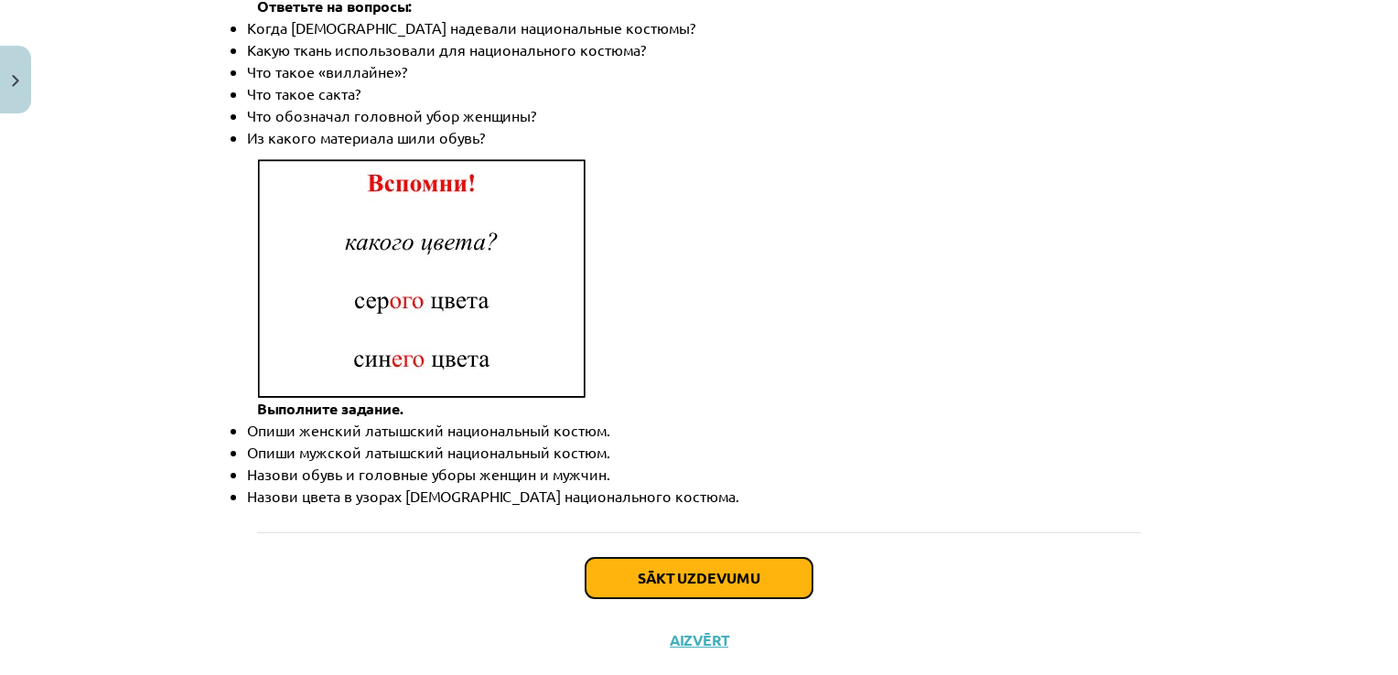
click at [741, 558] on button "Sākt uzdevumu" at bounding box center [699, 578] width 227 height 40
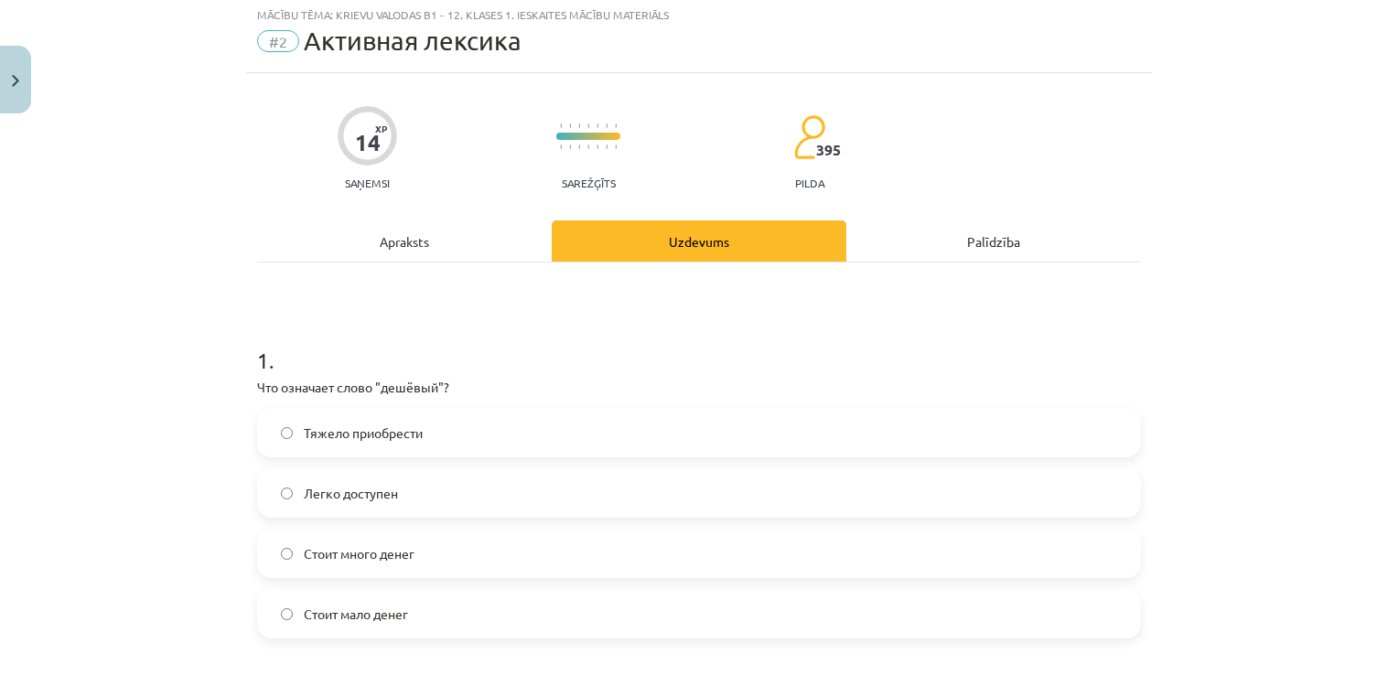
scroll to position [46, 0]
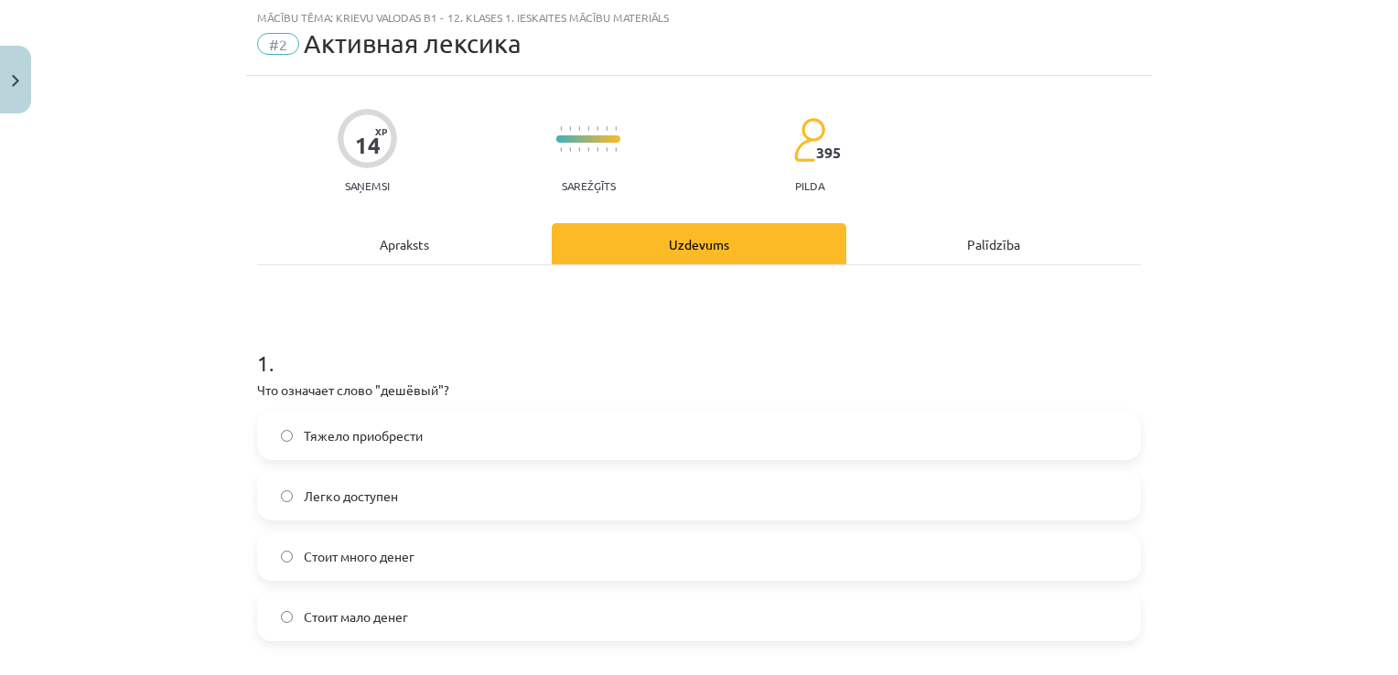
click at [414, 613] on label "Стоит мало денег" at bounding box center [699, 617] width 880 height 46
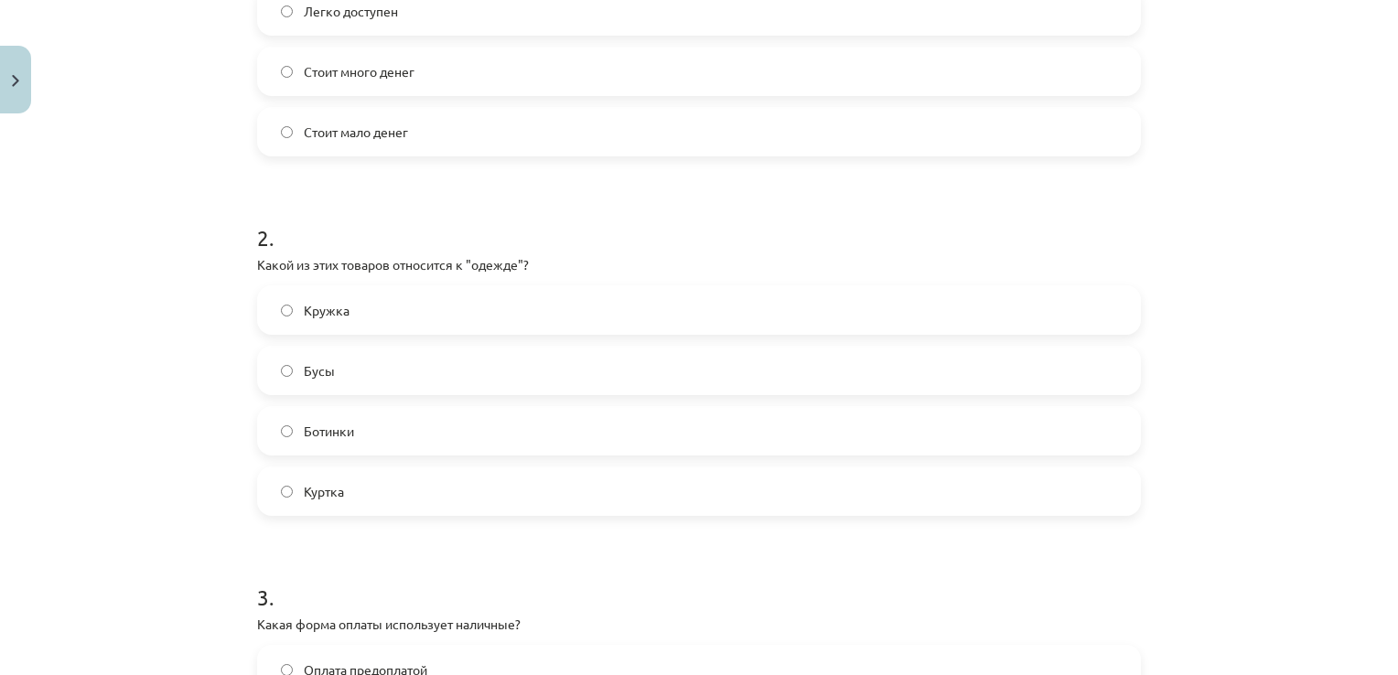
scroll to position [544, 0]
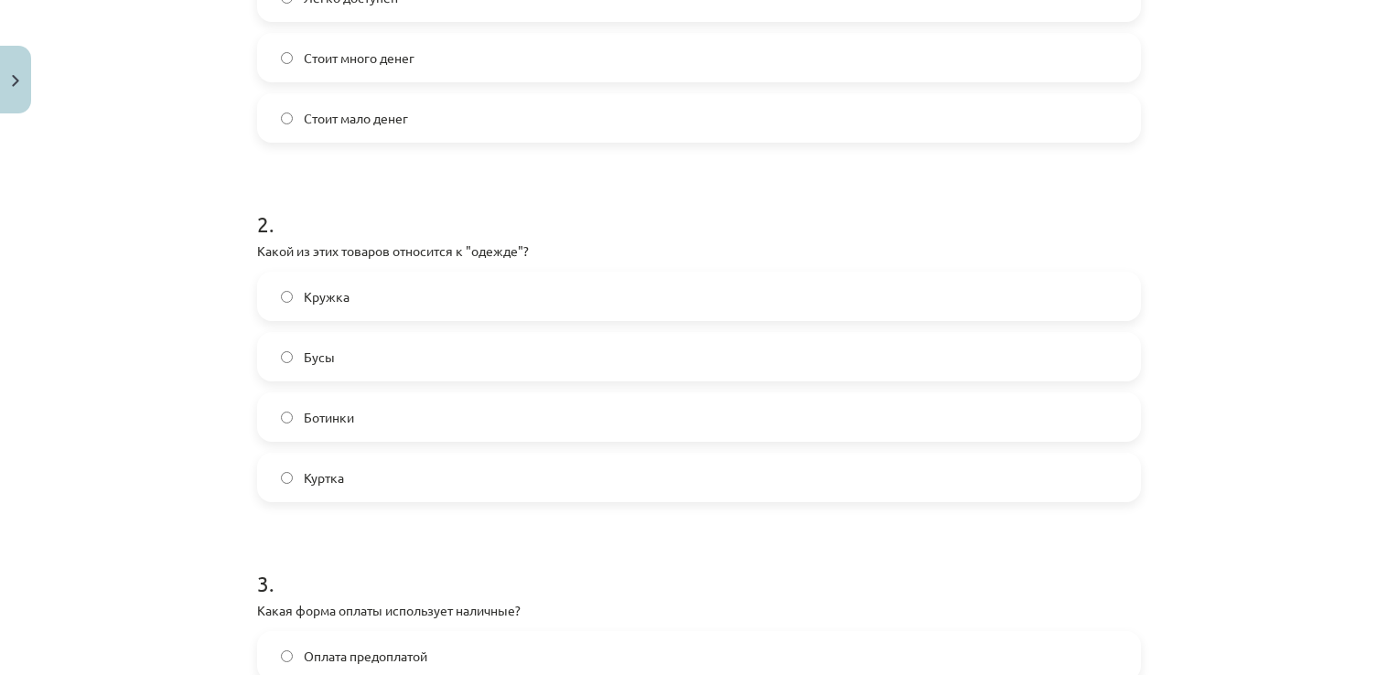
click at [598, 482] on label "Куртка" at bounding box center [699, 478] width 880 height 46
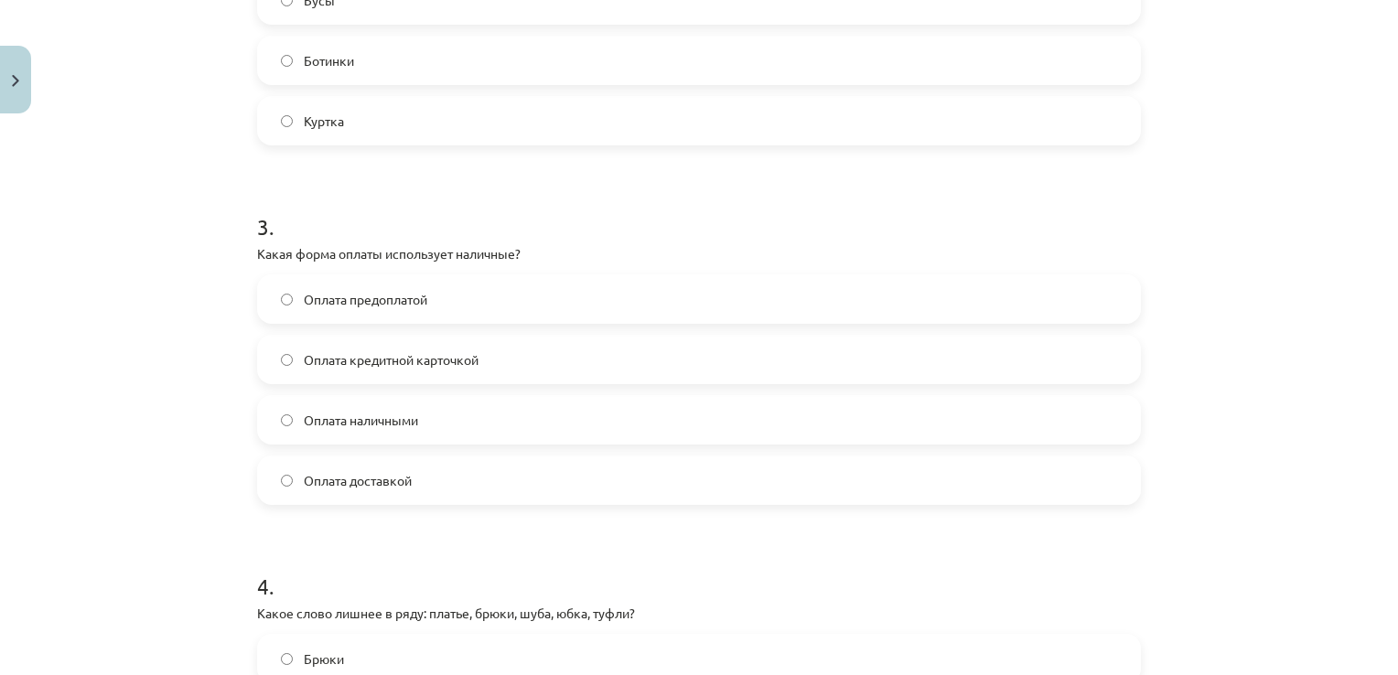
scroll to position [909, 0]
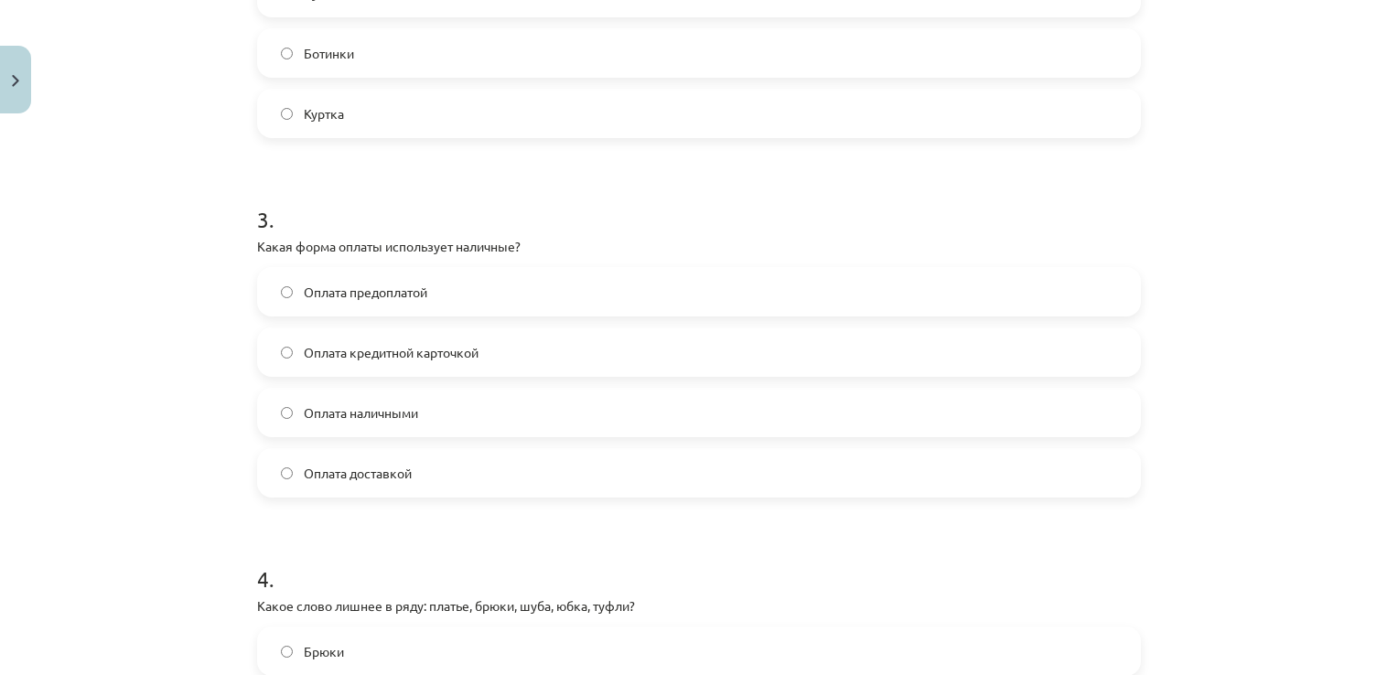
click at [395, 397] on label "Оплата наличными" at bounding box center [699, 413] width 880 height 46
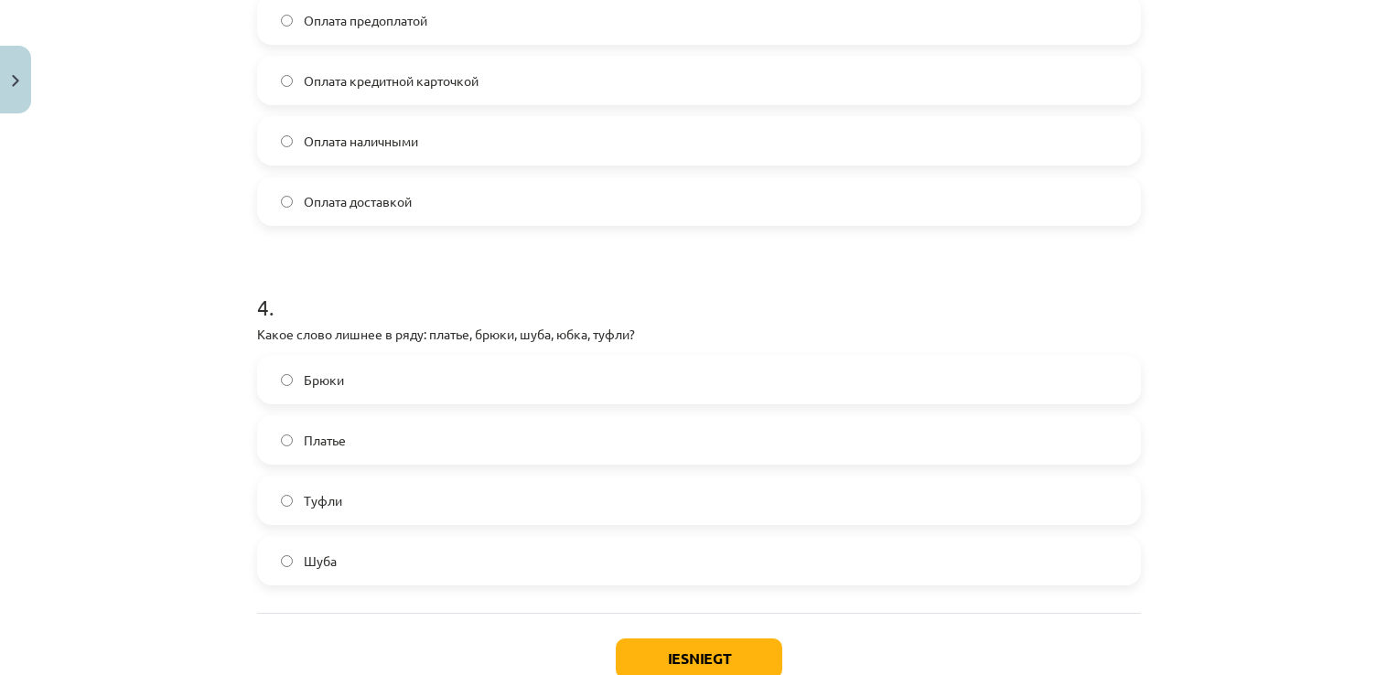
scroll to position [1302, 0]
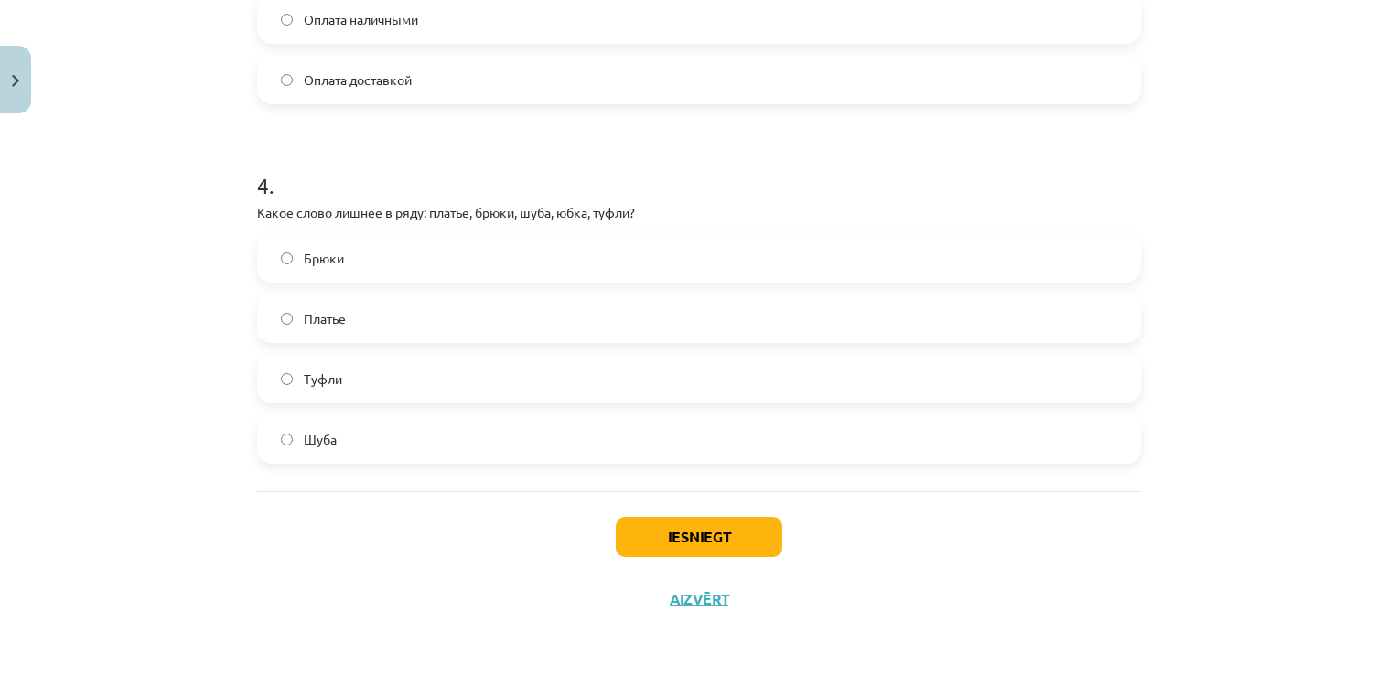
click at [732, 395] on label "Туфли" at bounding box center [699, 379] width 880 height 46
click at [716, 533] on button "Iesniegt" at bounding box center [699, 537] width 167 height 40
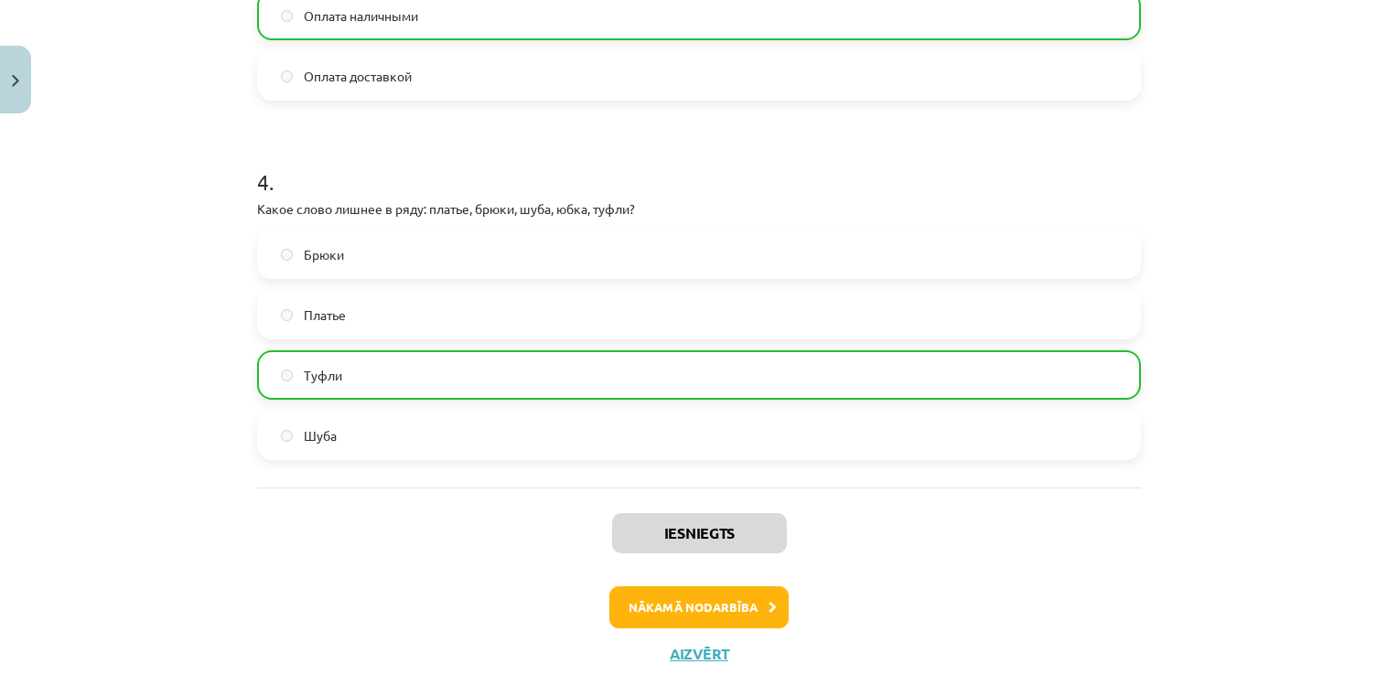
scroll to position [1360, 0]
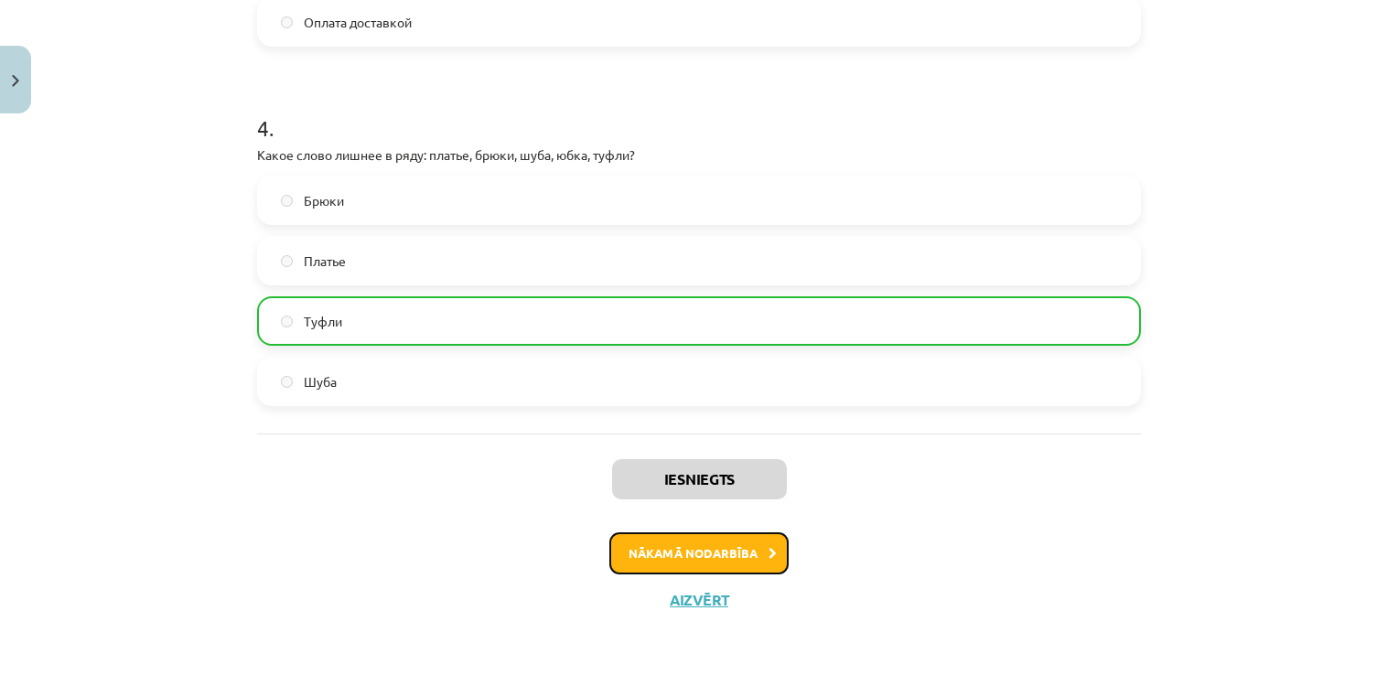
click at [750, 547] on button "Nākamā nodarbība" at bounding box center [698, 554] width 179 height 42
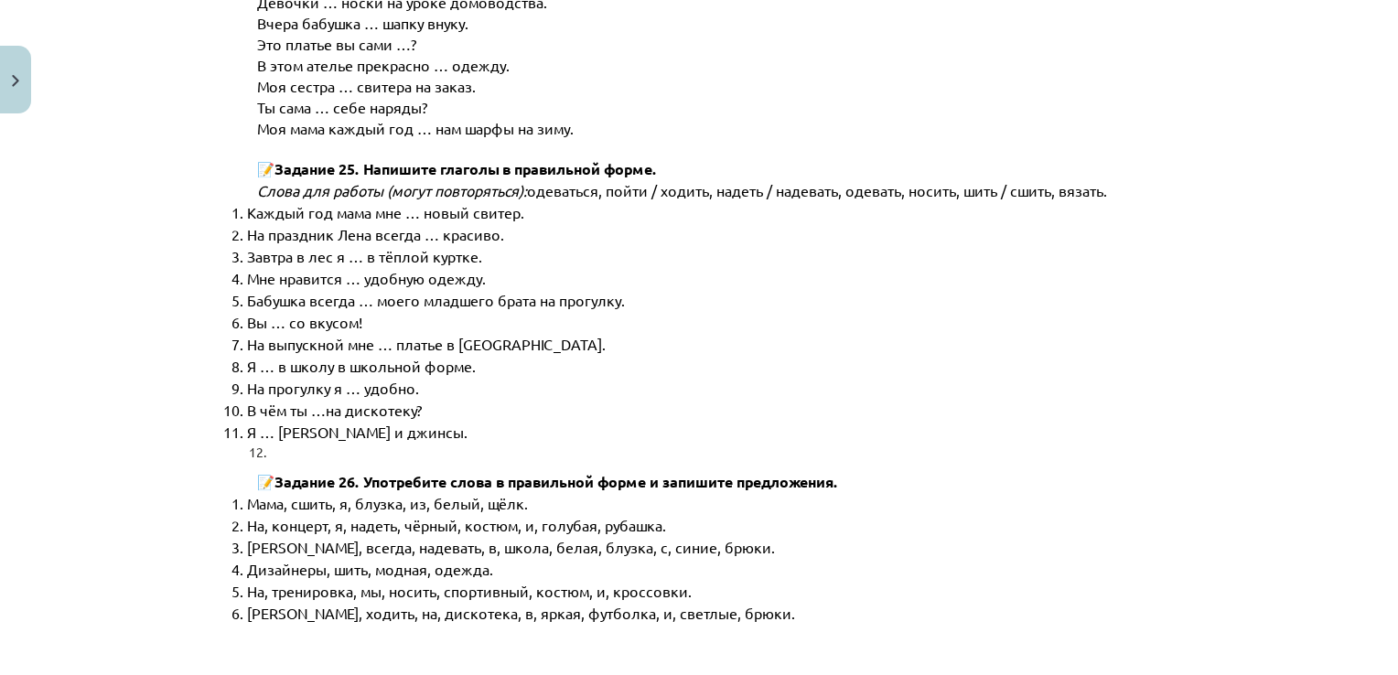
scroll to position [9318, 0]
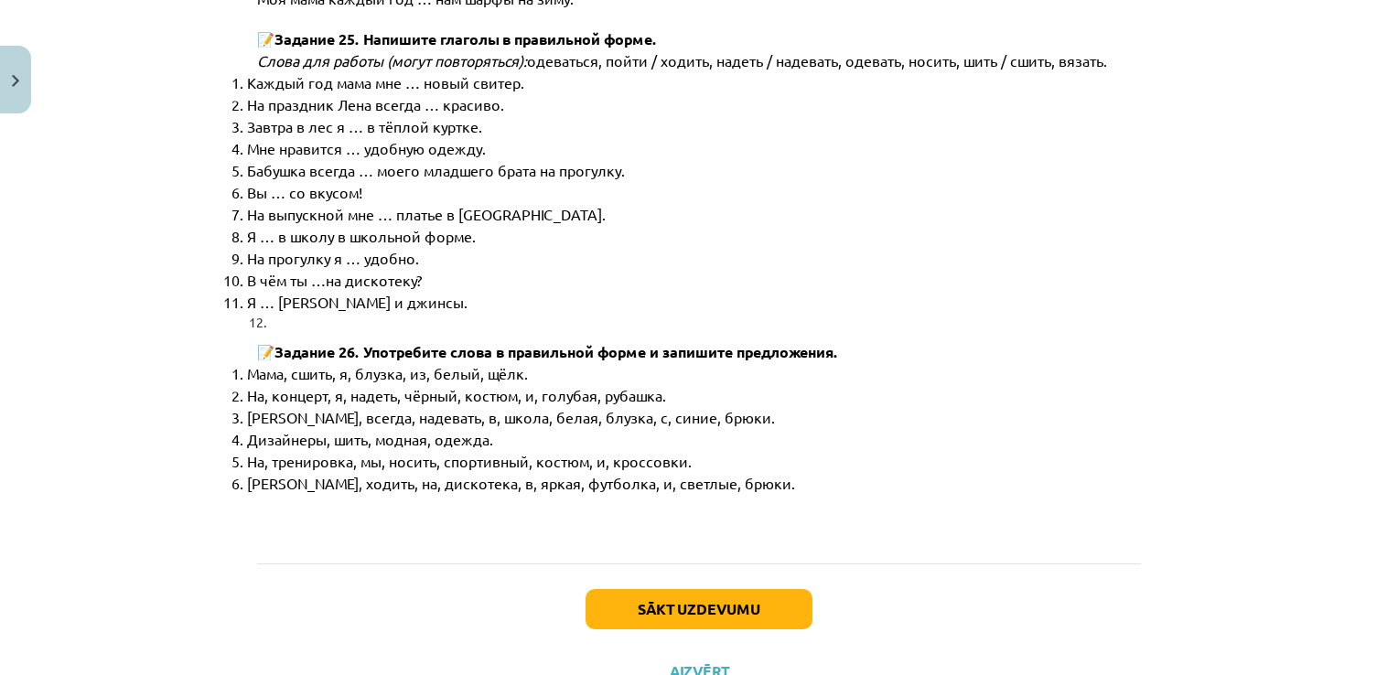
click at [757, 564] on div "Sākt uzdevumu Aizvērt" at bounding box center [699, 628] width 884 height 128
click at [740, 589] on button "Sākt uzdevumu" at bounding box center [699, 609] width 227 height 40
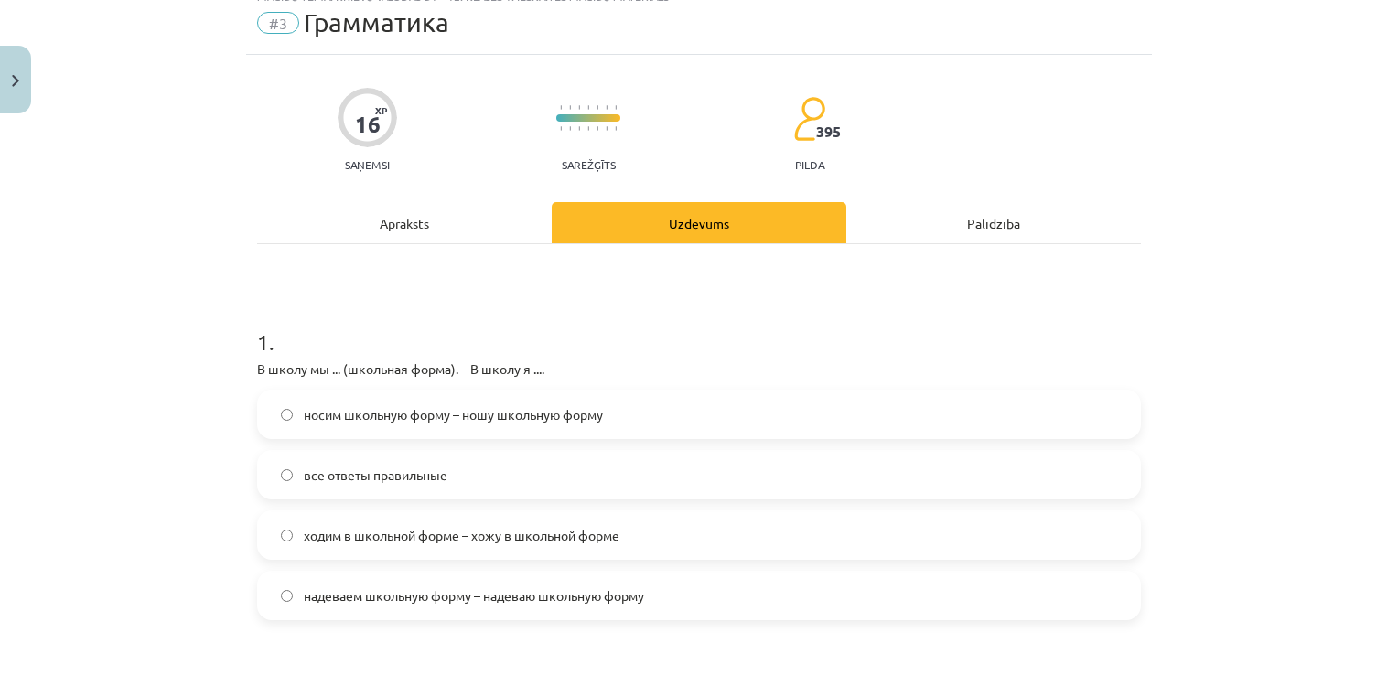
scroll to position [46, 0]
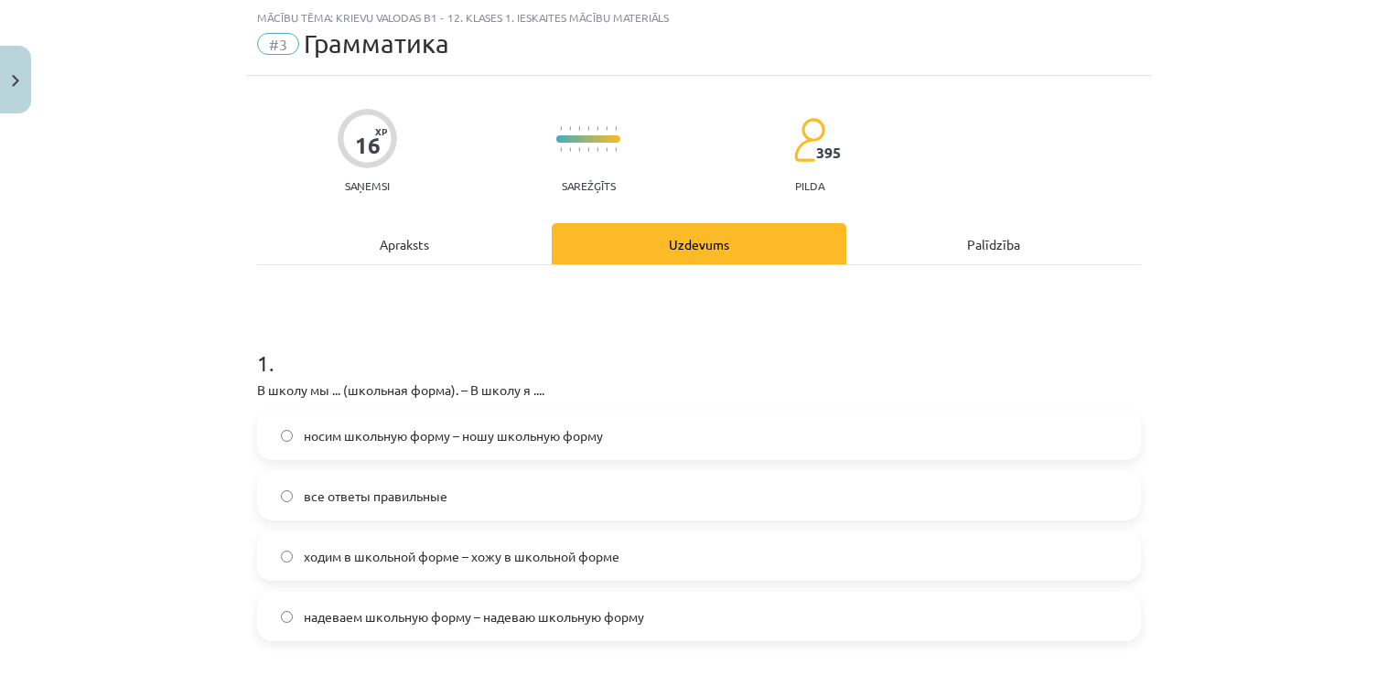
click at [488, 499] on label "все ответы правильные" at bounding box center [699, 496] width 880 height 46
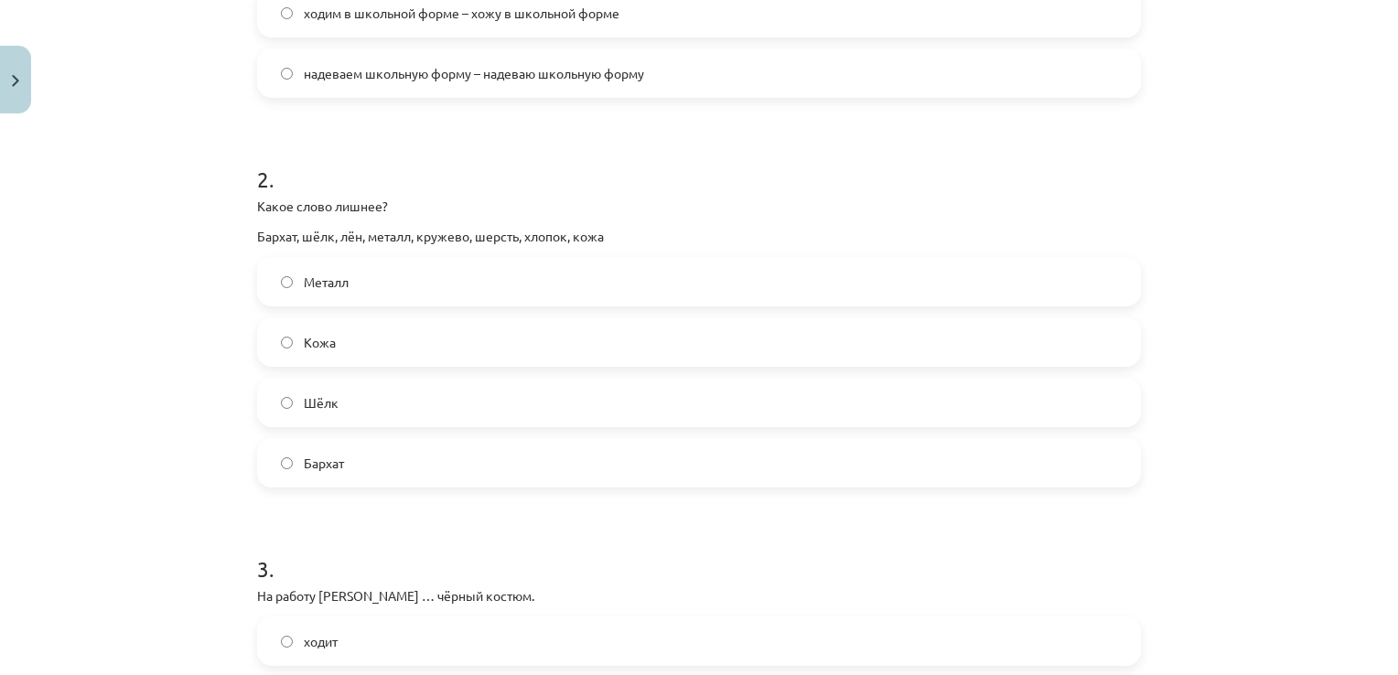
scroll to position [592, 0]
click at [515, 342] on label "Кожа" at bounding box center [699, 340] width 880 height 46
click at [735, 259] on label "Металл" at bounding box center [699, 279] width 880 height 46
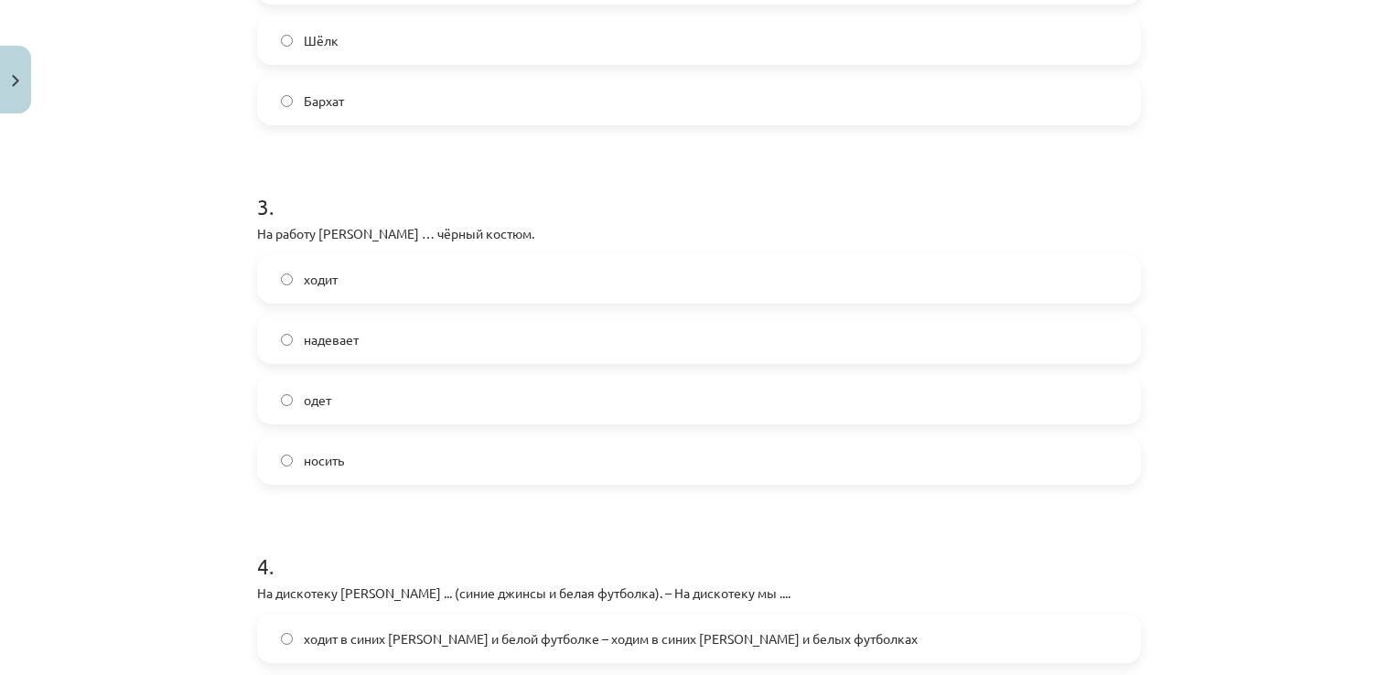
scroll to position [945, 0]
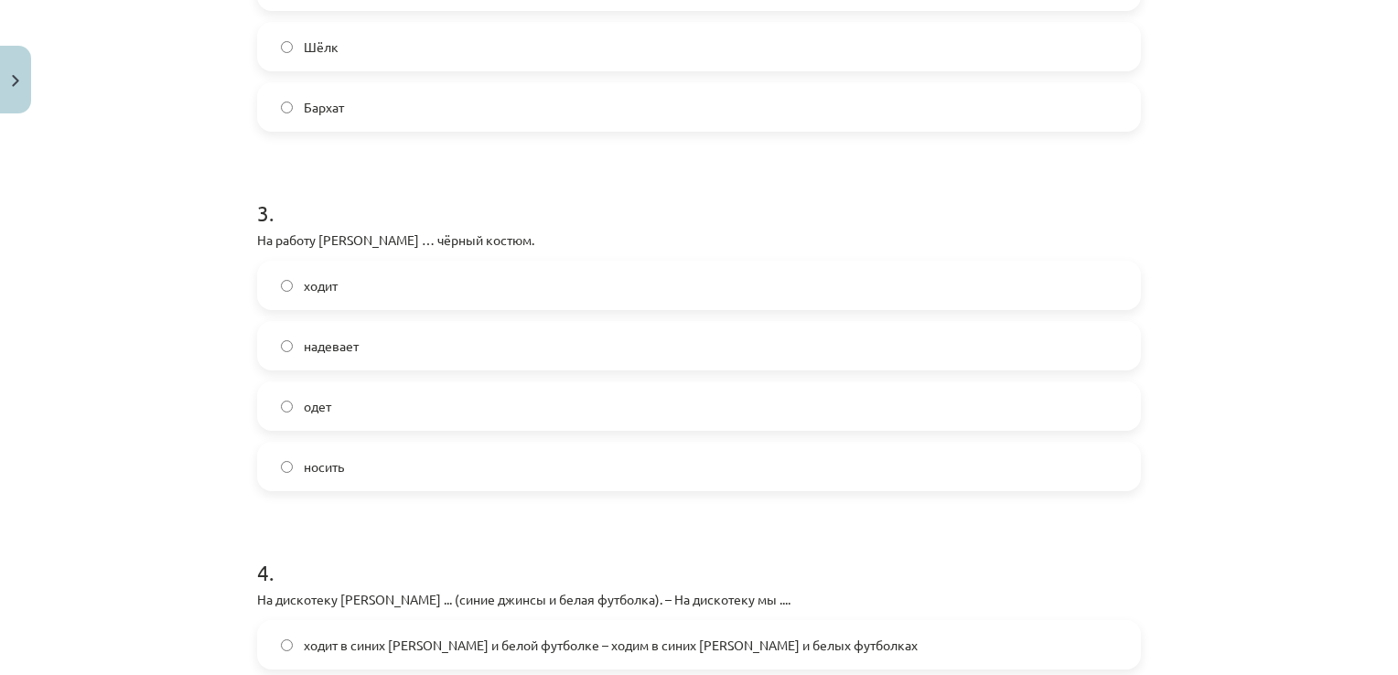
click at [484, 361] on label "надевает" at bounding box center [699, 346] width 880 height 46
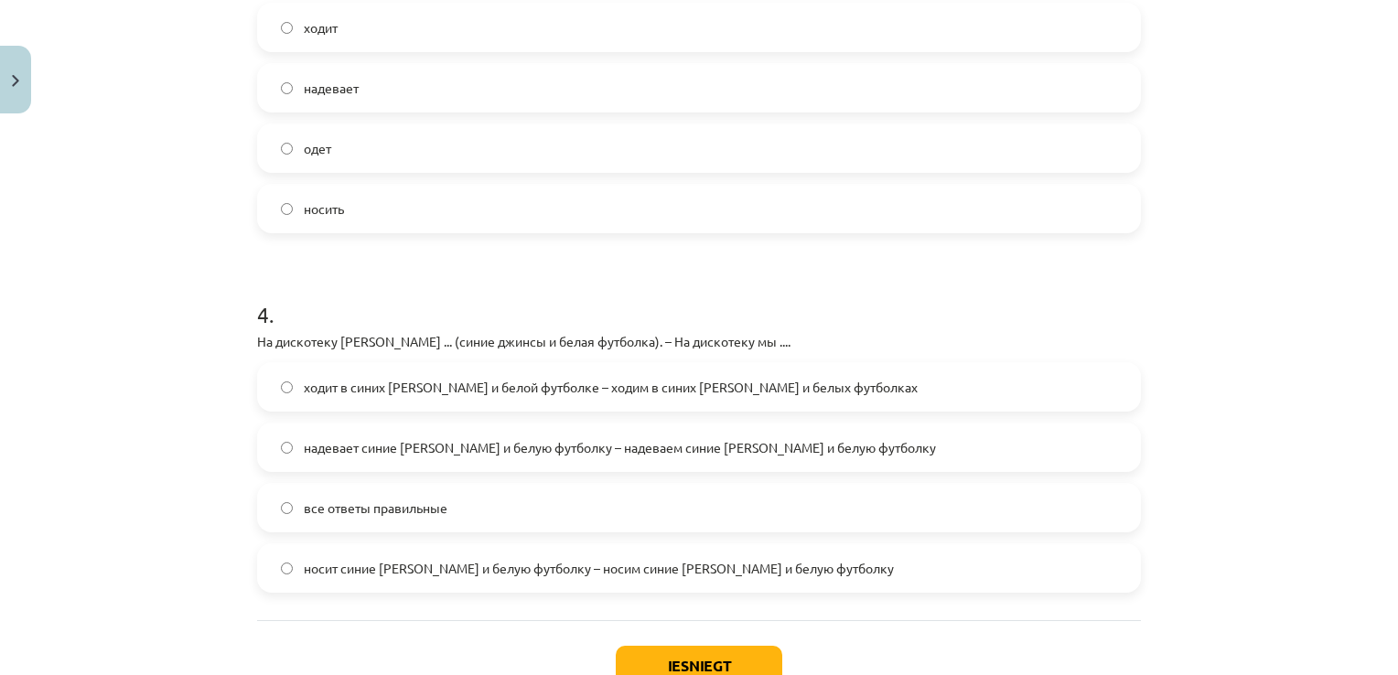
scroll to position [1251, 0]
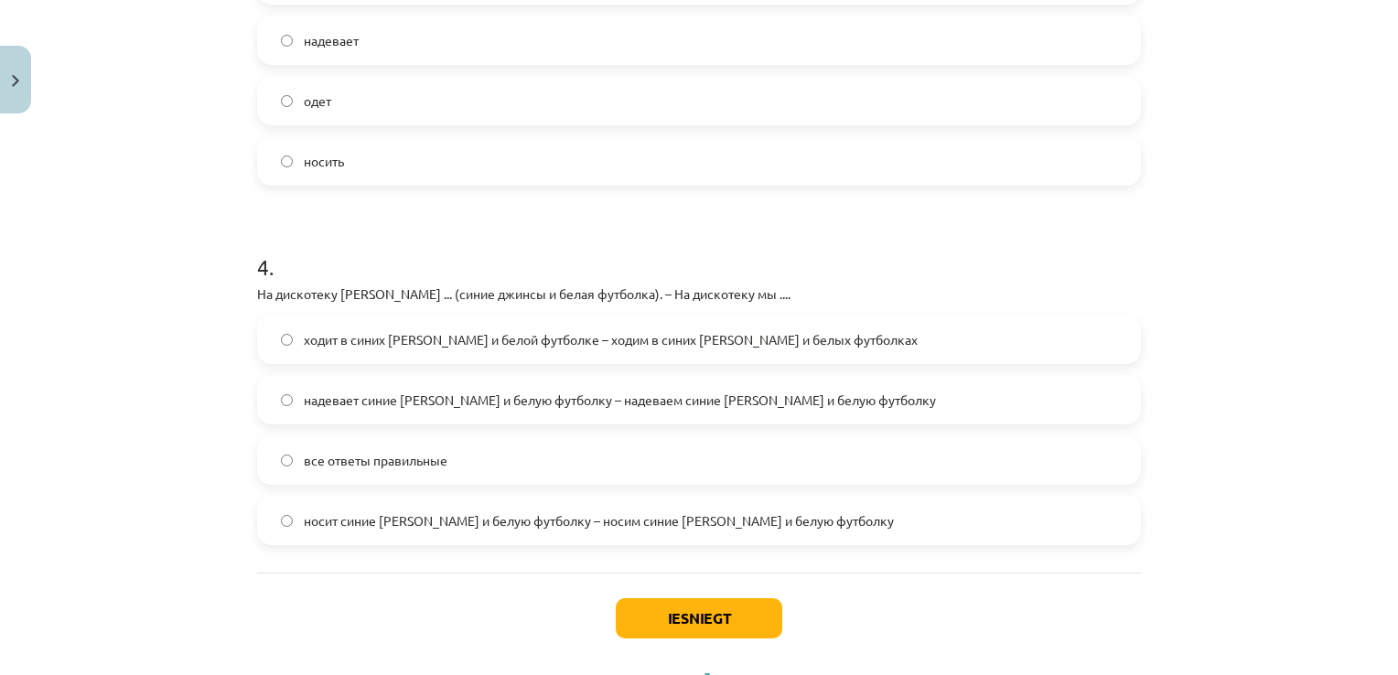
click at [572, 441] on label "все ответы правильные" at bounding box center [699, 460] width 880 height 46
click at [692, 606] on button "Iesniegt" at bounding box center [699, 618] width 167 height 40
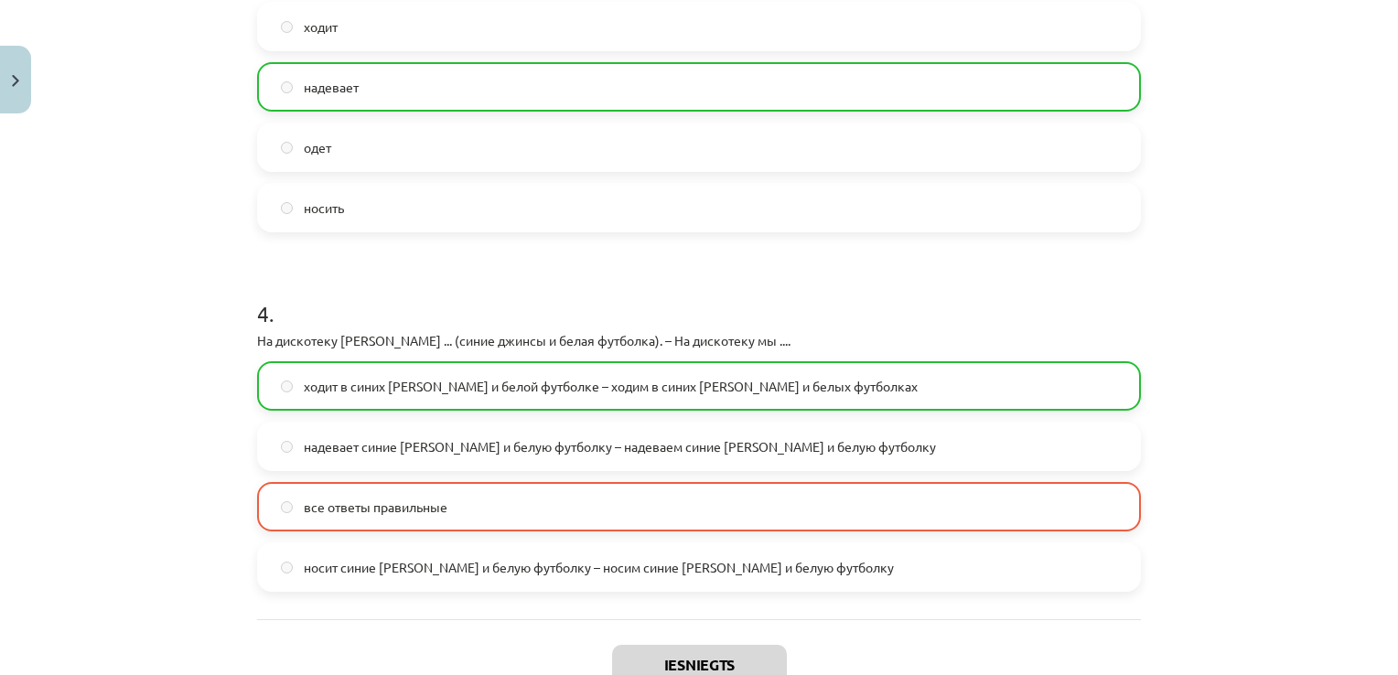
scroll to position [1390, 0]
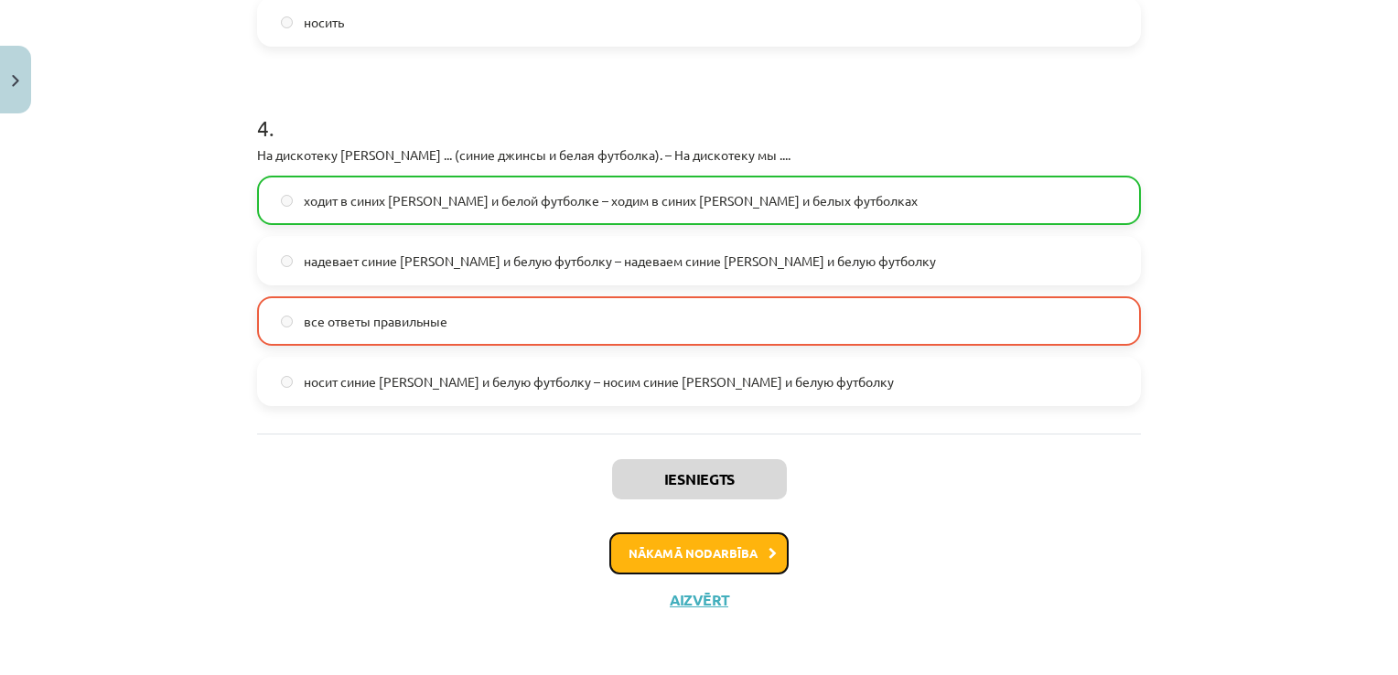
click at [717, 551] on button "Nākamā nodarbība" at bounding box center [698, 554] width 179 height 42
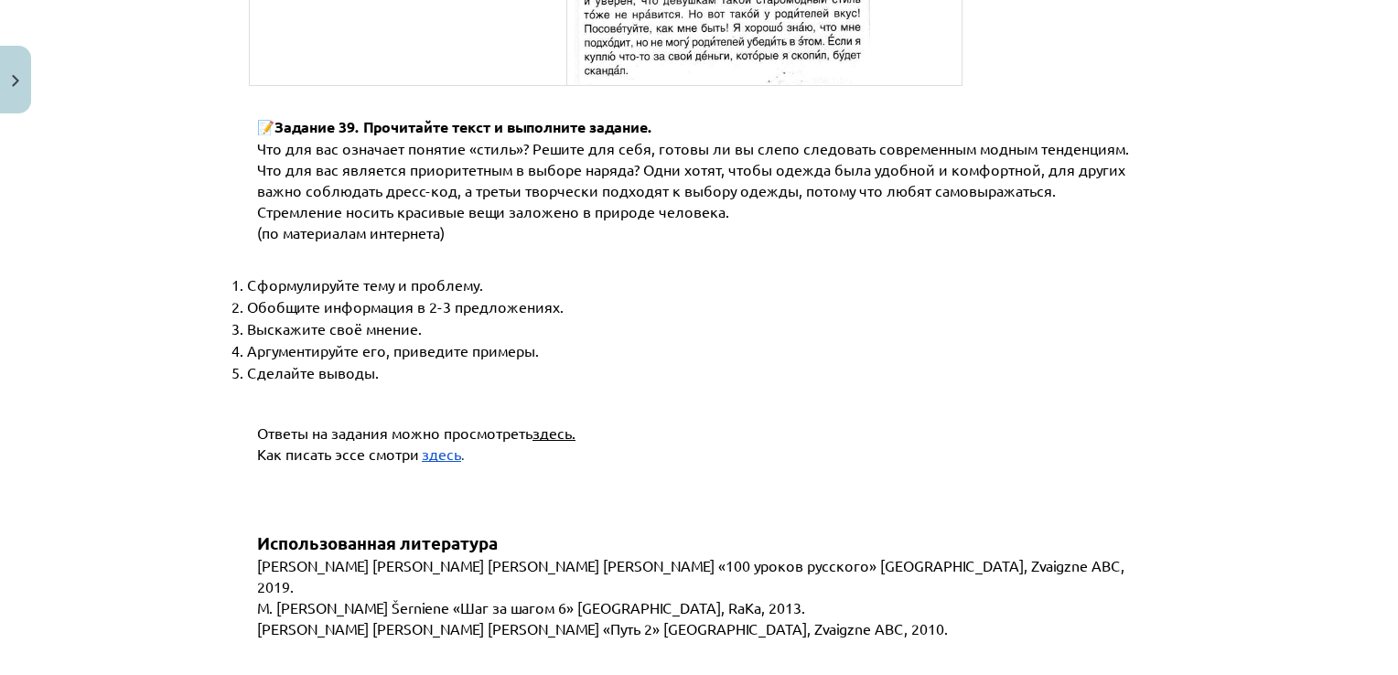
scroll to position [7017, 0]
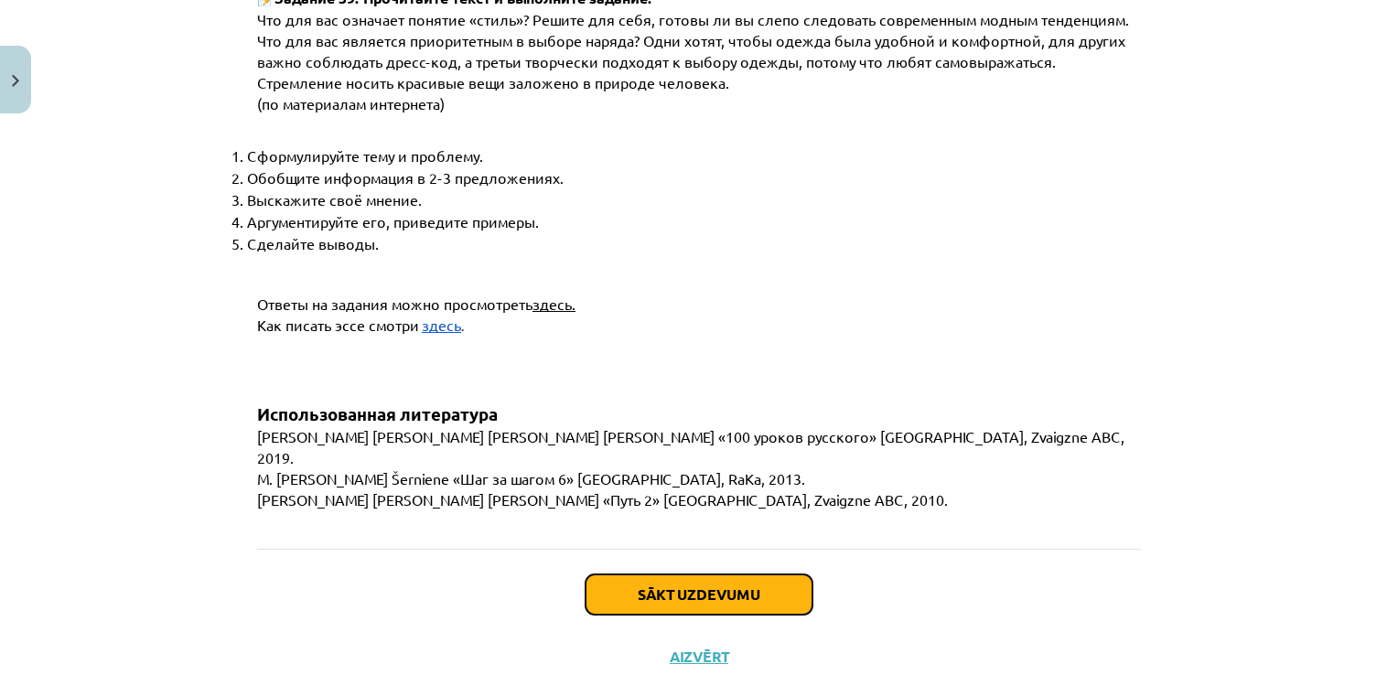
click at [626, 575] on button "Sākt uzdevumu" at bounding box center [699, 595] width 227 height 40
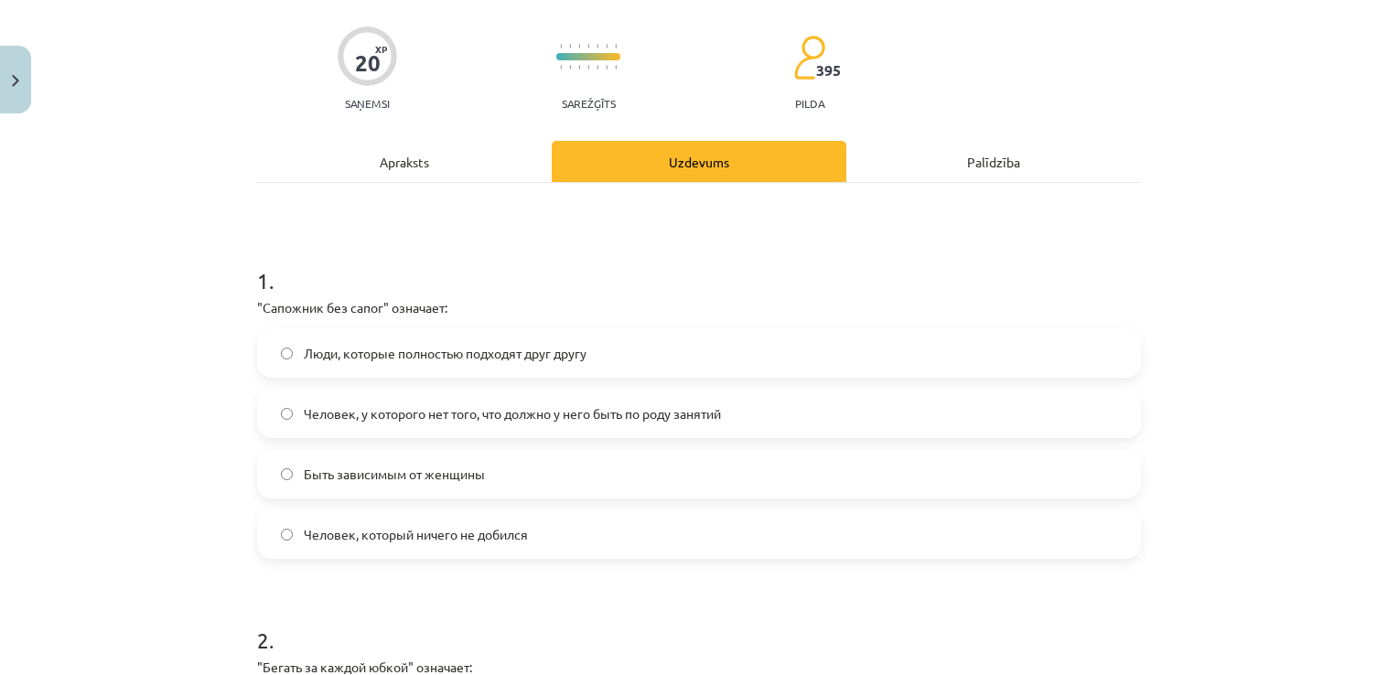
scroll to position [46, 0]
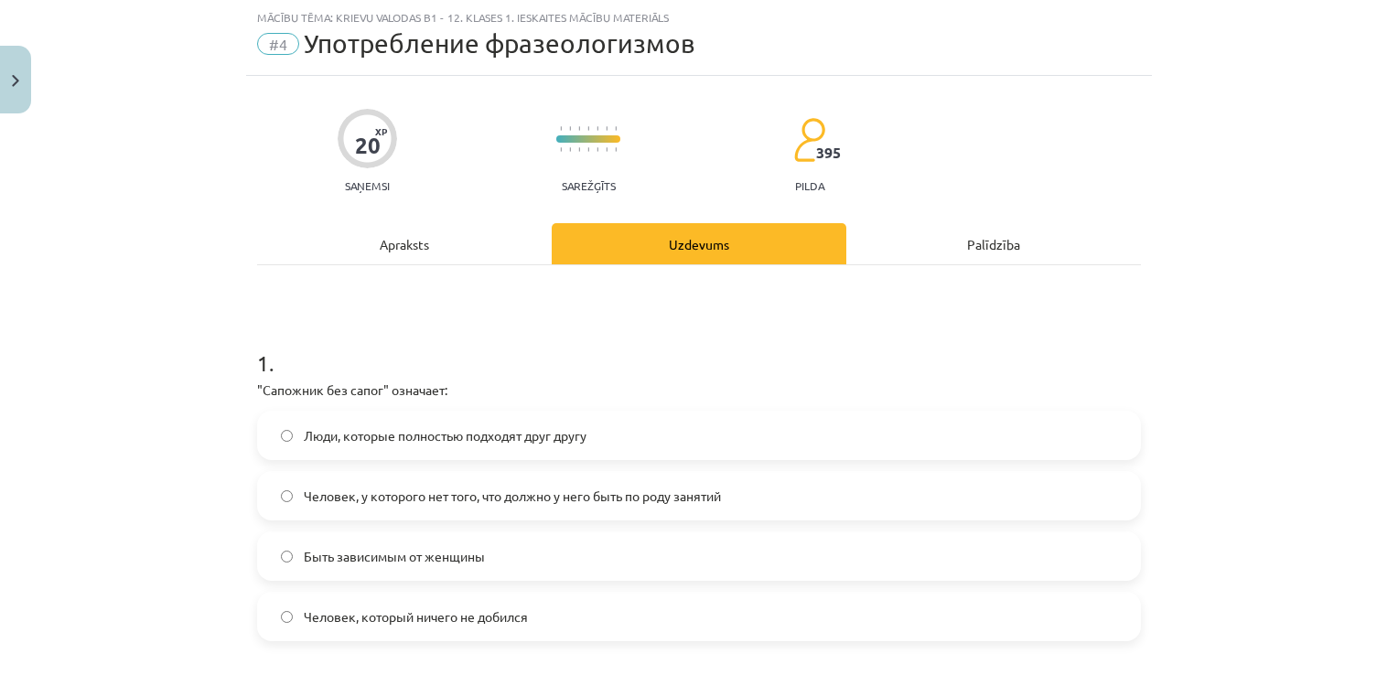
click at [810, 489] on label "Человек, у которого нет того, что должно у него быть по роду занятий" at bounding box center [699, 496] width 880 height 46
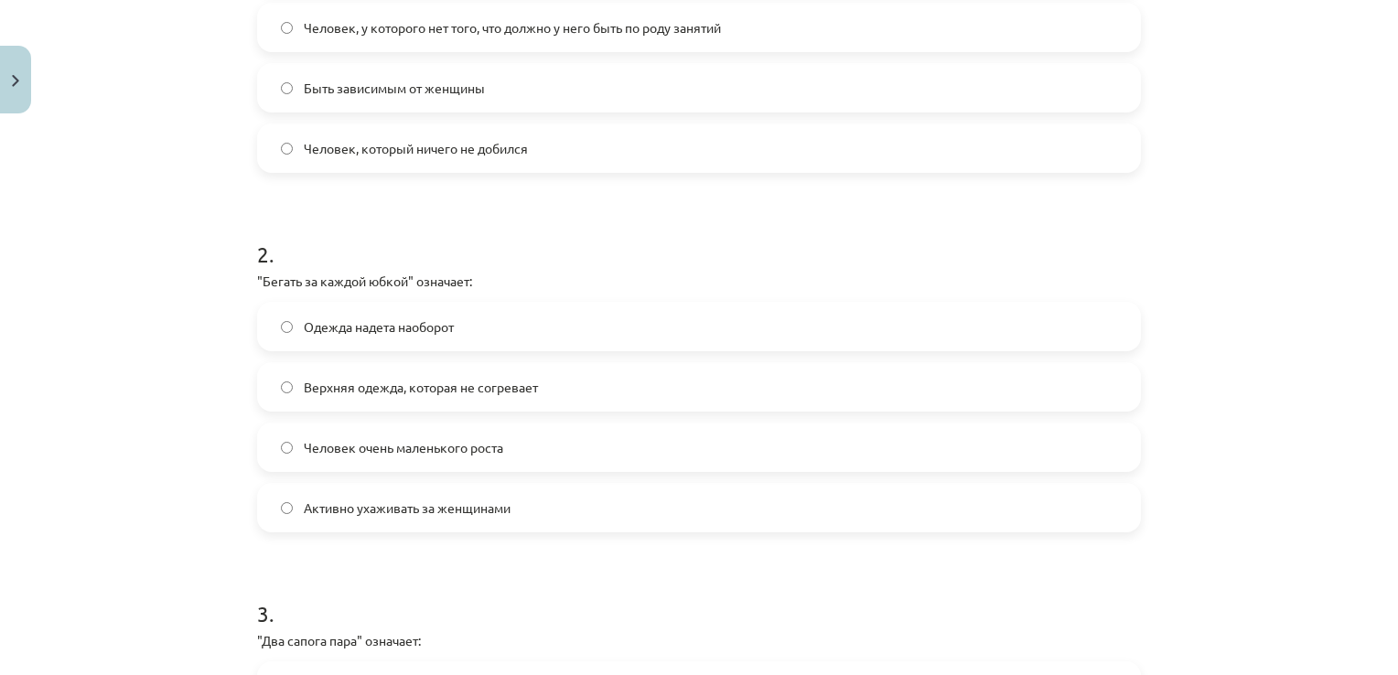
scroll to position [519, 0]
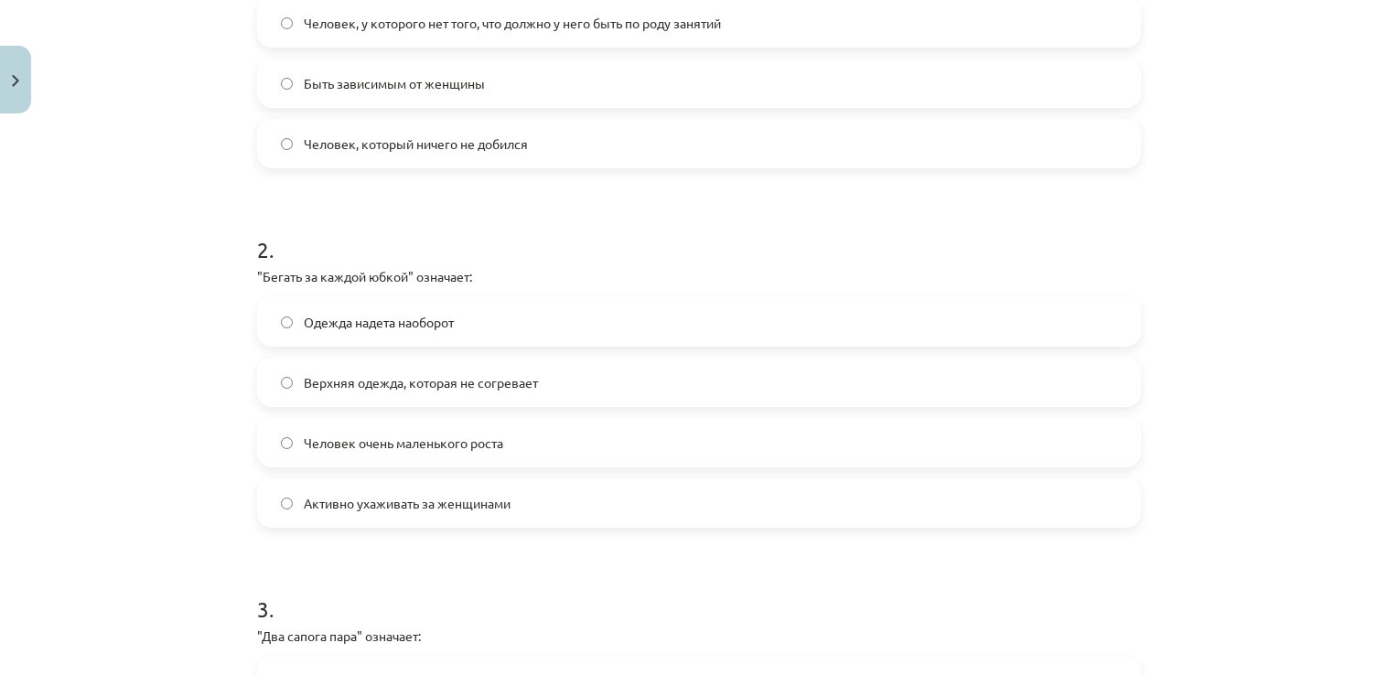
click at [656, 481] on label "Активно ухаживать за женщинами" at bounding box center [699, 503] width 880 height 46
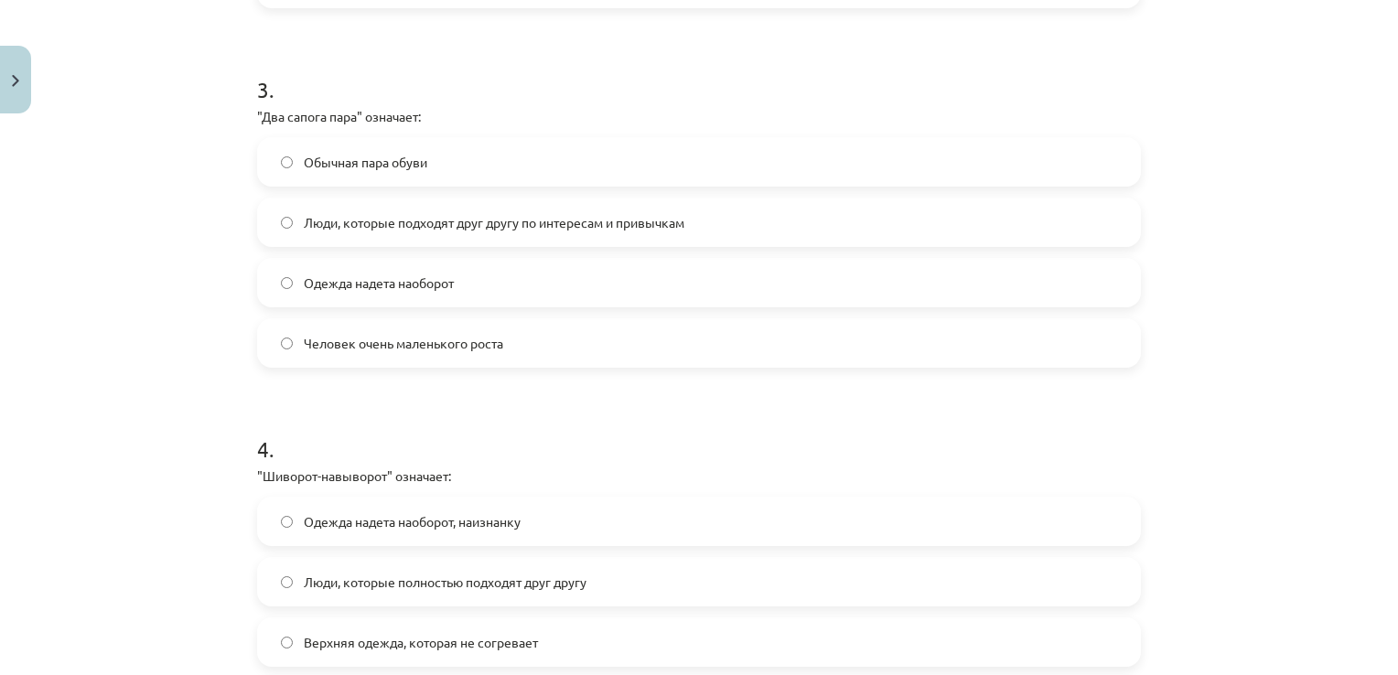
scroll to position [1043, 0]
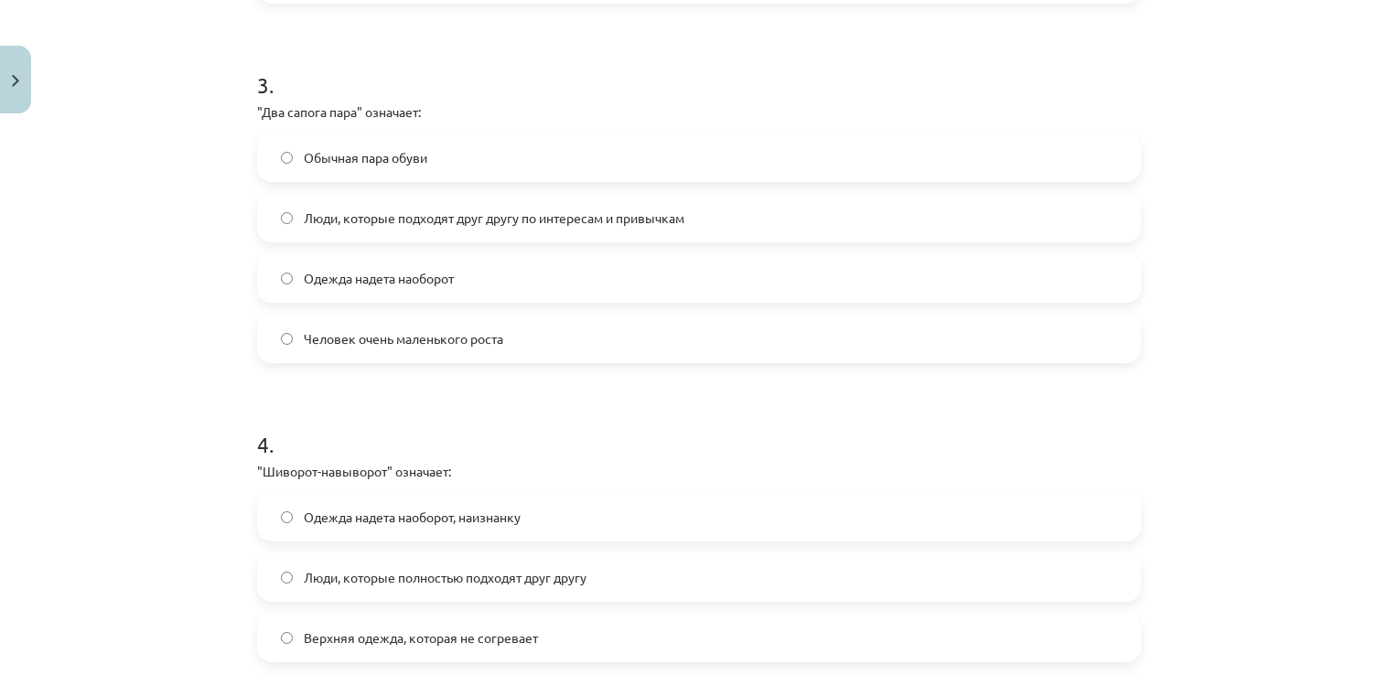
click at [648, 224] on span "Люди, которые подходят друг другу по интересам и привычкам" at bounding box center [494, 218] width 381 height 19
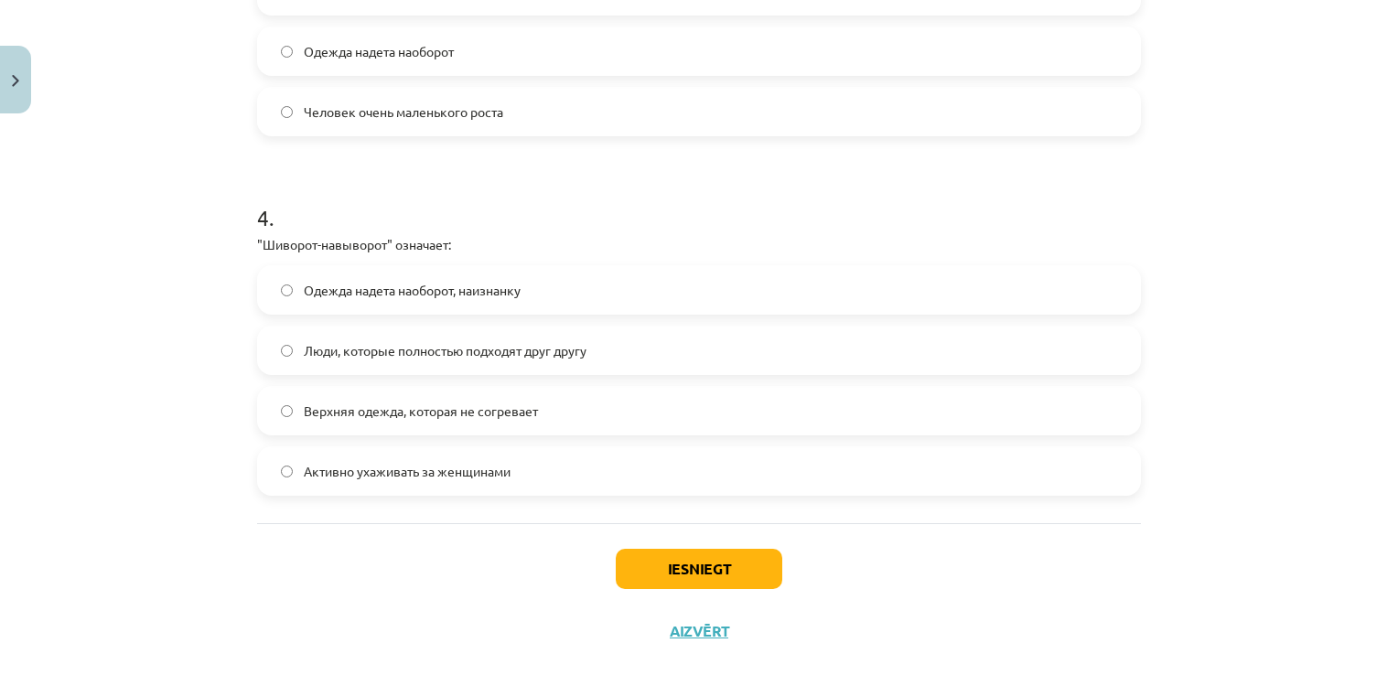
scroll to position [1302, 0]
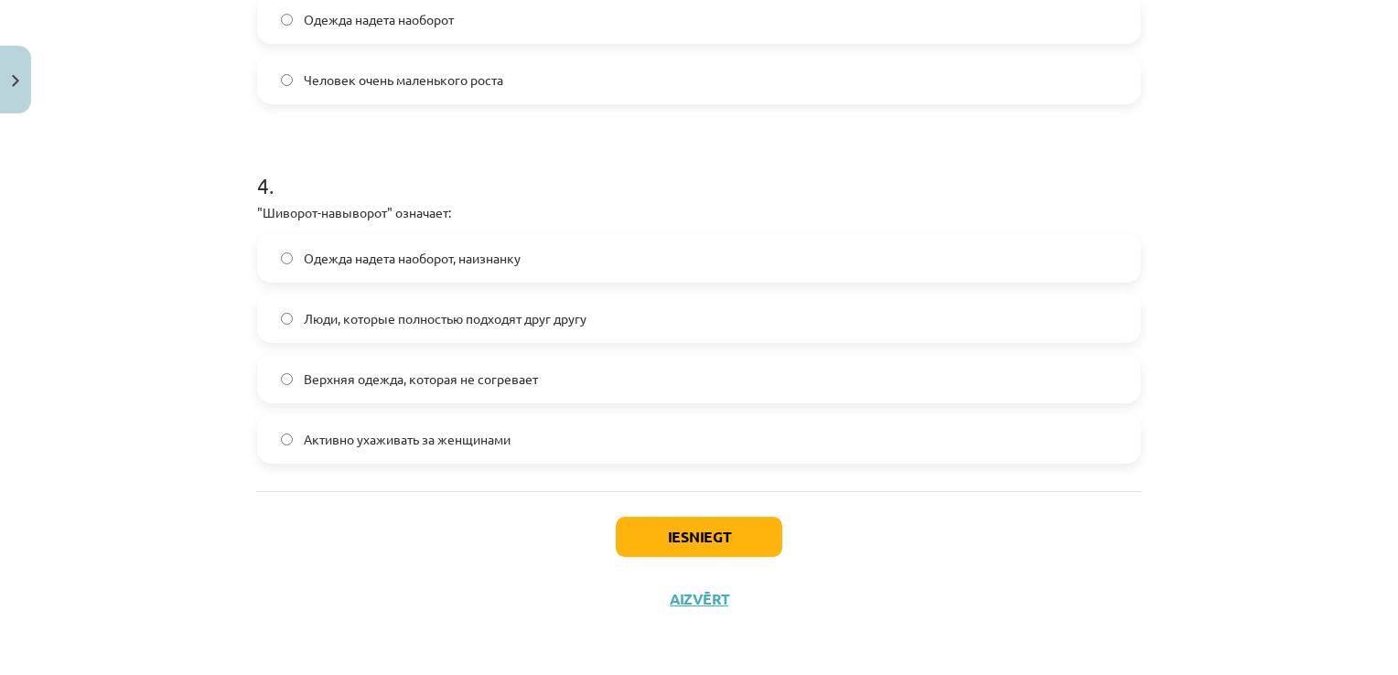
click at [650, 268] on label "Одежда надета наоборот, наизнанку" at bounding box center [699, 258] width 880 height 46
click at [709, 543] on button "Iesniegt" at bounding box center [699, 537] width 167 height 40
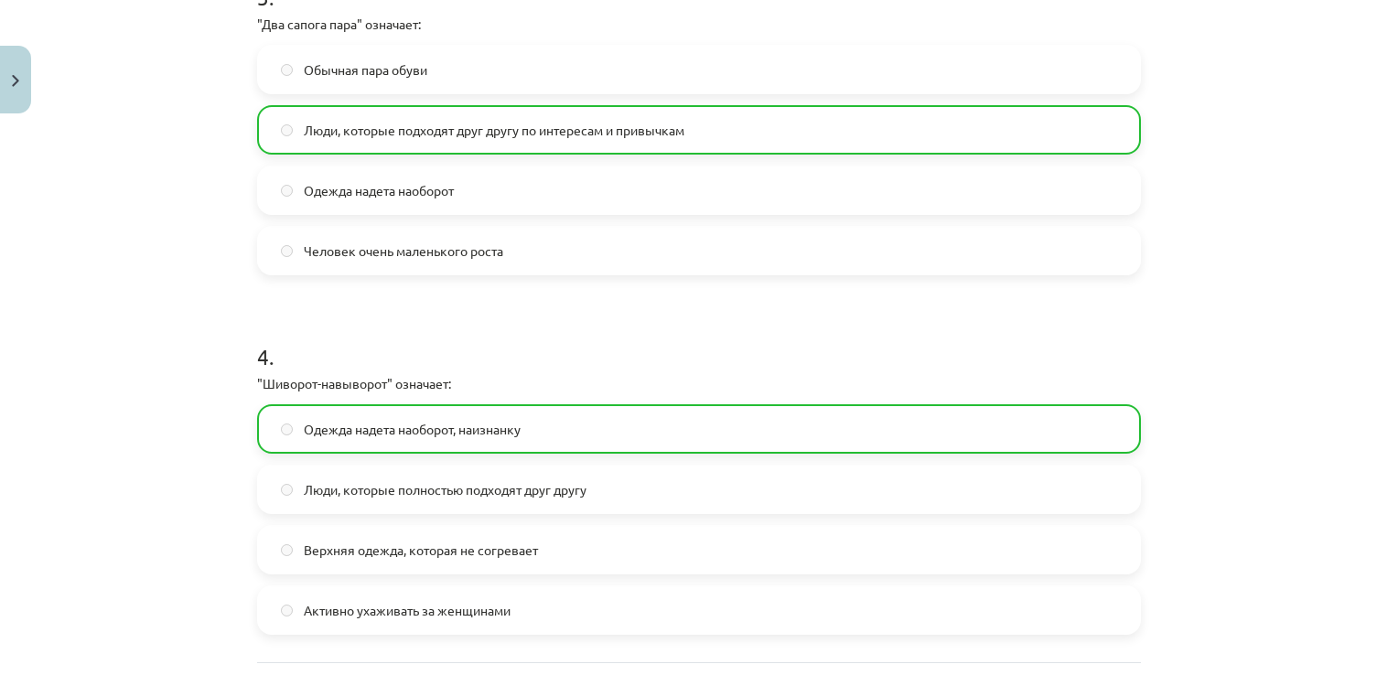
scroll to position [1360, 0]
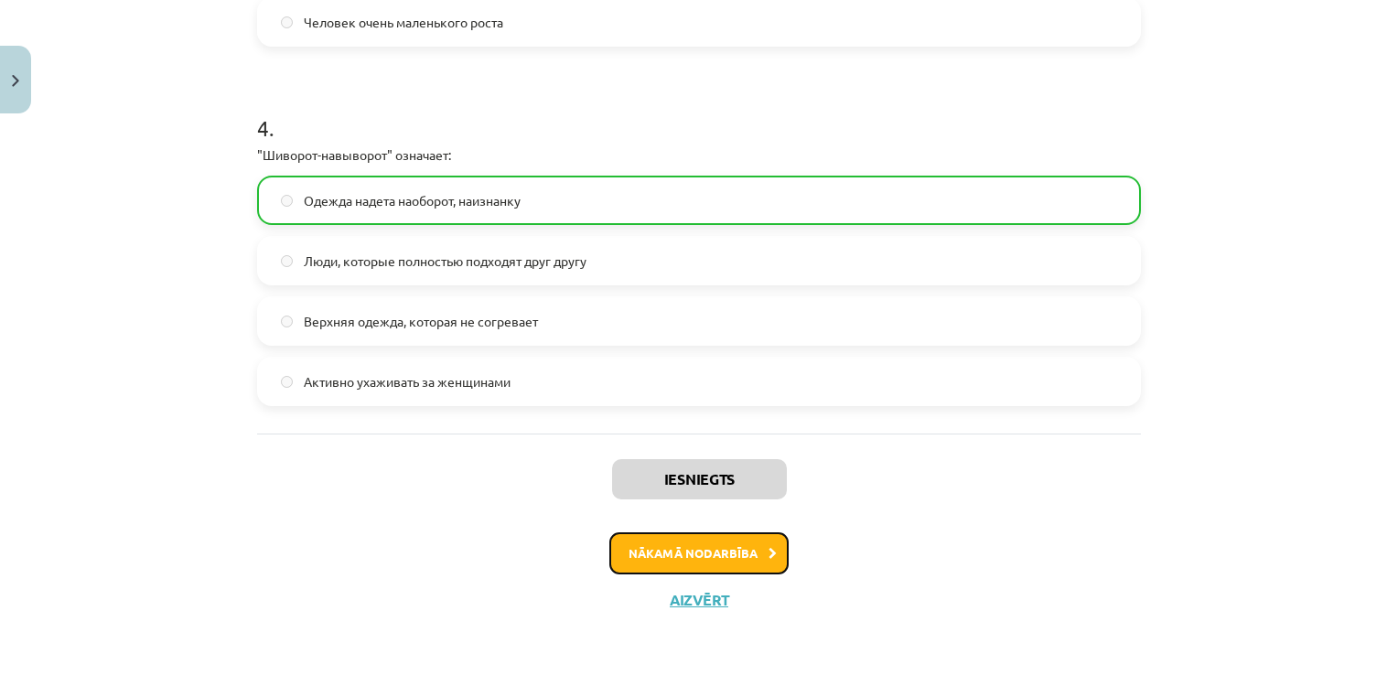
click at [696, 541] on button "Nākamā nodarbība" at bounding box center [698, 554] width 179 height 42
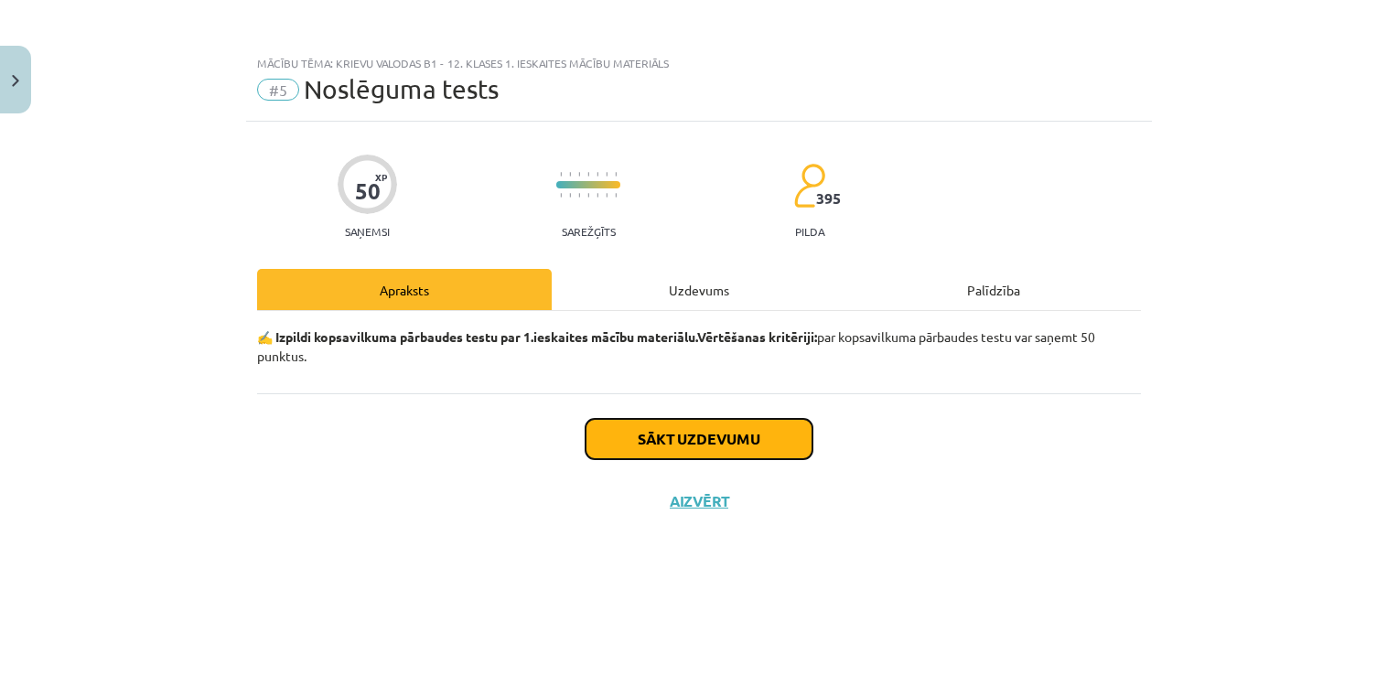
click at [709, 429] on button "Sākt uzdevumu" at bounding box center [699, 439] width 227 height 40
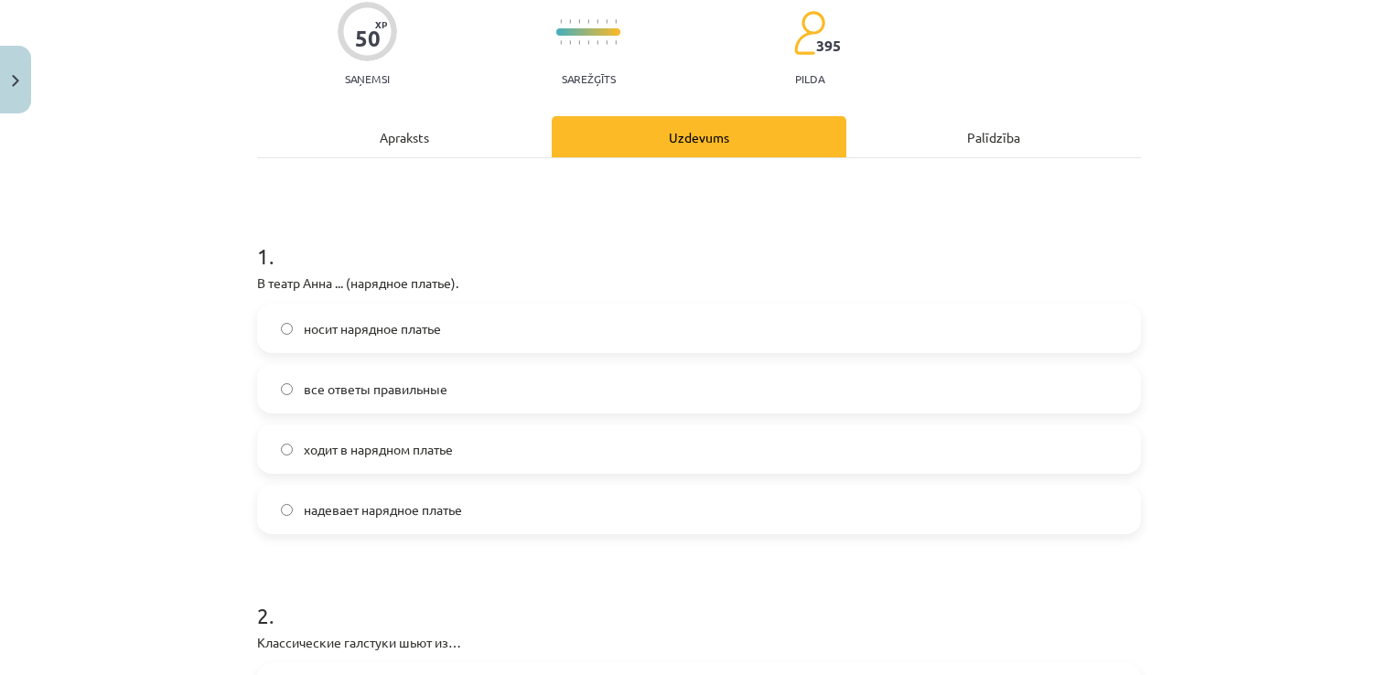
scroll to position [162, 0]
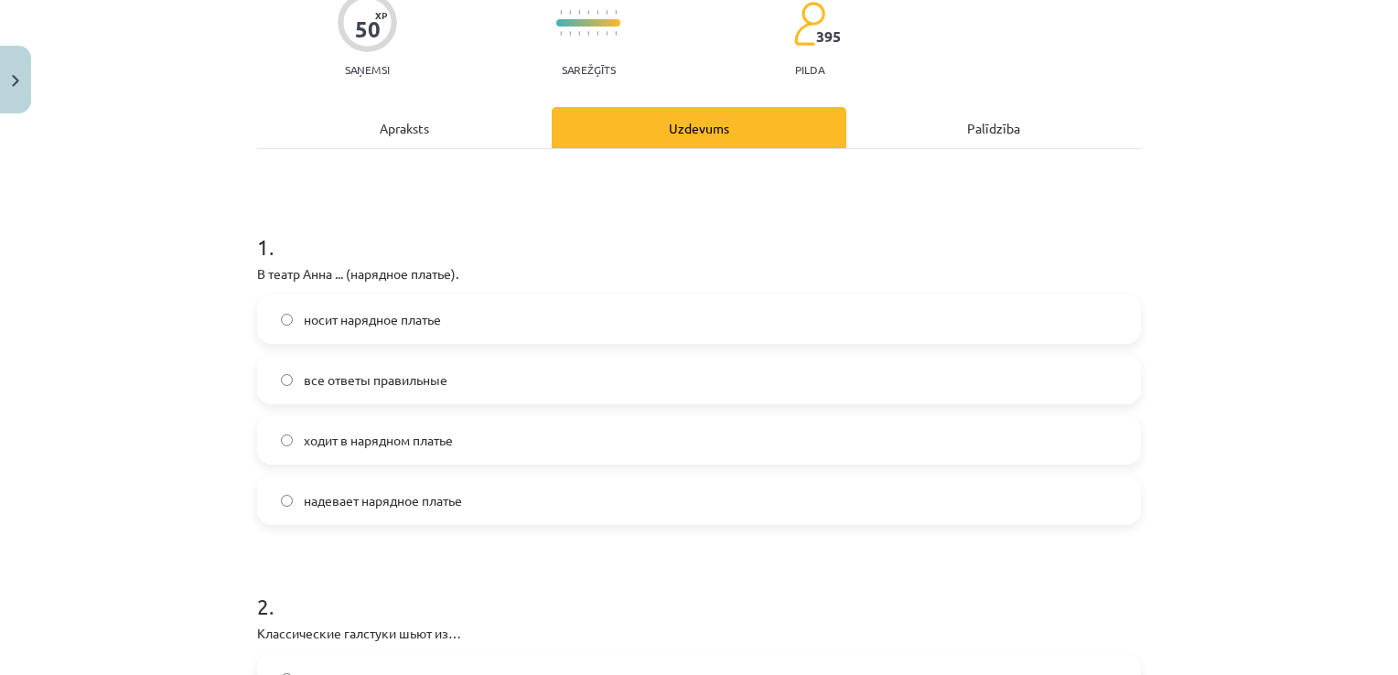
click at [348, 480] on label "надевает нарядное платье" at bounding box center [699, 501] width 880 height 46
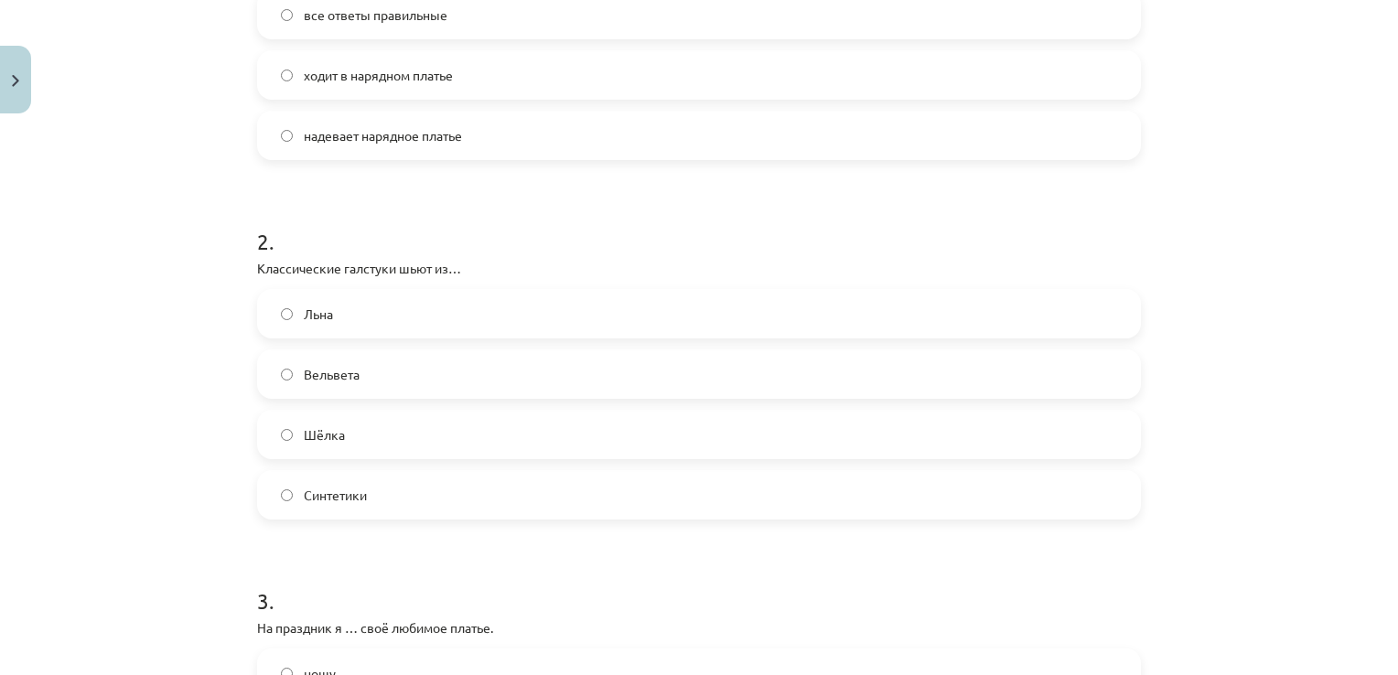
scroll to position [570, 0]
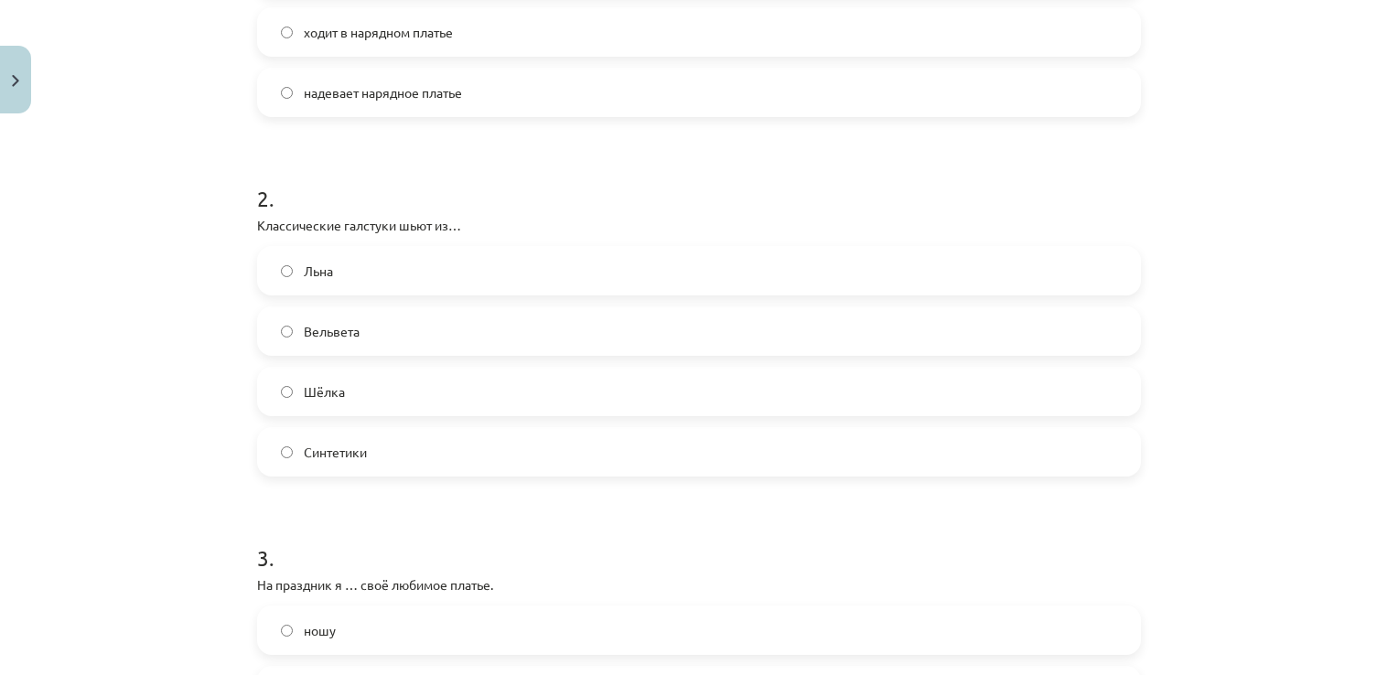
click at [477, 389] on label "Шёлка" at bounding box center [699, 392] width 880 height 46
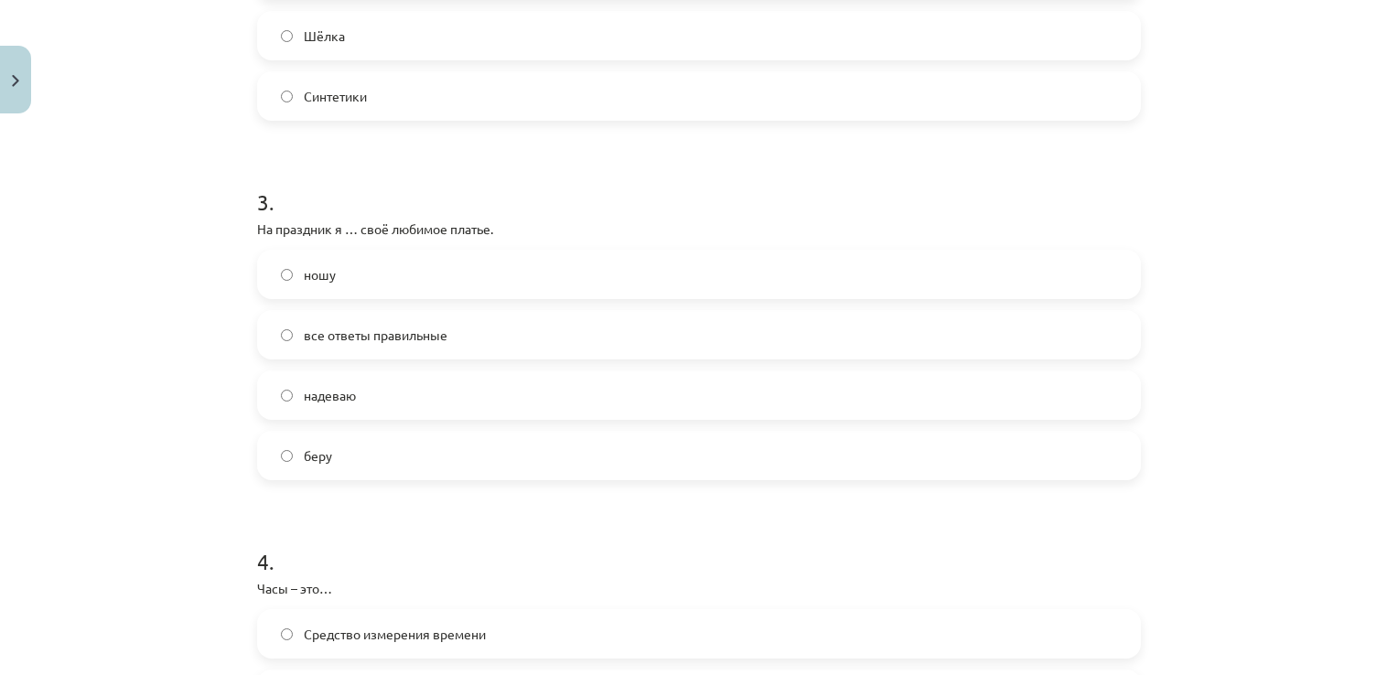
scroll to position [974, 0]
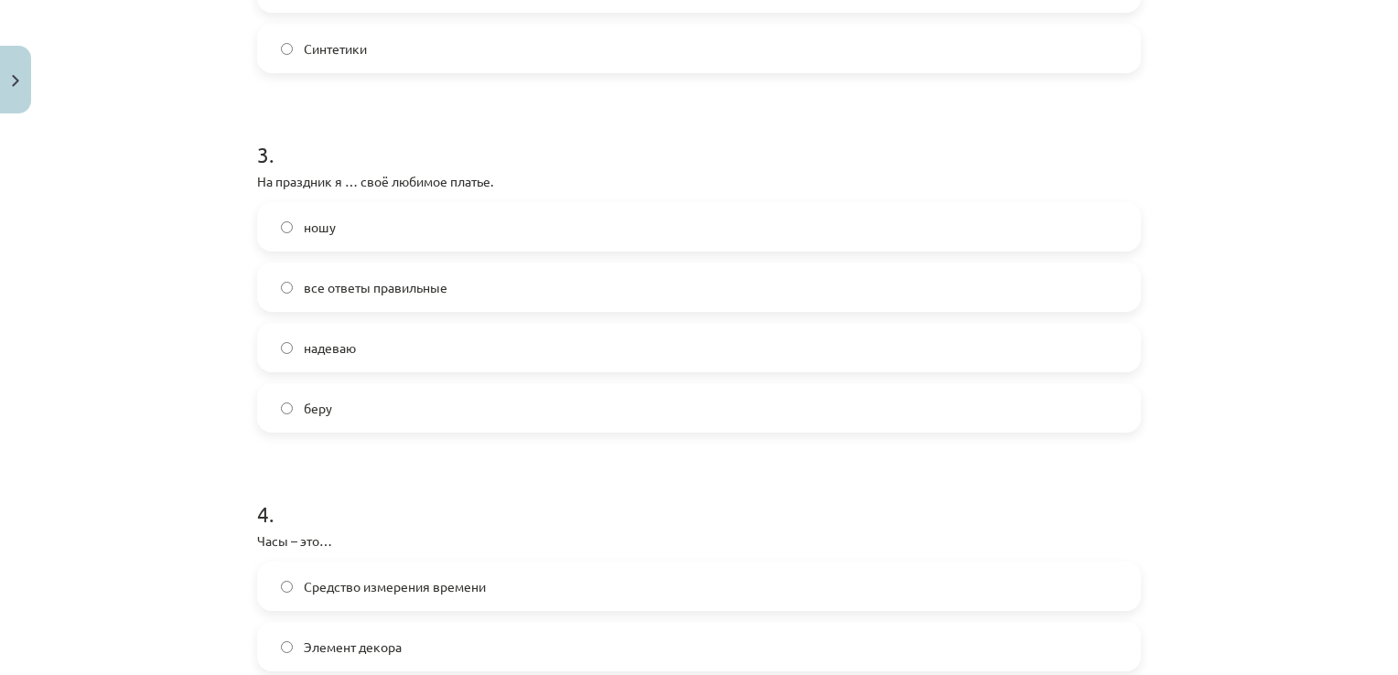
click at [400, 216] on label "ношу" at bounding box center [699, 227] width 880 height 46
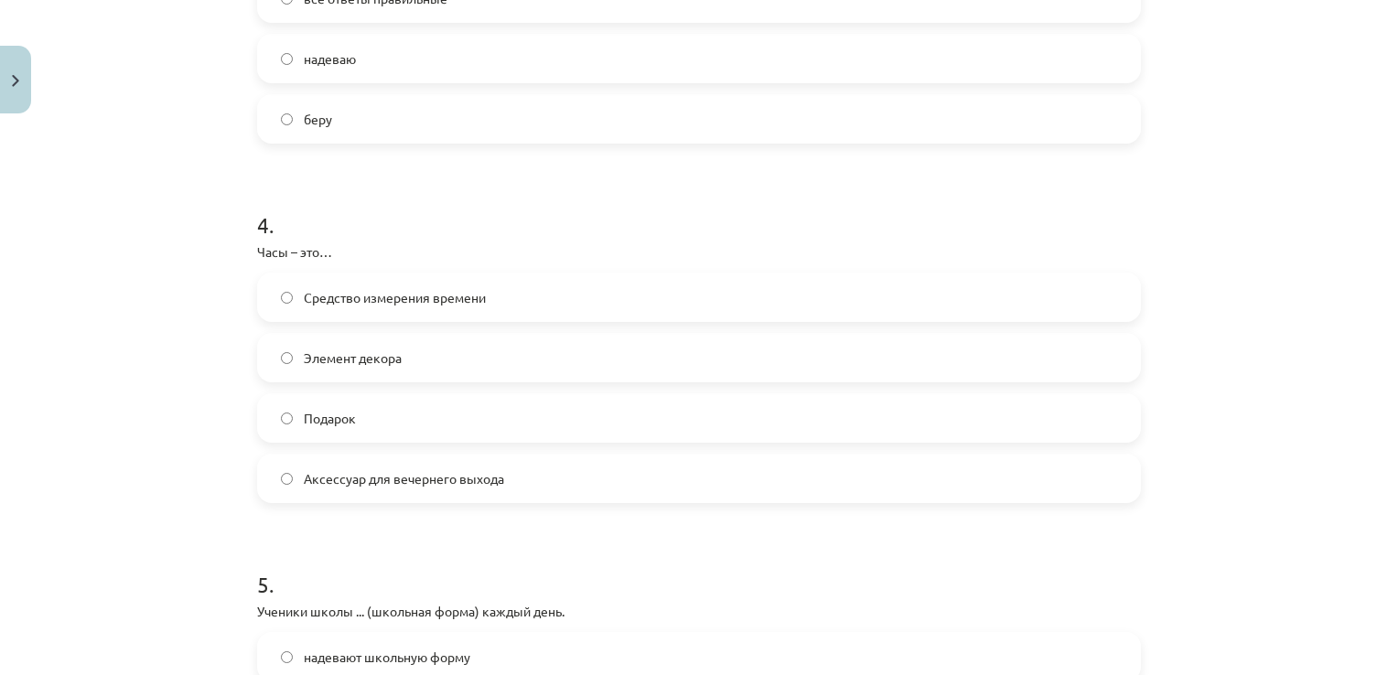
scroll to position [1272, 0]
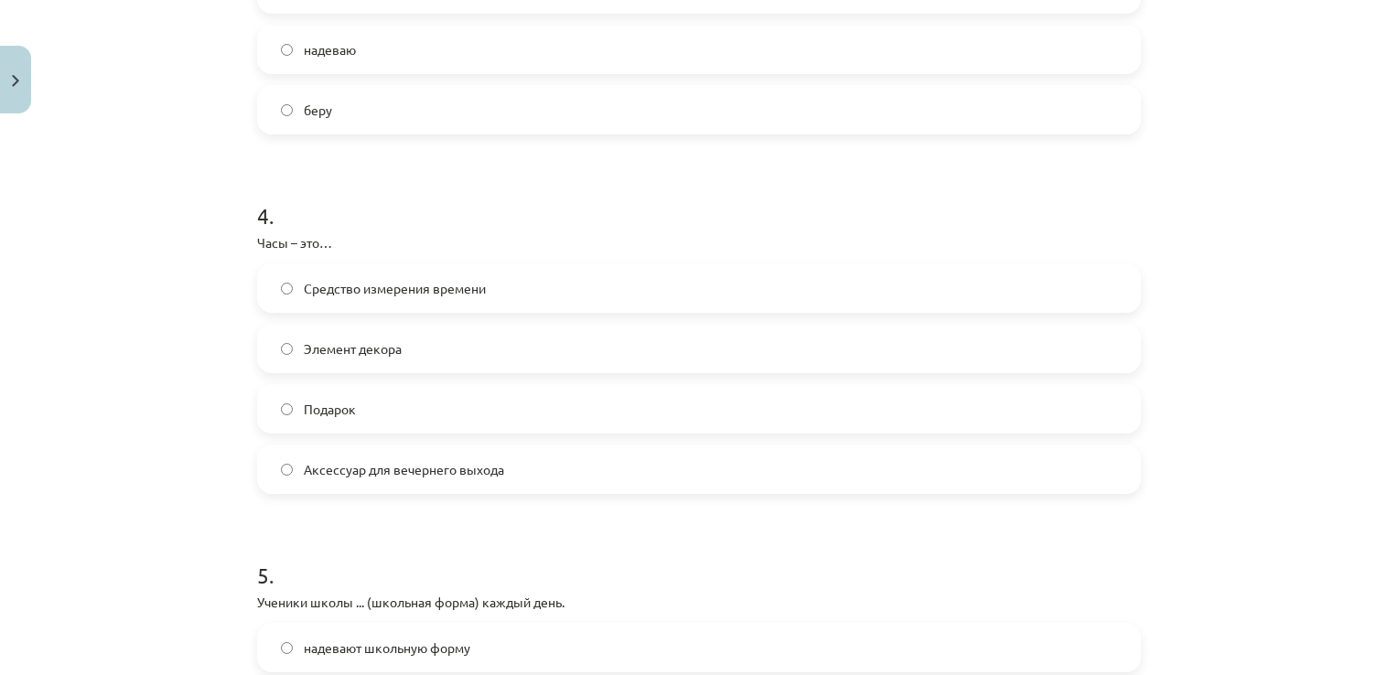
click at [602, 340] on label "Элемент декора" at bounding box center [699, 349] width 880 height 46
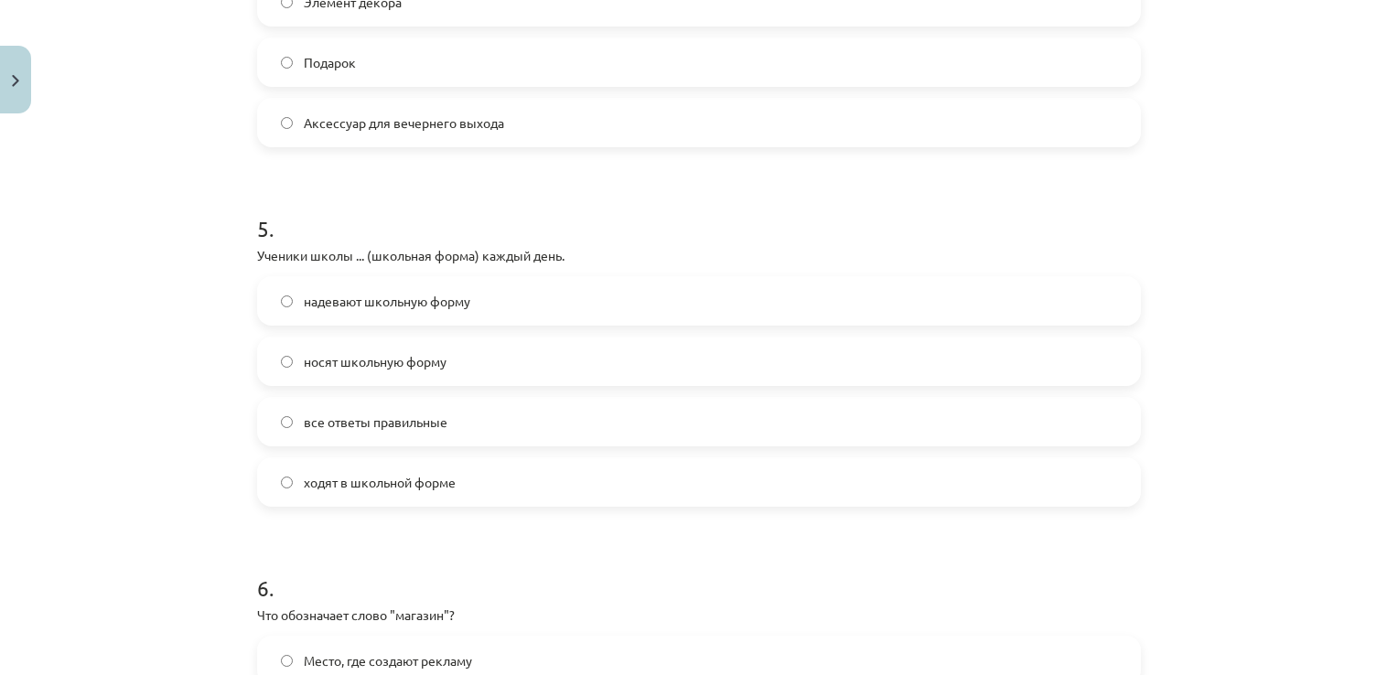
scroll to position [1685, 0]
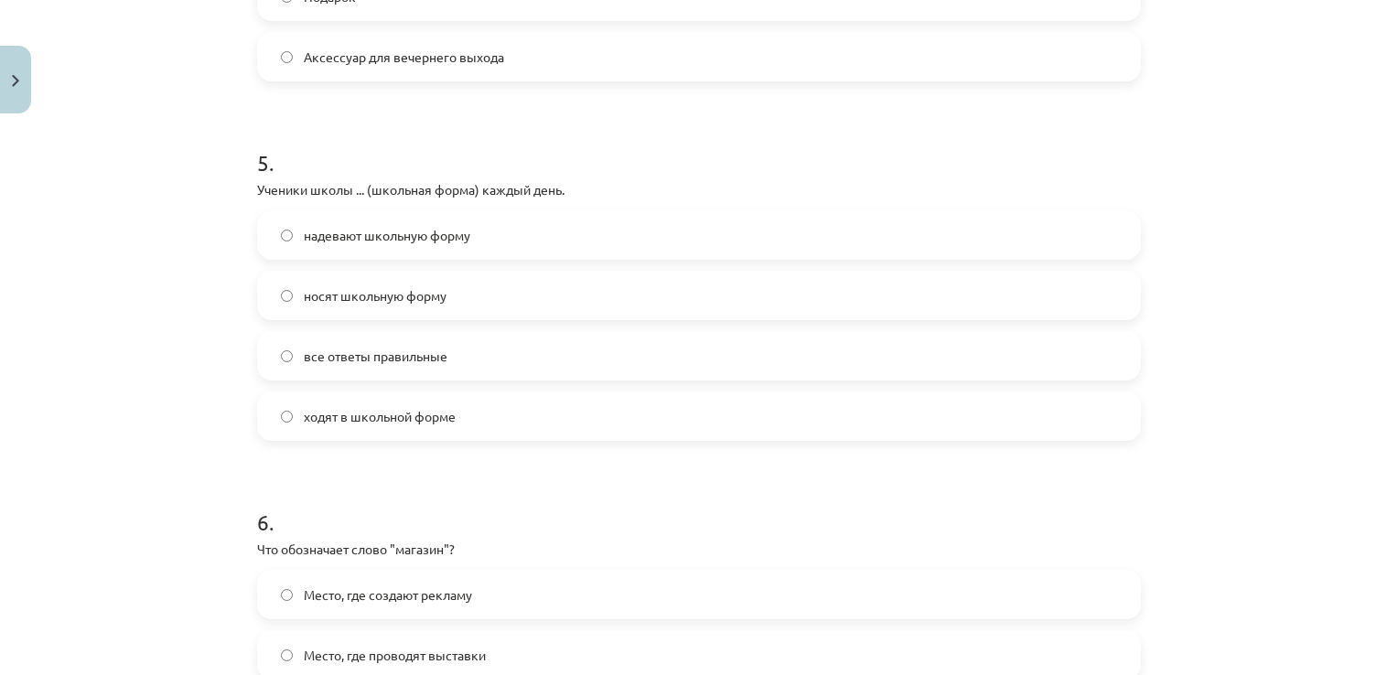
click at [397, 350] on span "все ответы правильные" at bounding box center [376, 356] width 144 height 19
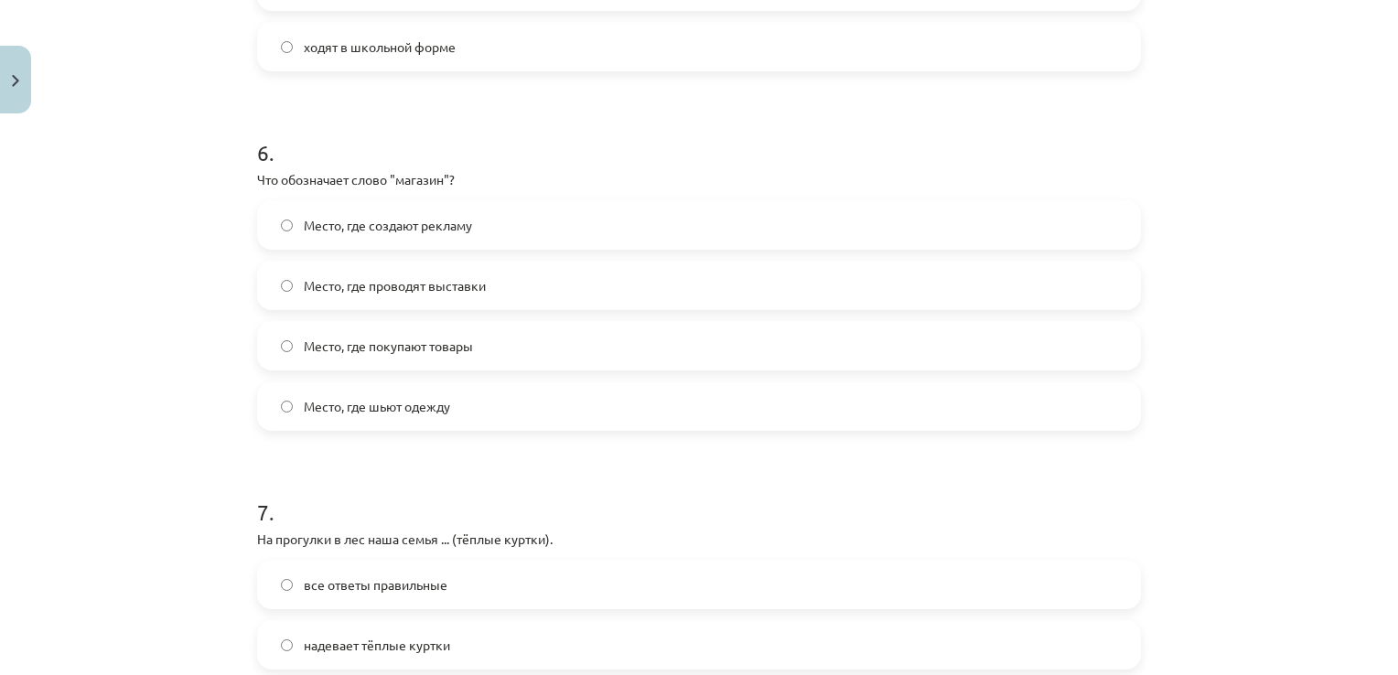
scroll to position [2036, 0]
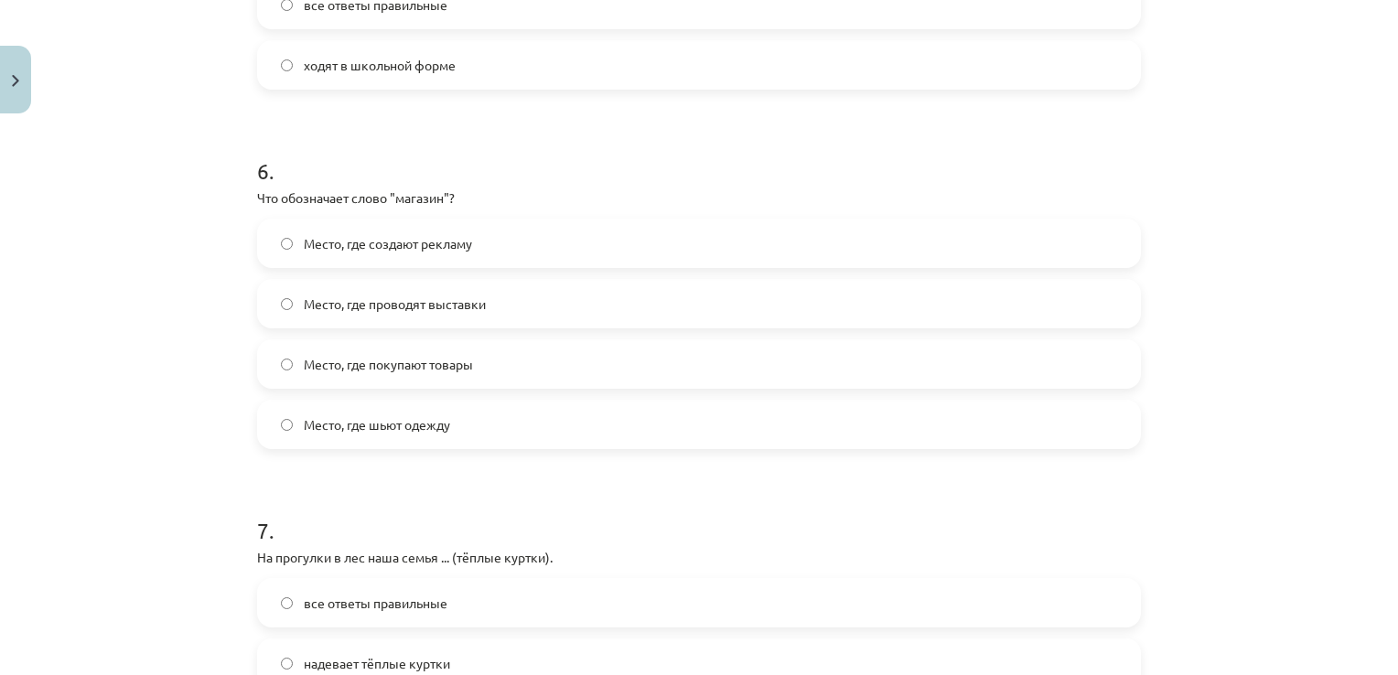
click at [605, 379] on label "Место, где покупают товары" at bounding box center [699, 364] width 880 height 46
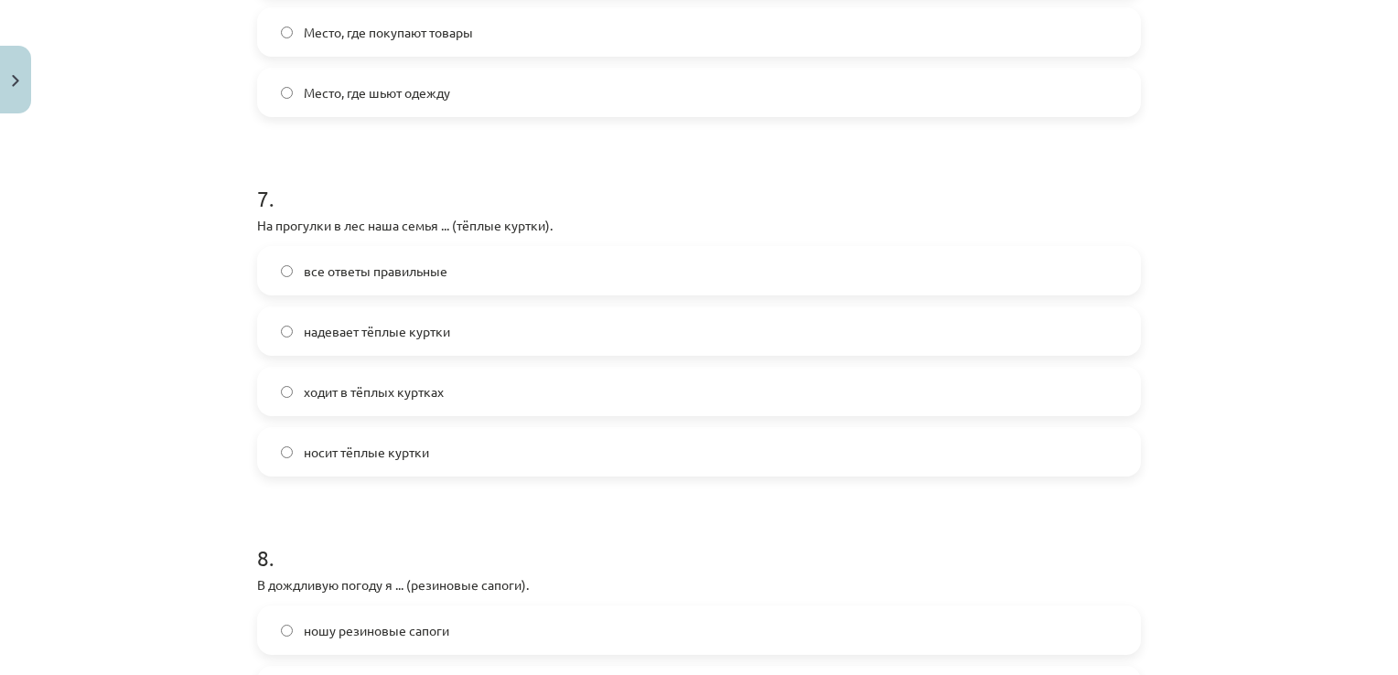
scroll to position [2387, 0]
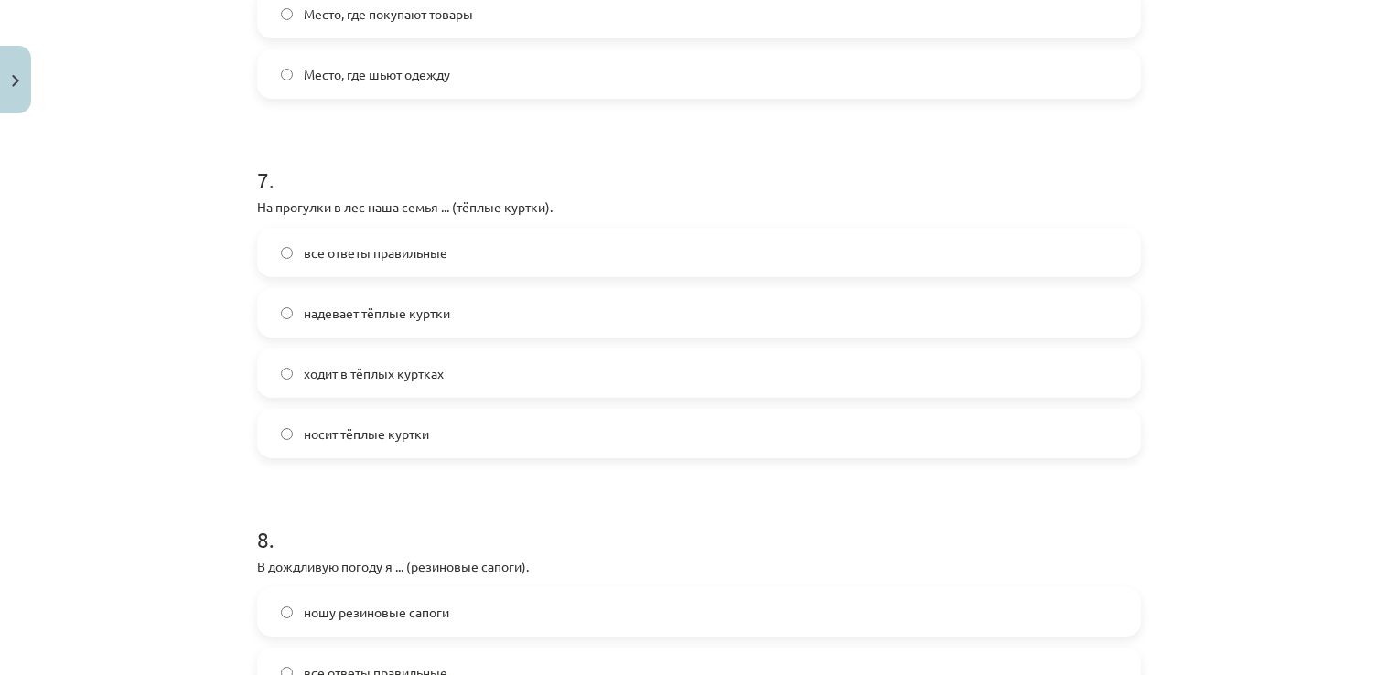
click at [698, 324] on label "надевает тёплые куртки" at bounding box center [699, 313] width 880 height 46
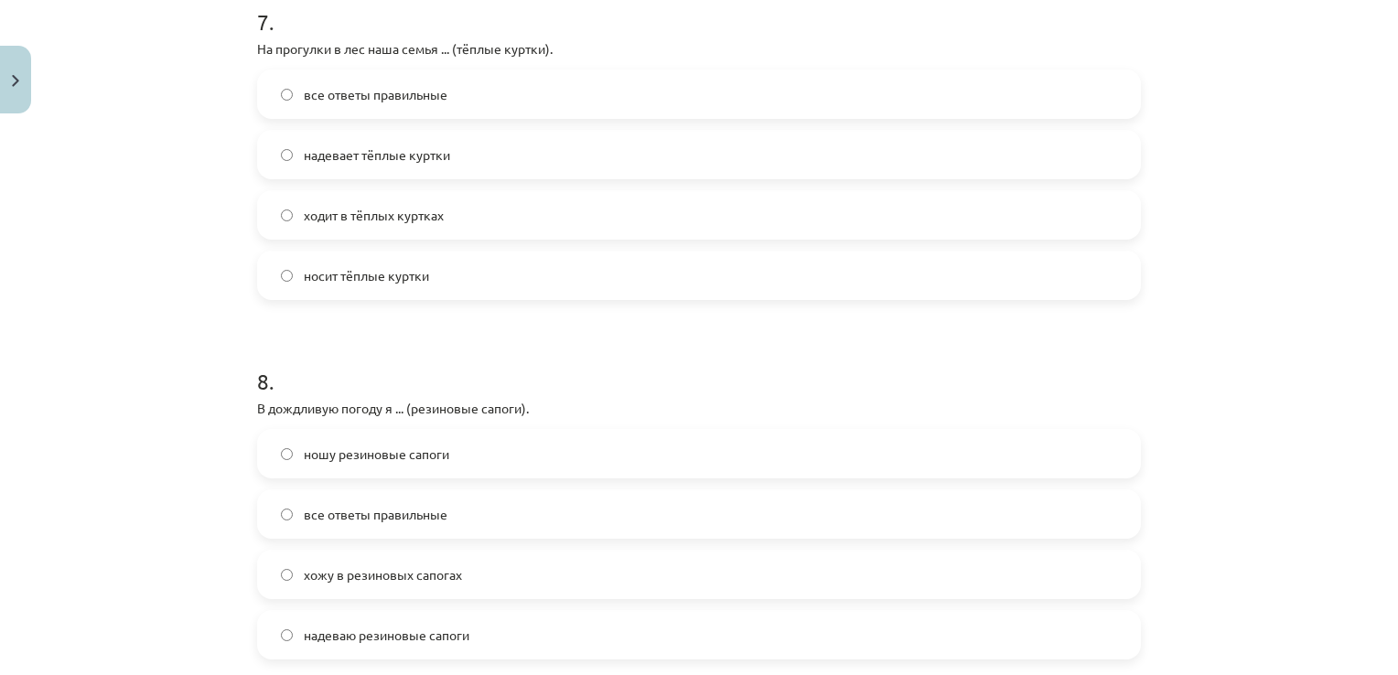
scroll to position [2786, 0]
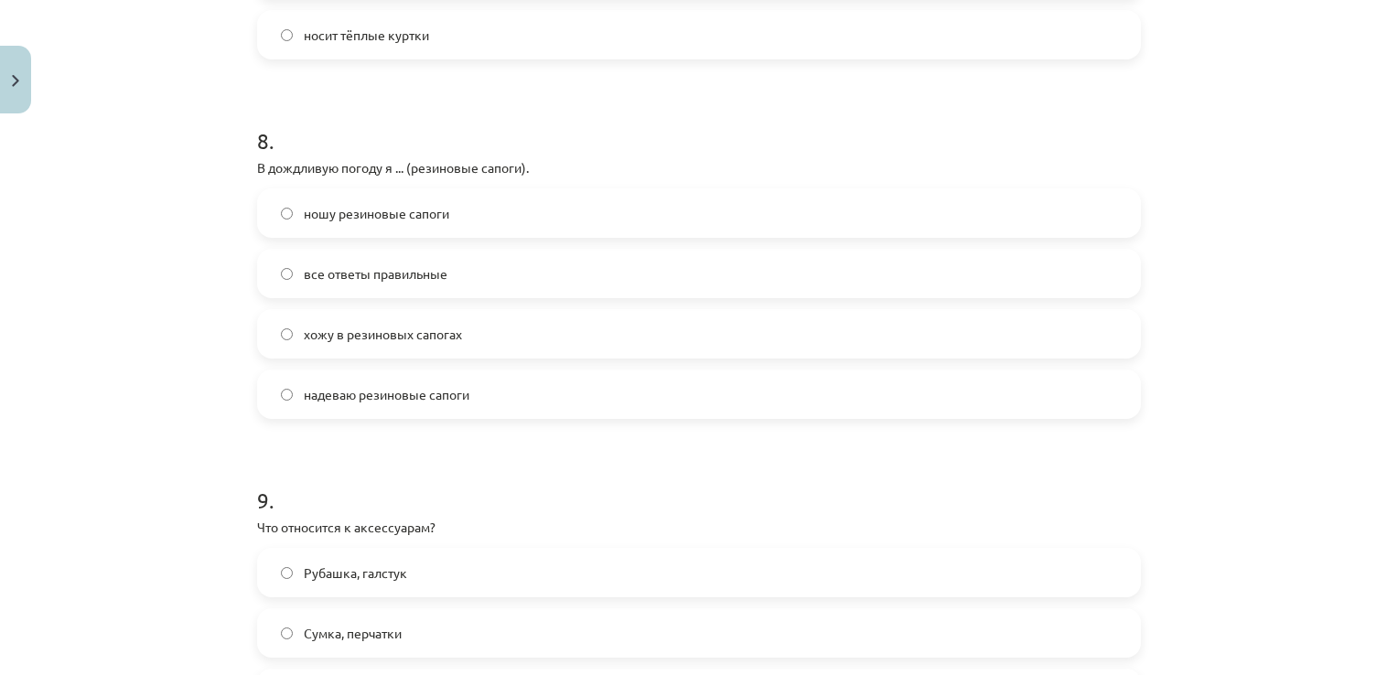
click at [877, 278] on label "все ответы правильные" at bounding box center [699, 274] width 880 height 46
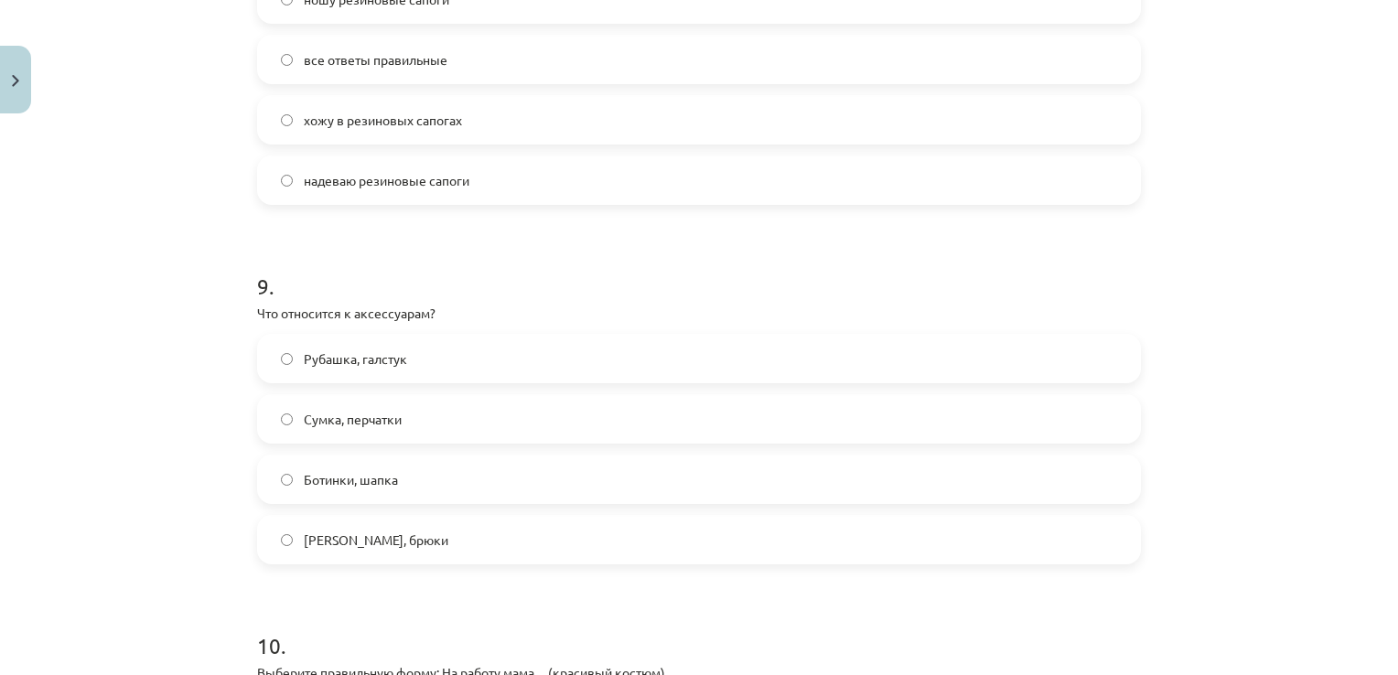
scroll to position [3165, 0]
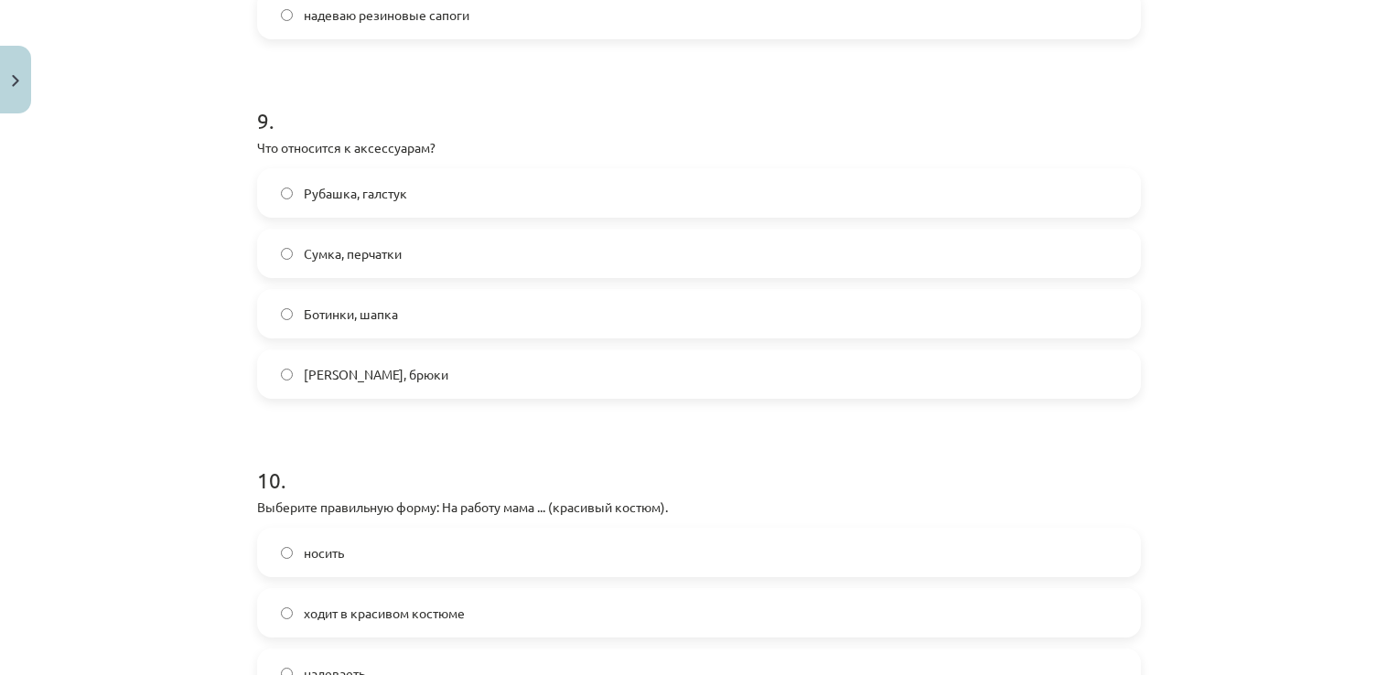
click at [548, 242] on label "Сумка, перчатки" at bounding box center [699, 254] width 880 height 46
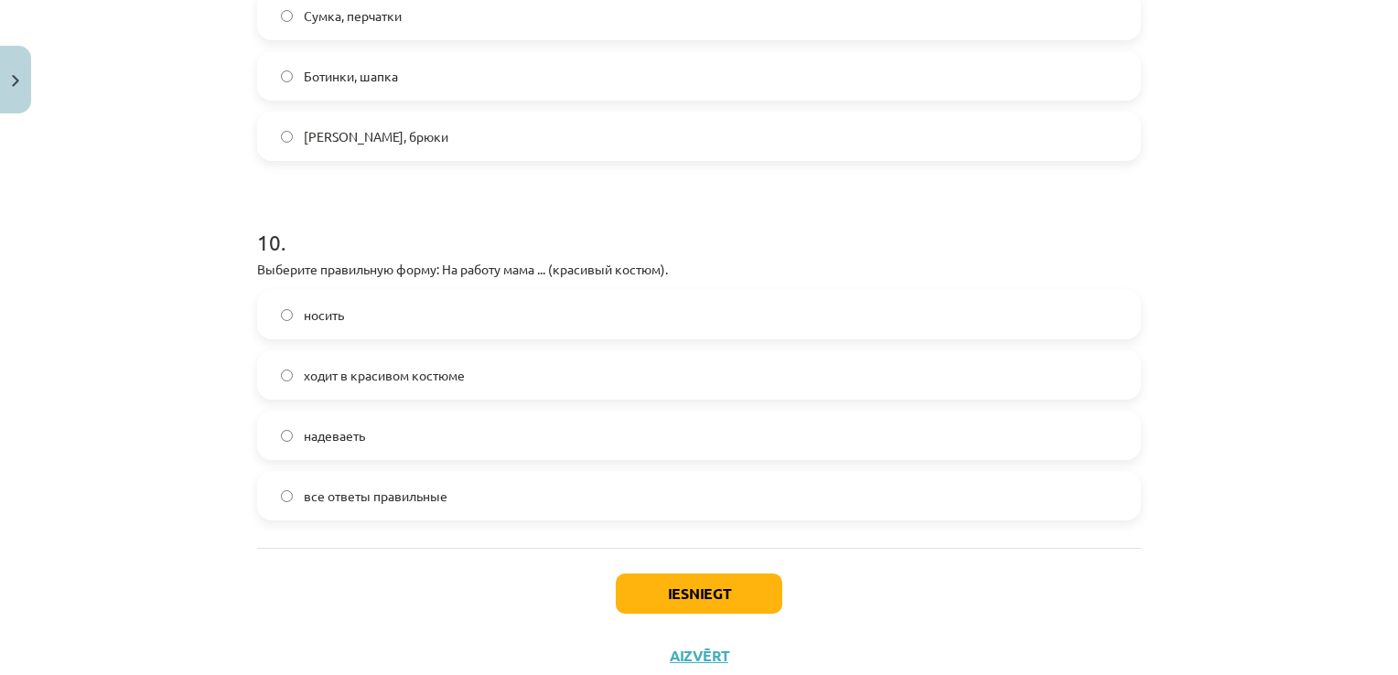
scroll to position [3459, 0]
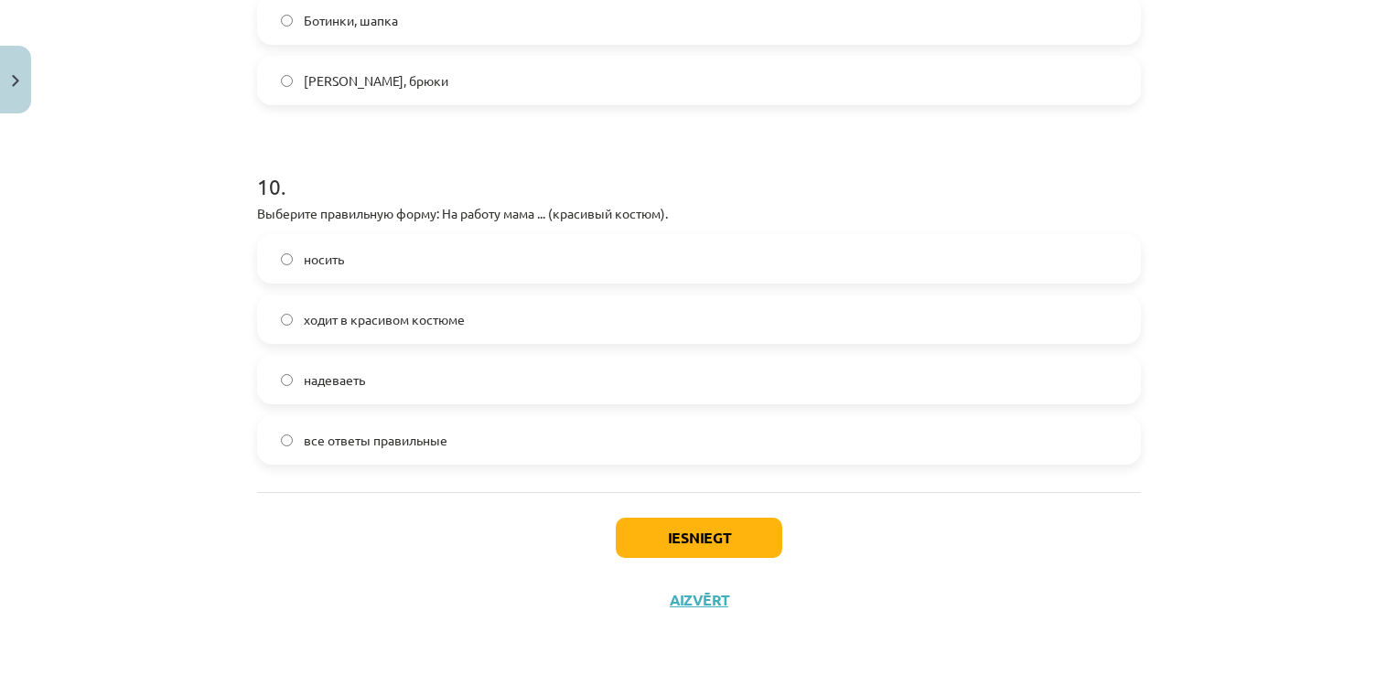
click at [405, 310] on span "ходит в красивом костюме" at bounding box center [384, 319] width 161 height 19
click at [681, 538] on button "Iesniegt" at bounding box center [699, 538] width 167 height 40
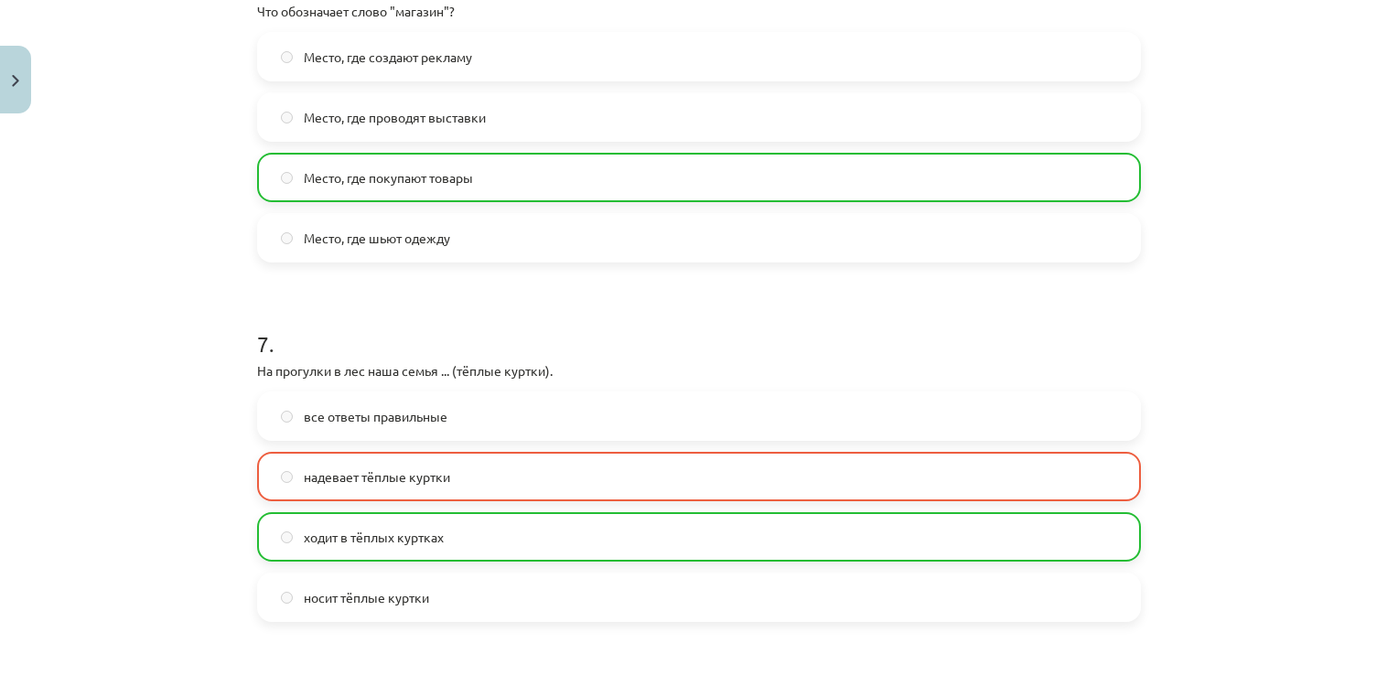
scroll to position [3518, 0]
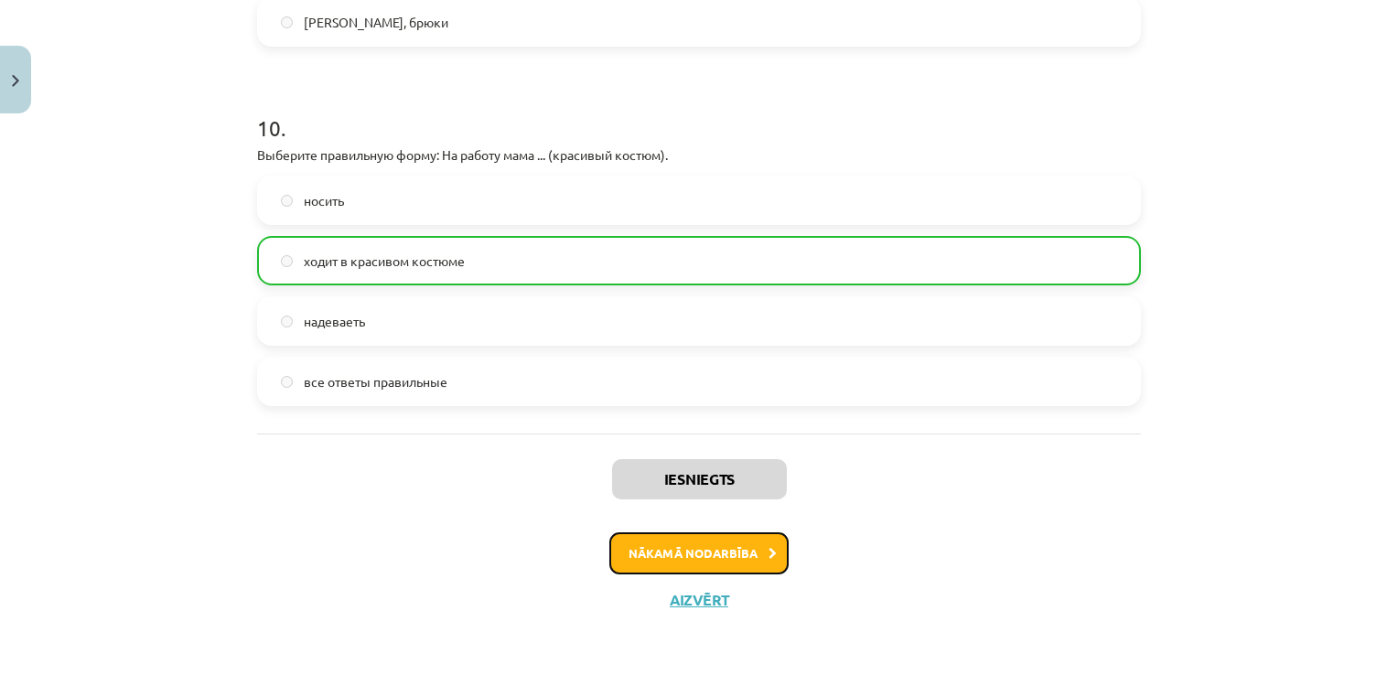
click at [722, 554] on button "Nākamā nodarbība" at bounding box center [698, 554] width 179 height 42
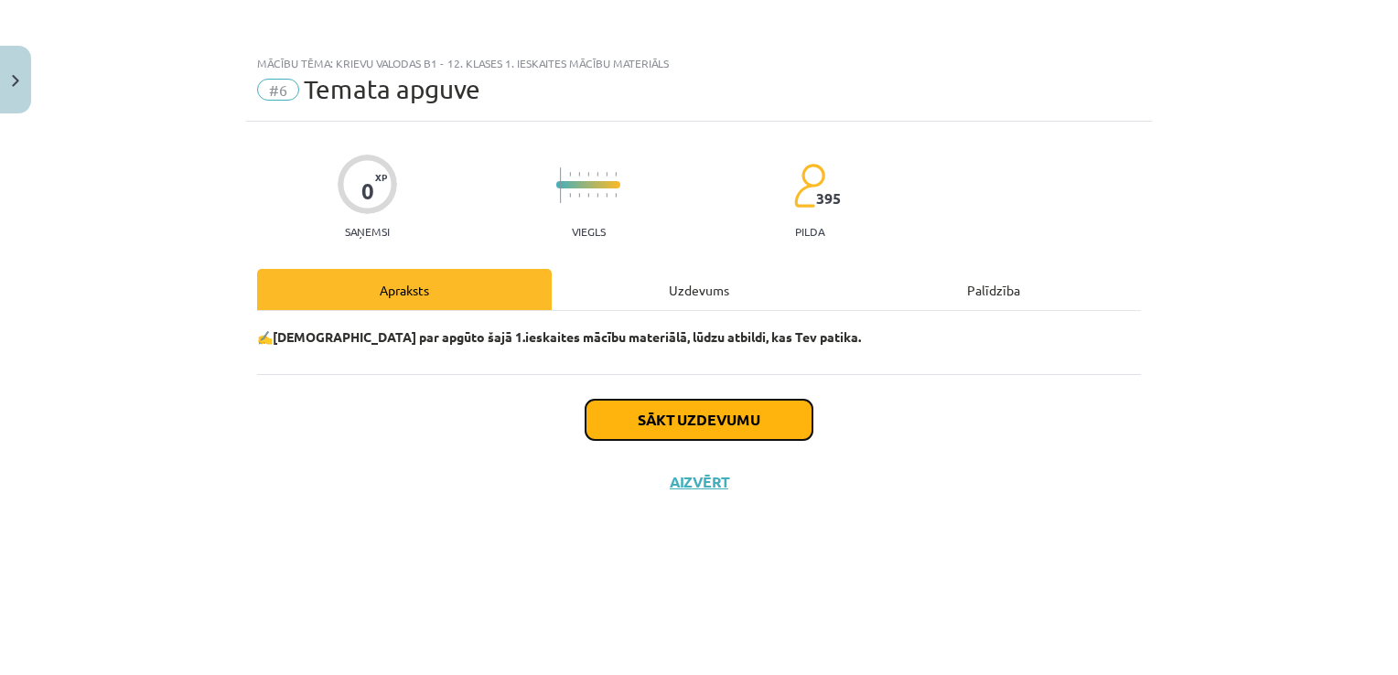
click at [739, 430] on button "Sākt uzdevumu" at bounding box center [699, 420] width 227 height 40
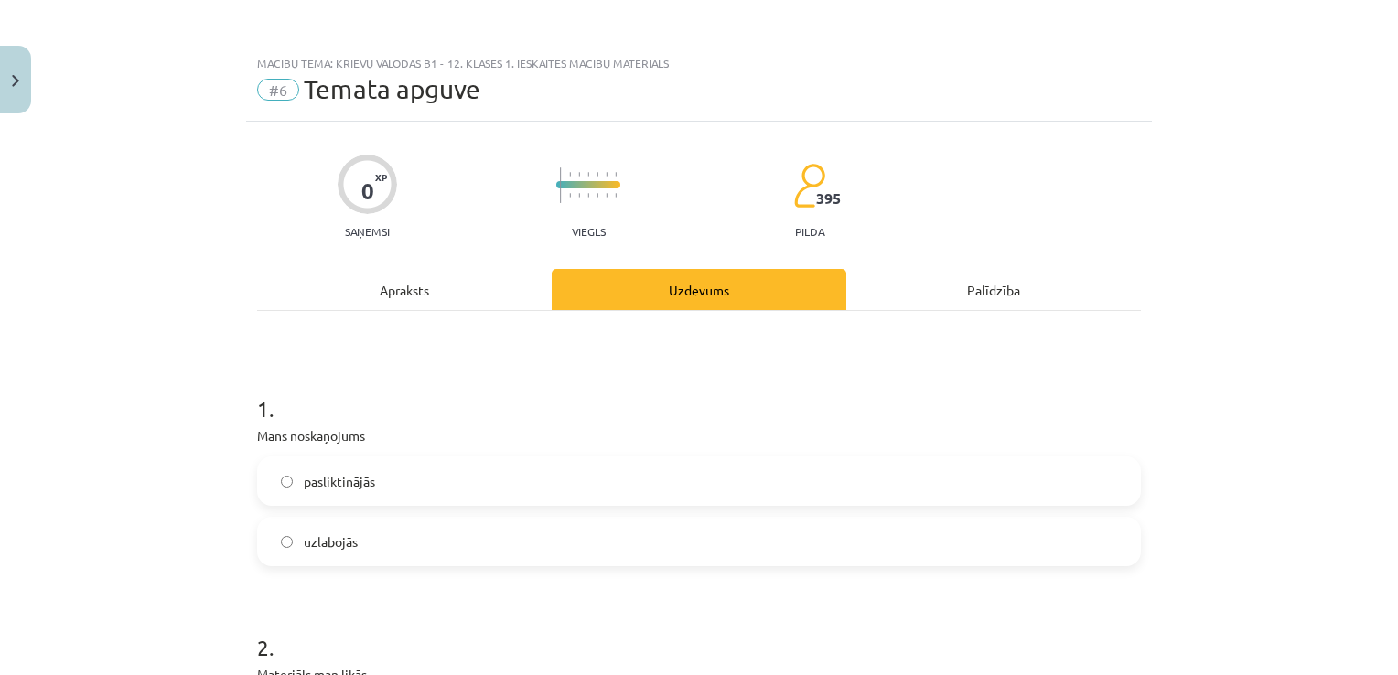
click at [626, 535] on label "uzlabojās" at bounding box center [699, 542] width 880 height 46
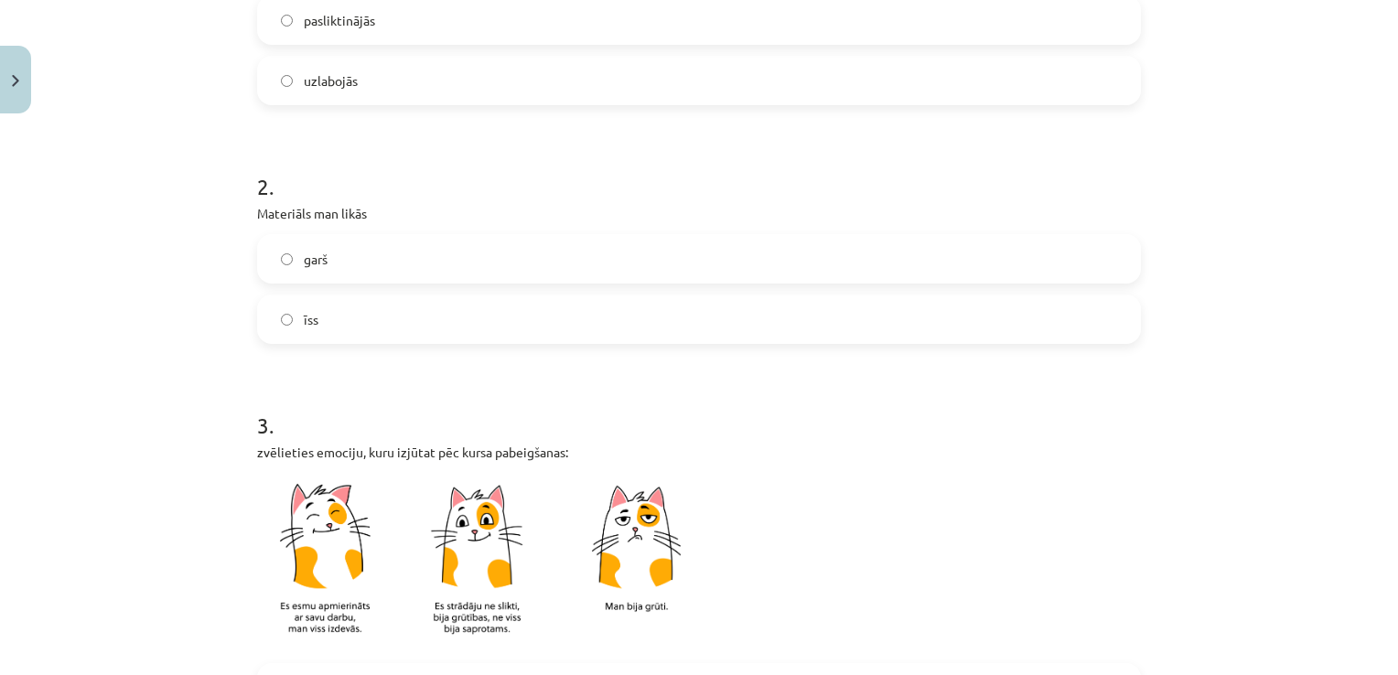
scroll to position [514, 0]
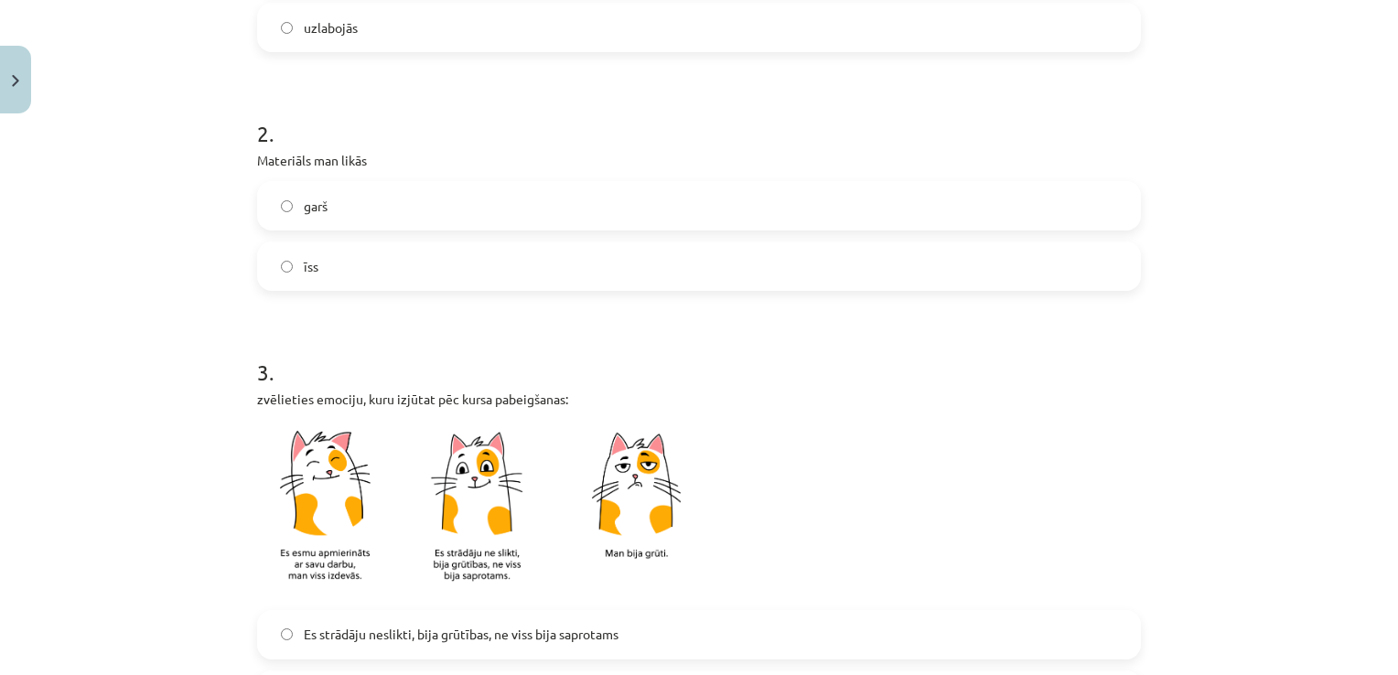
click at [586, 260] on label "īss" at bounding box center [699, 266] width 880 height 46
click at [486, 613] on label "Es strādāju neslikti, bija grūtības, ne viss bija saprotams" at bounding box center [699, 635] width 880 height 46
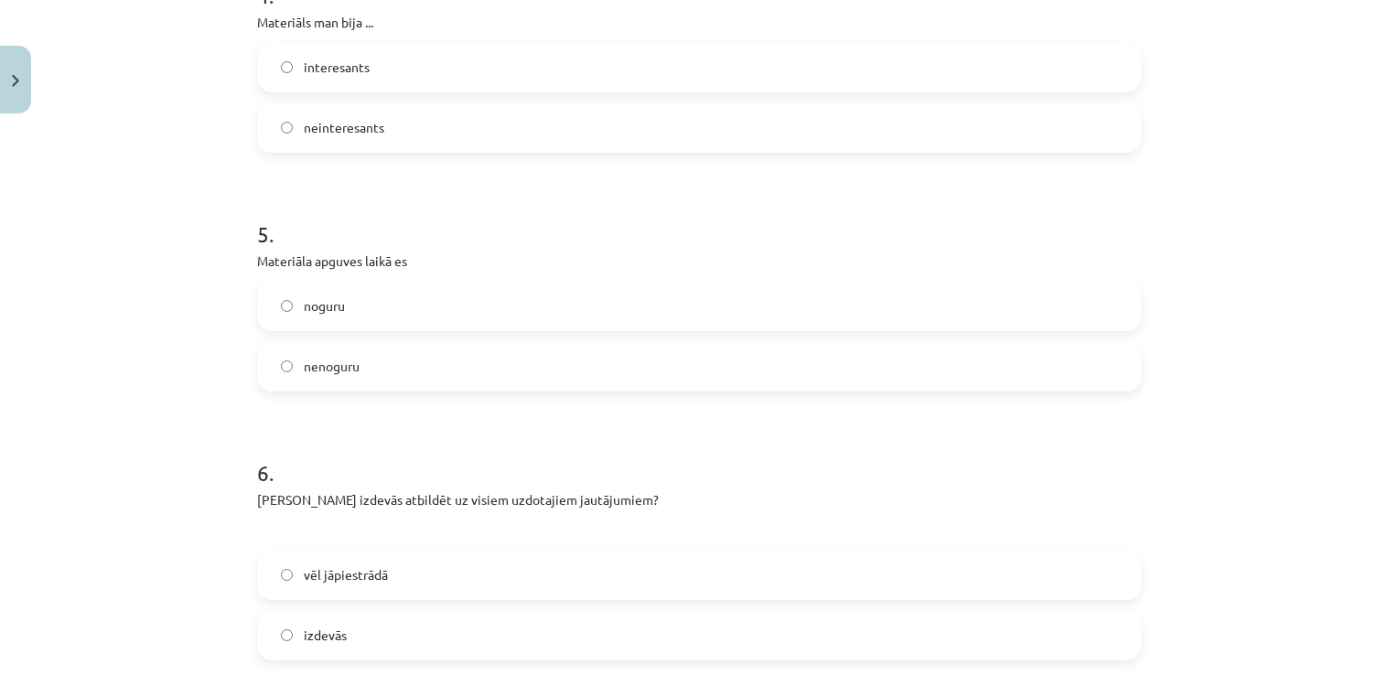
scroll to position [1384, 0]
click at [564, 77] on label "interesants" at bounding box center [699, 65] width 880 height 46
click at [527, 349] on label "nenoguru" at bounding box center [699, 364] width 880 height 46
click at [480, 563] on label "vēl jāpiestrādā" at bounding box center [699, 573] width 880 height 46
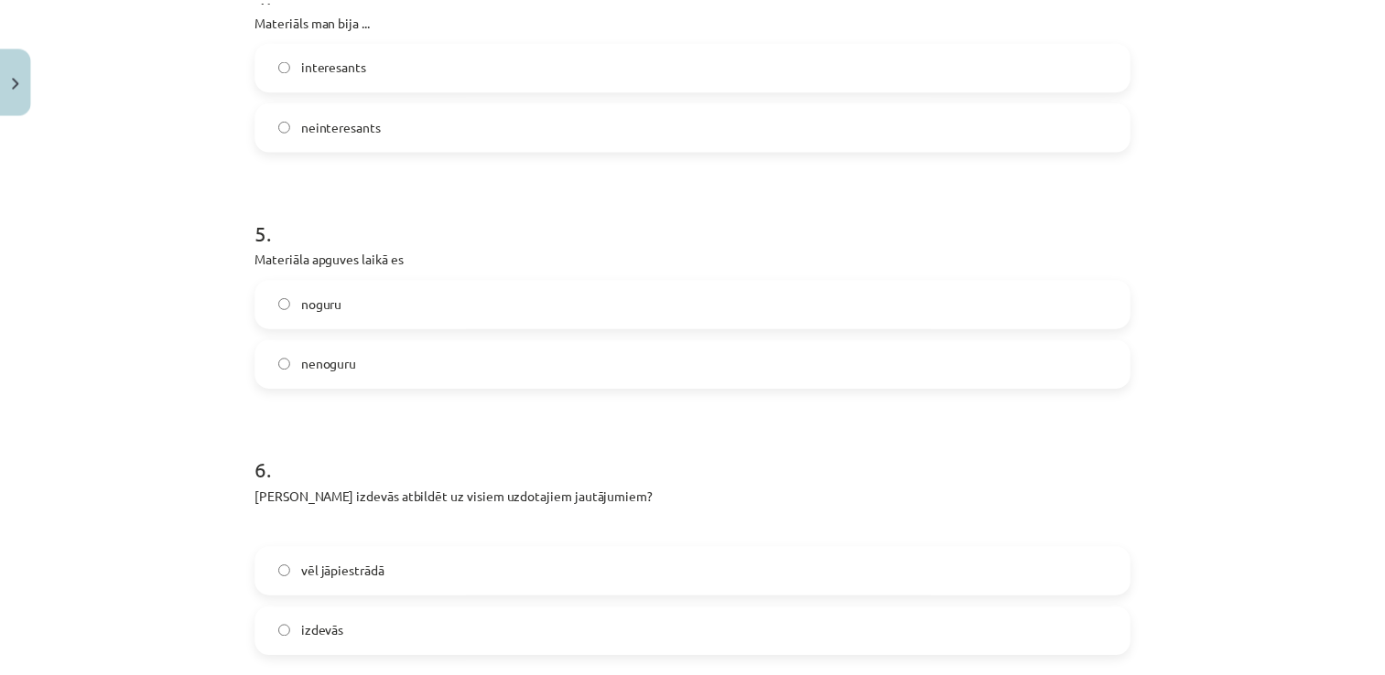
scroll to position [1577, 0]
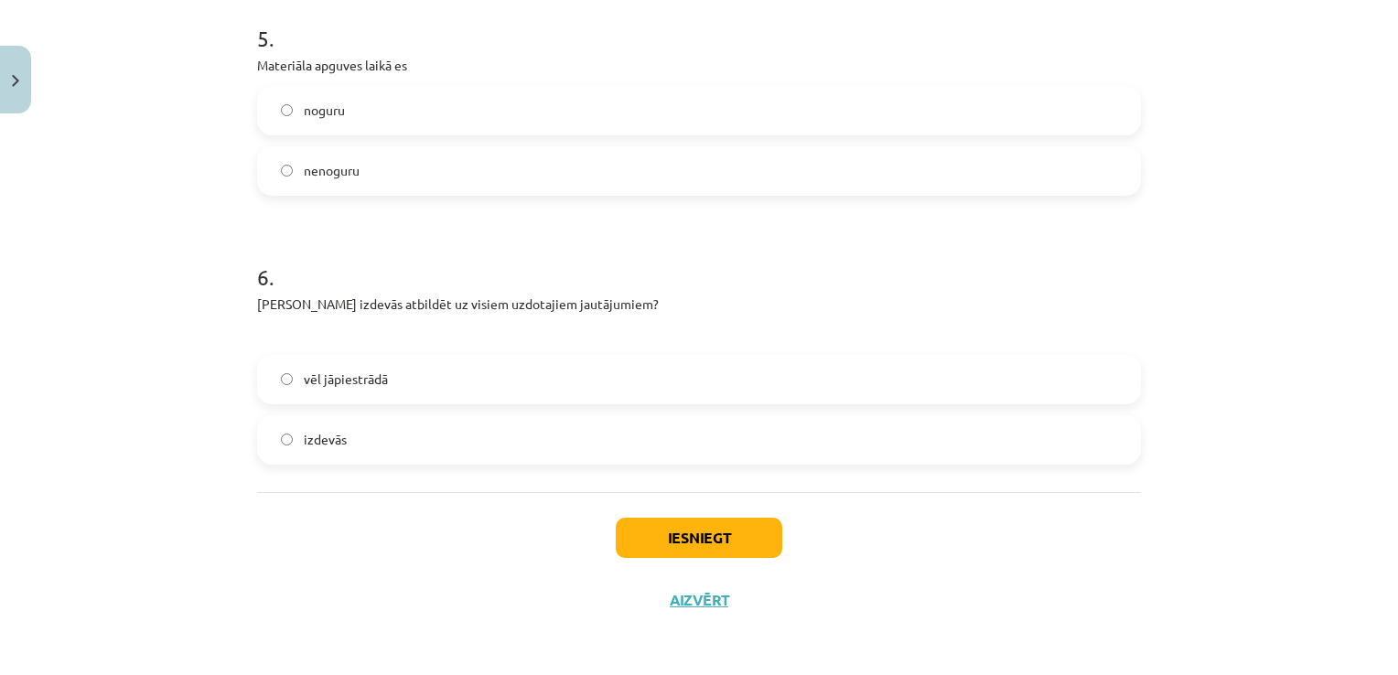
click at [870, 421] on label "izdevās" at bounding box center [699, 440] width 880 height 46
click at [701, 535] on button "Iesniegt" at bounding box center [699, 538] width 167 height 40
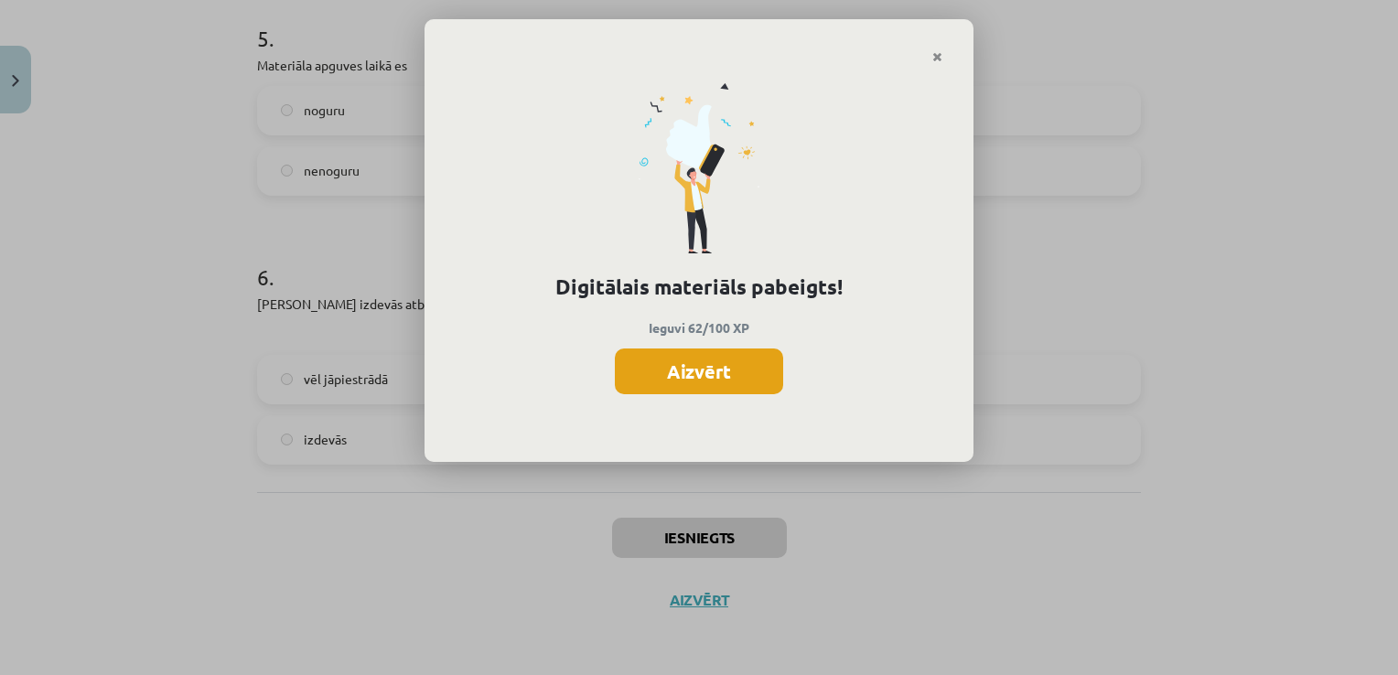
click at [685, 371] on button "Aizvērt" at bounding box center [699, 372] width 168 height 46
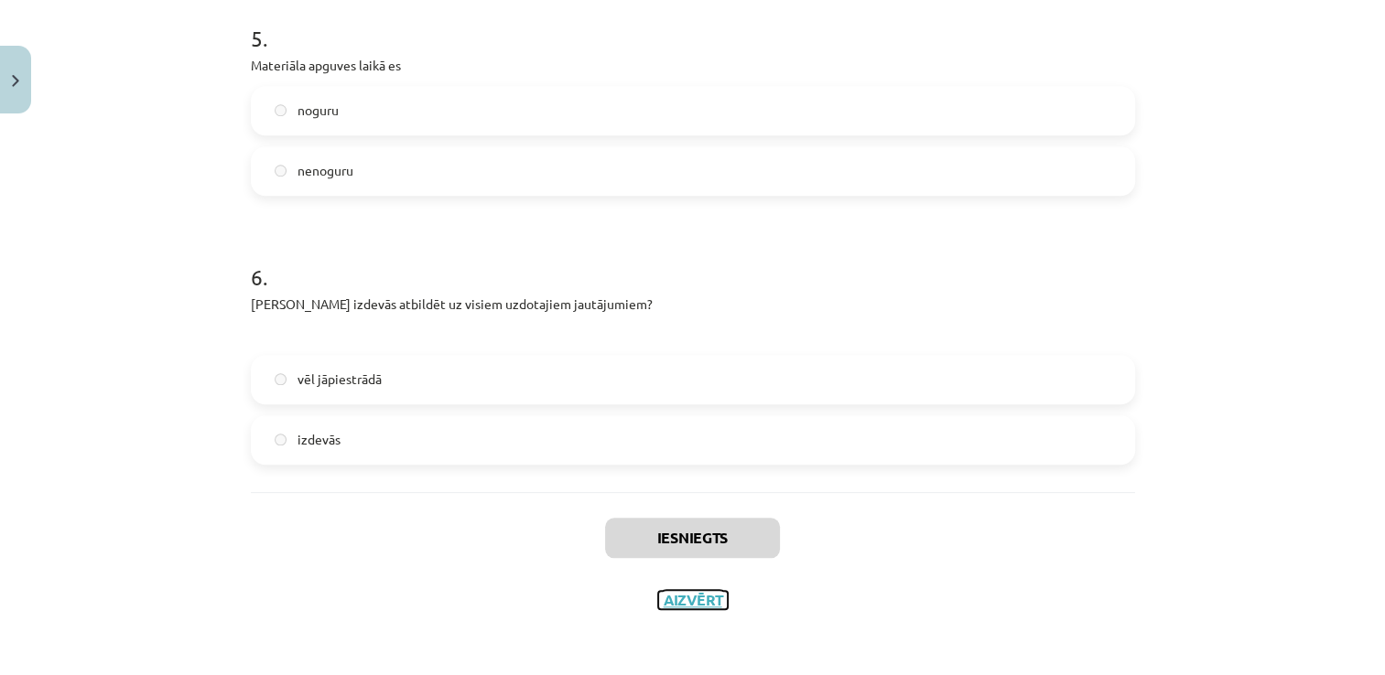
click at [685, 596] on button "Aizvērt" at bounding box center [693, 600] width 70 height 18
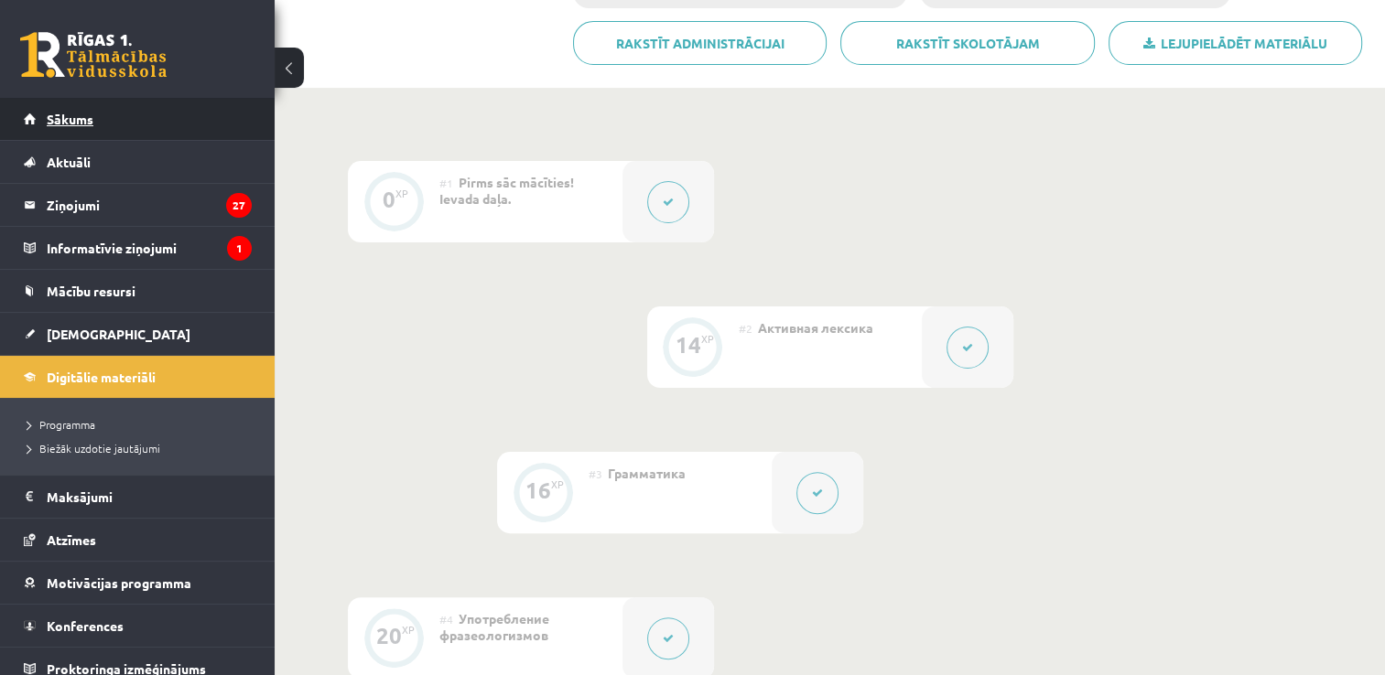
click at [81, 123] on span "Sākums" at bounding box center [70, 119] width 47 height 16
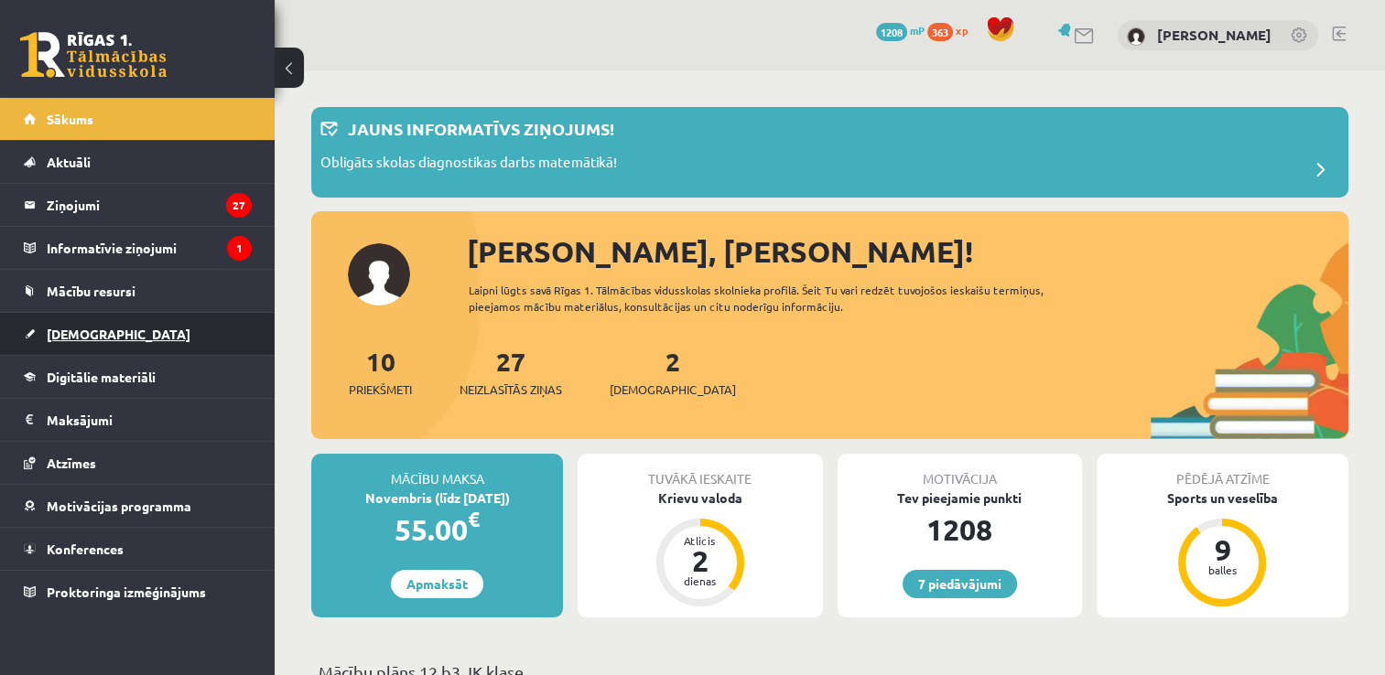
click at [78, 339] on span "[DEMOGRAPHIC_DATA]" at bounding box center [119, 334] width 144 height 16
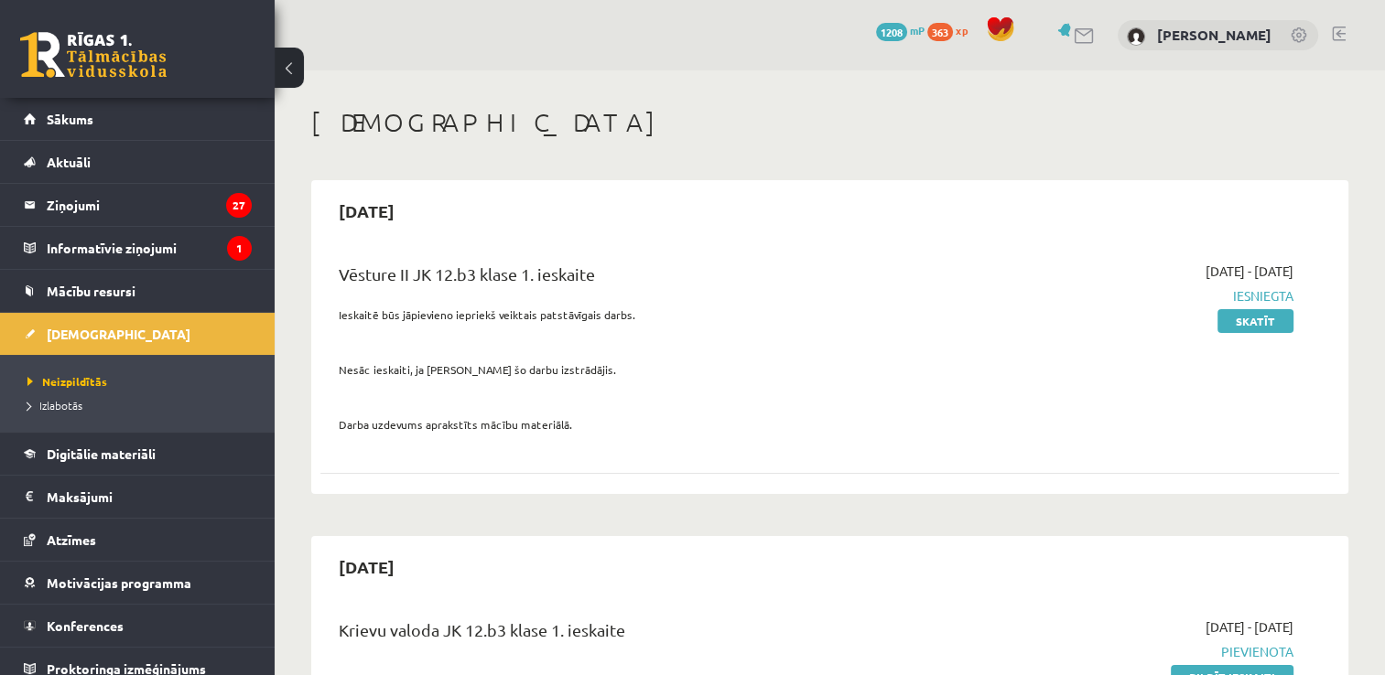
drag, startPoint x: 824, startPoint y: 465, endPoint x: 524, endPoint y: 551, distance: 311.4
drag, startPoint x: 524, startPoint y: 551, endPoint x: 459, endPoint y: 517, distance: 73.3
click at [150, 117] on link "Sākums" at bounding box center [138, 119] width 228 height 42
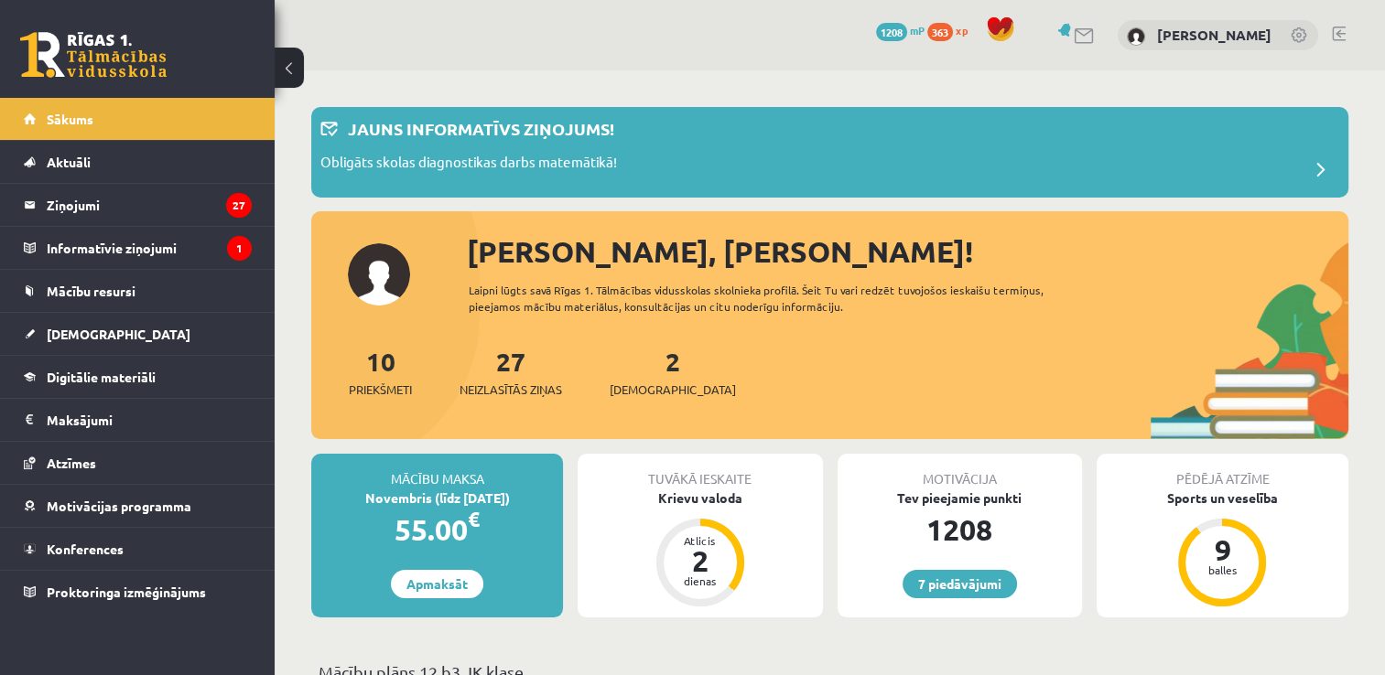
click at [1336, 27] on link at bounding box center [1339, 34] width 14 height 15
